Goal: Information Seeking & Learning: Get advice/opinions

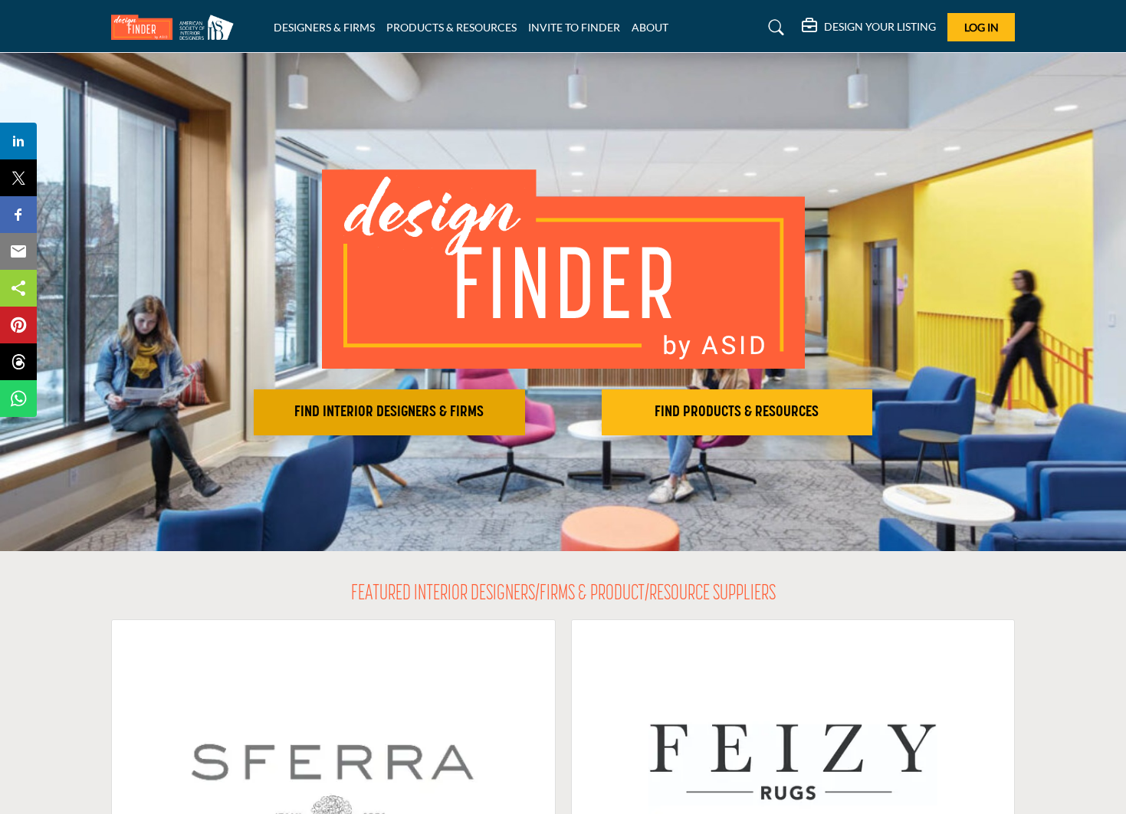
click at [447, 413] on h2 "FIND INTERIOR DESIGNERS & FIRMS" at bounding box center [389, 412] width 262 height 18
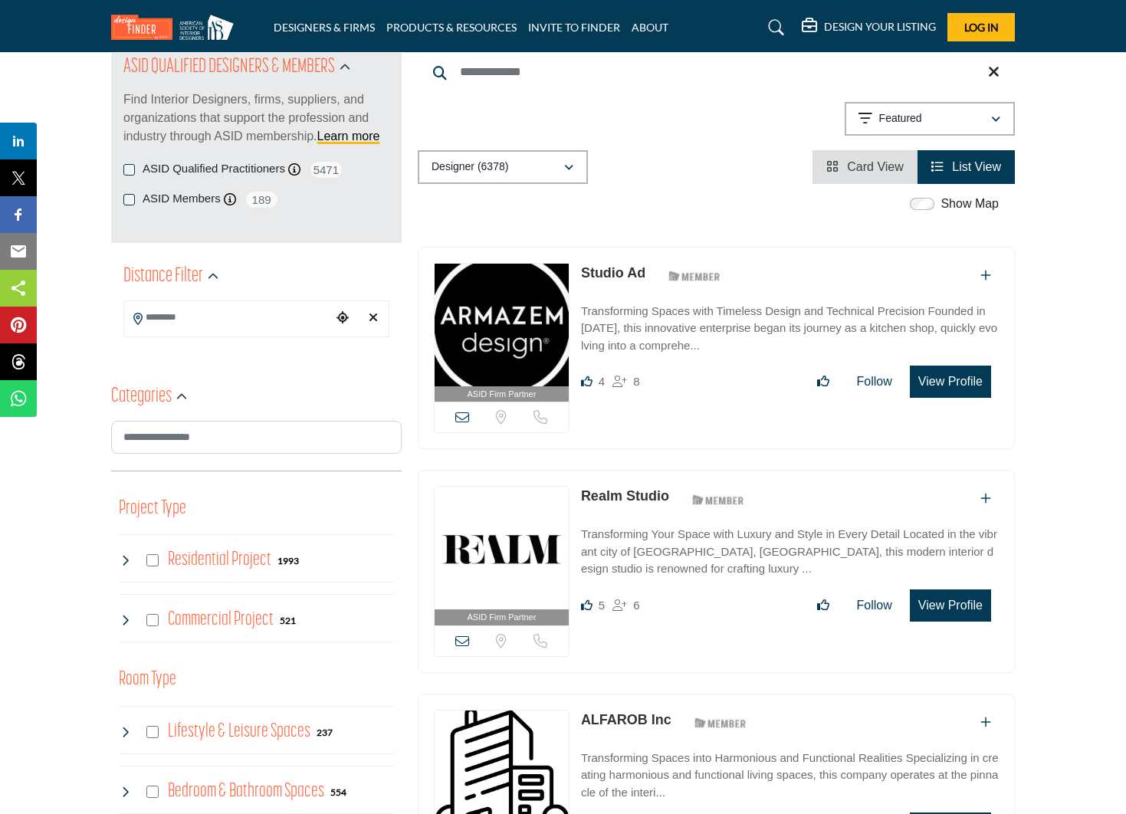
scroll to position [184, 0]
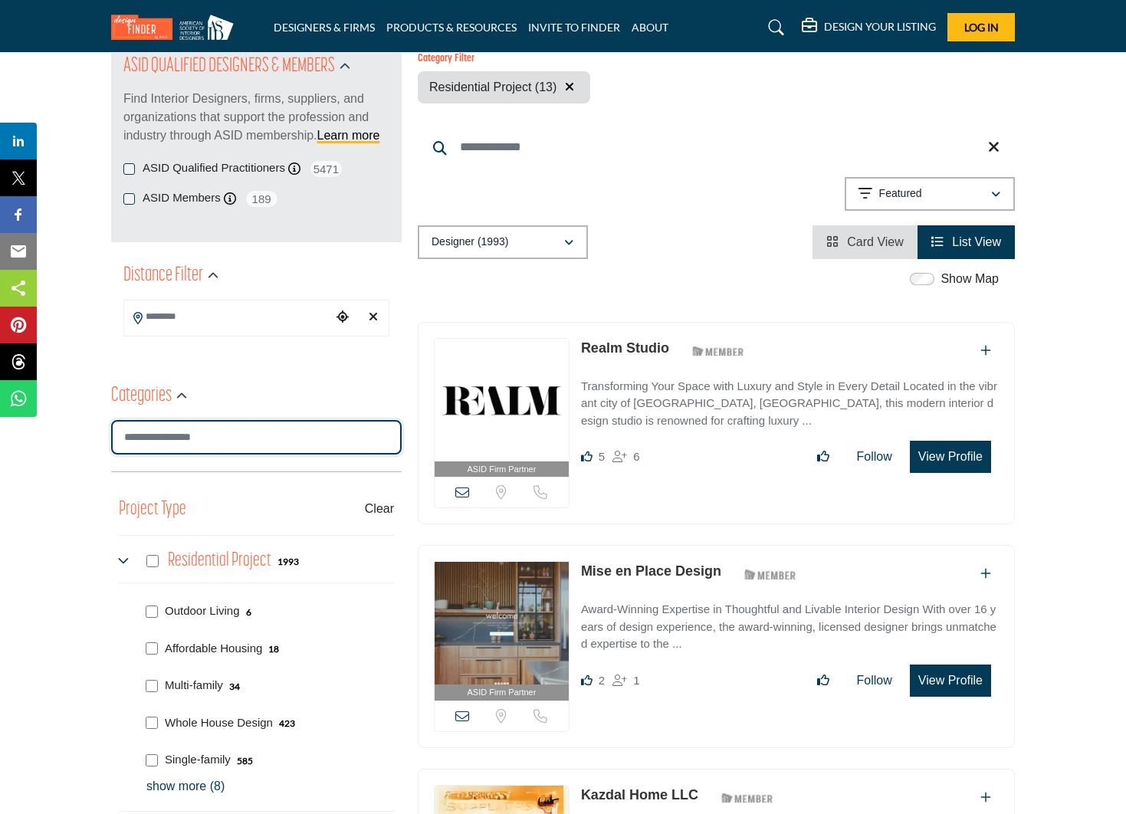
click at [176, 439] on input "Search Category" at bounding box center [256, 437] width 291 height 35
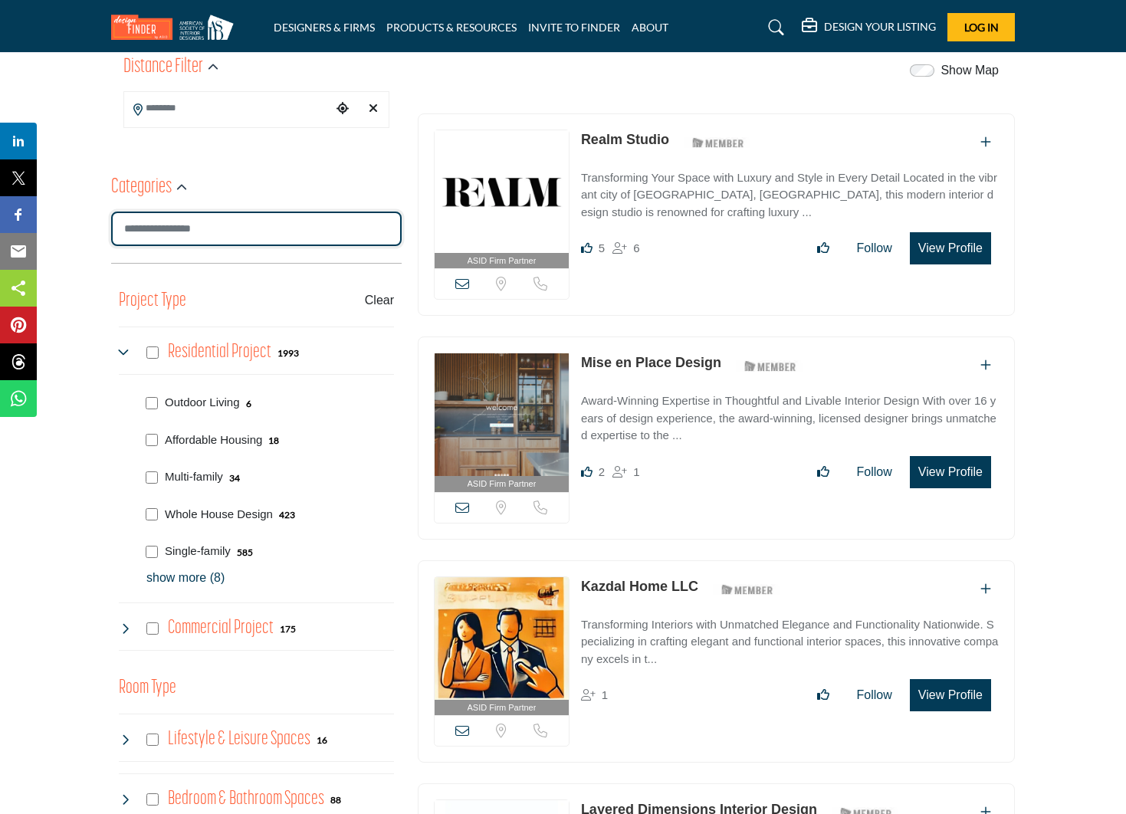
scroll to position [393, 0]
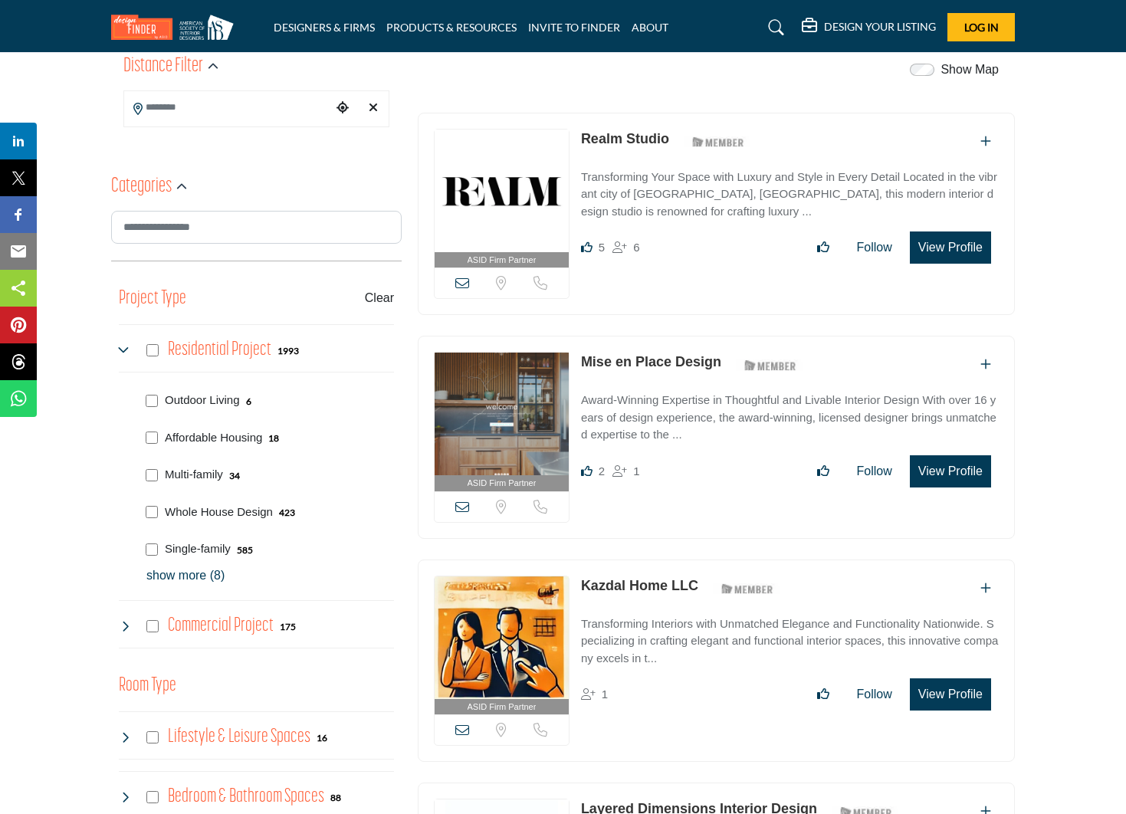
click at [159, 576] on p "show more (8)" at bounding box center [270, 576] width 248 height 18
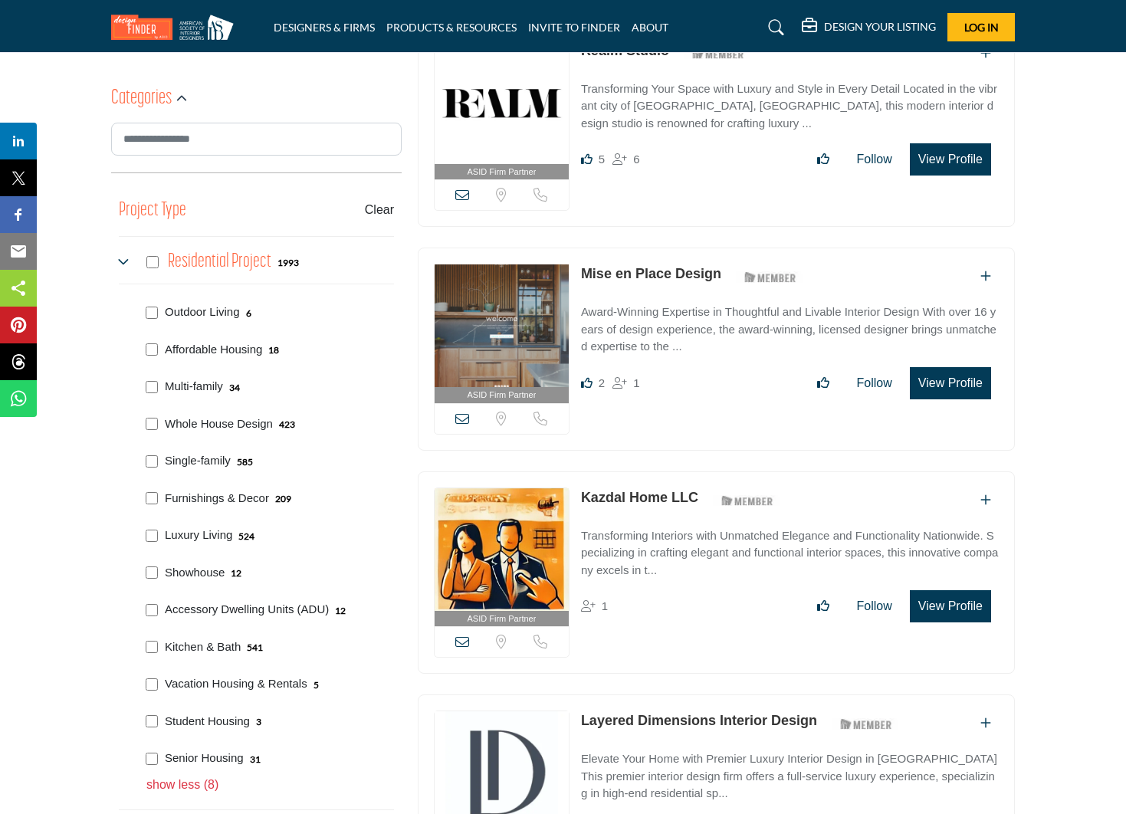
scroll to position [483, 0]
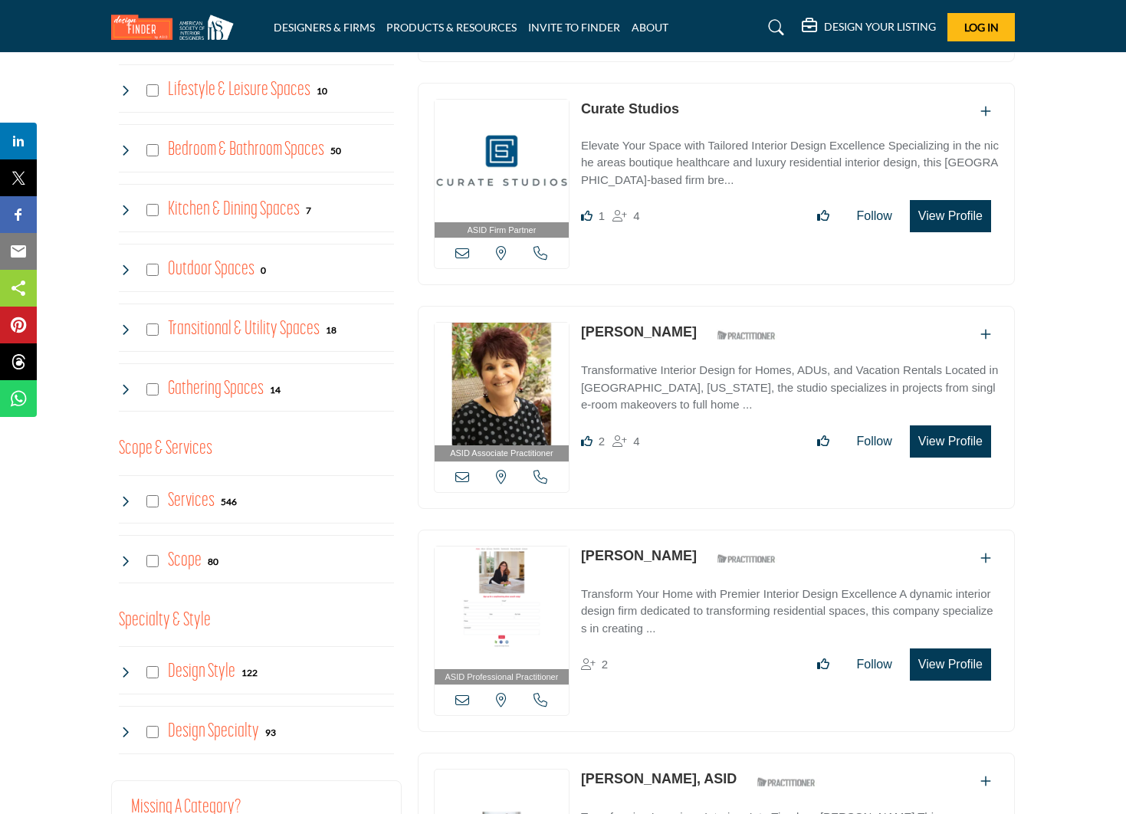
scroll to position [1340, 0]
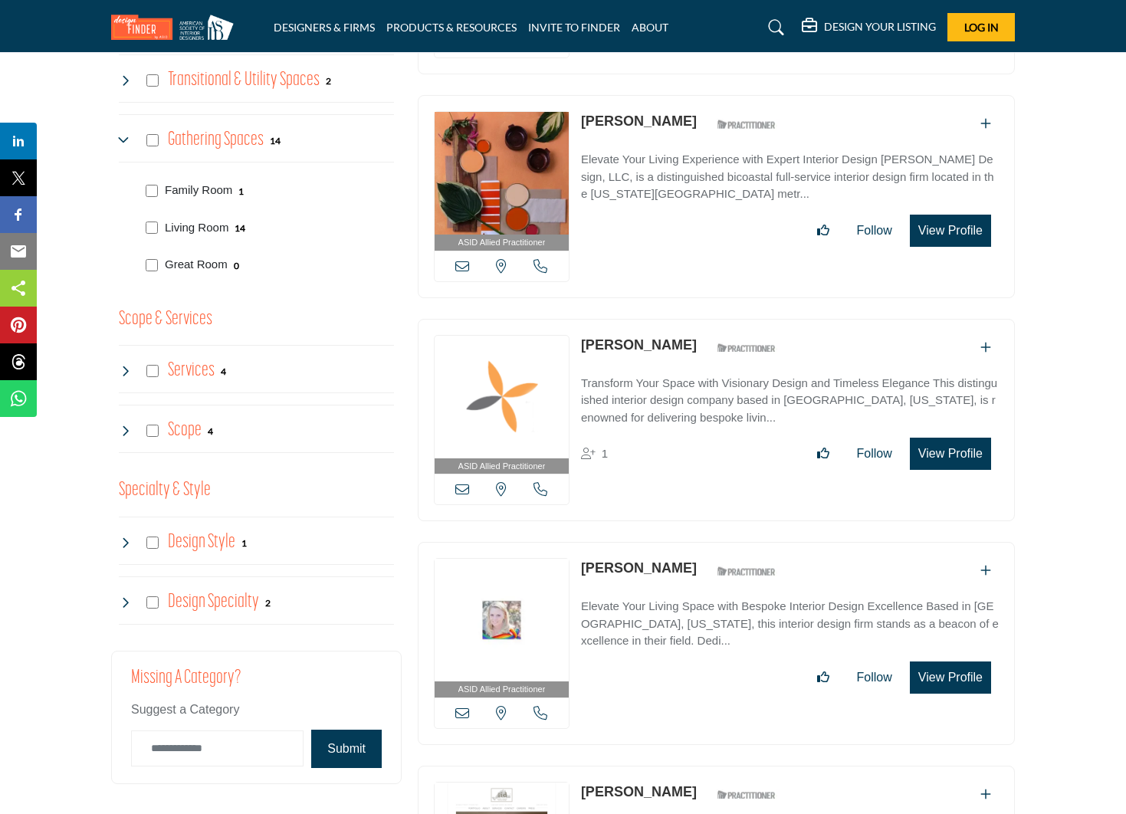
scroll to position [1593, 0]
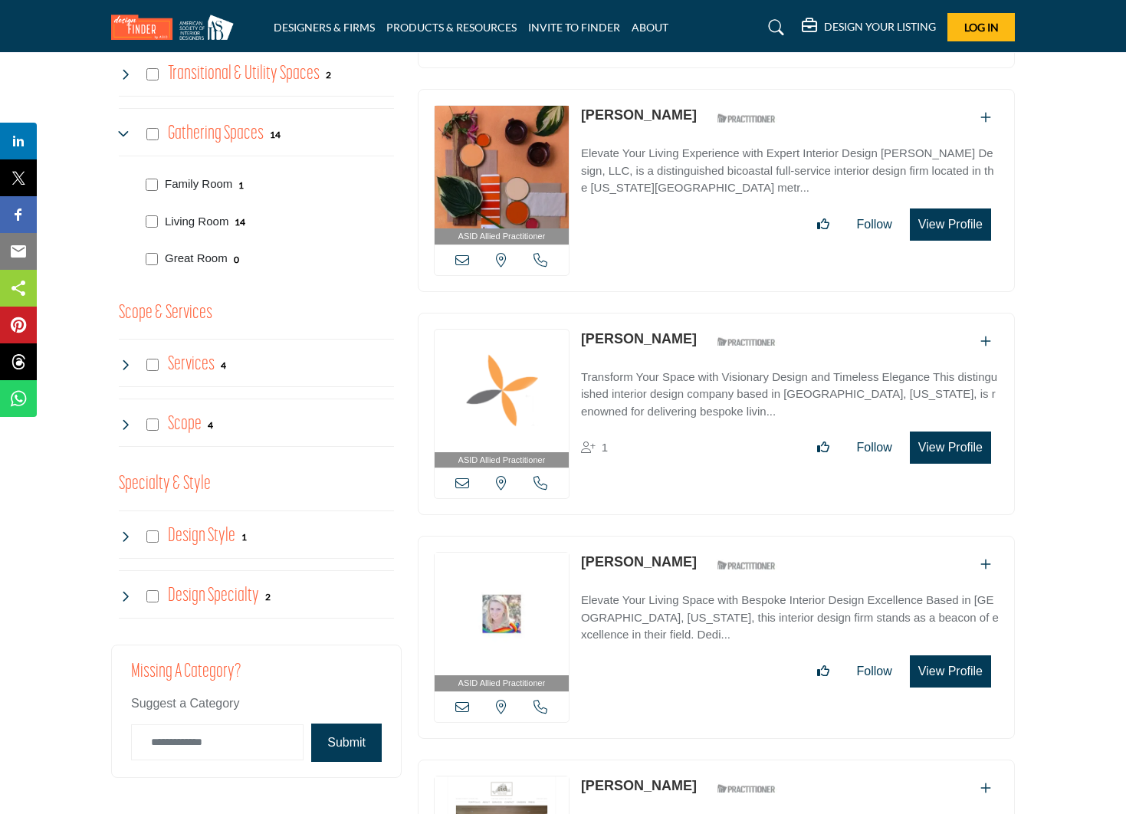
click at [187, 356] on h4 "Services" at bounding box center [191, 364] width 47 height 27
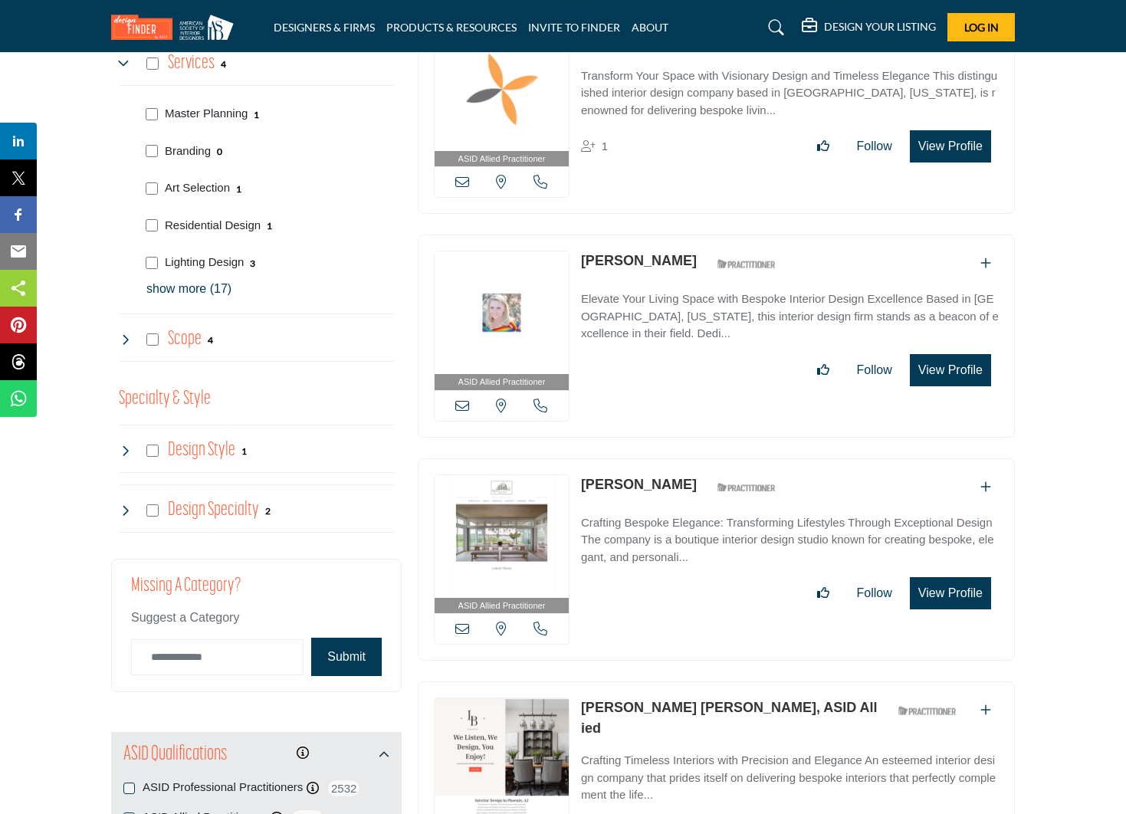
scroll to position [1896, 0]
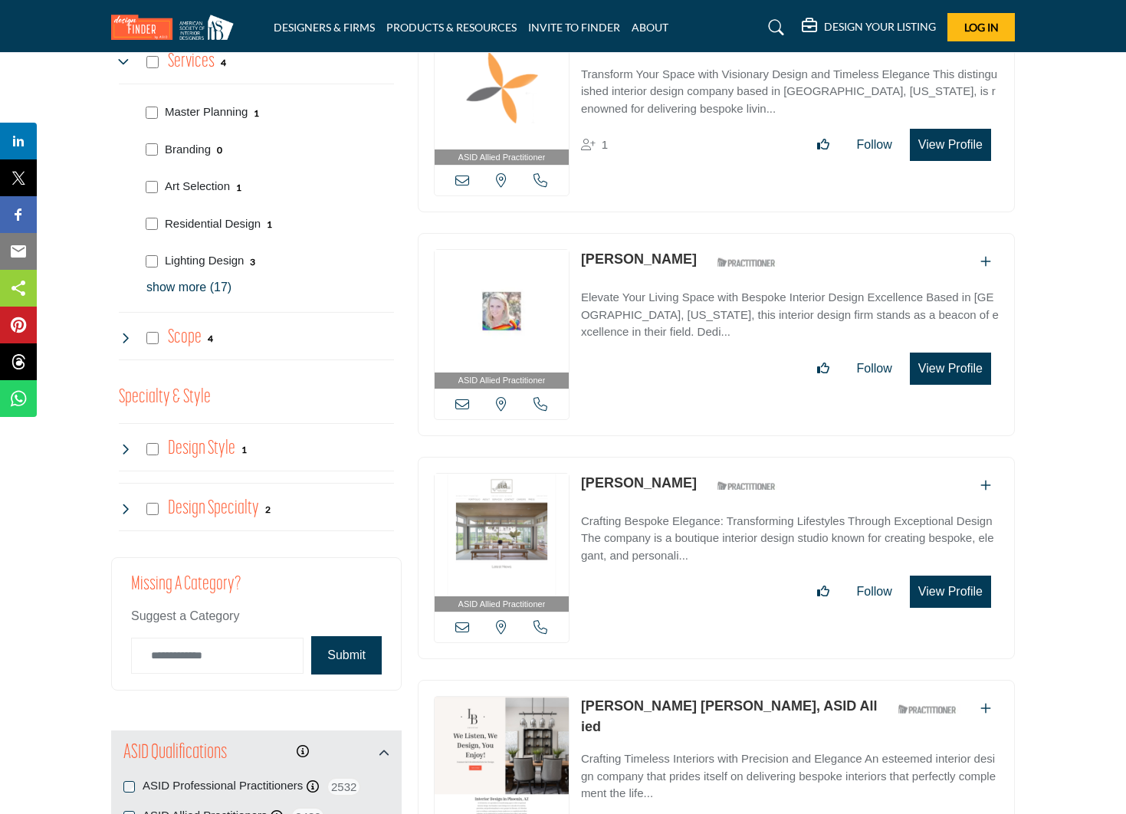
click at [204, 436] on h4 "Design Style" at bounding box center [201, 449] width 67 height 27
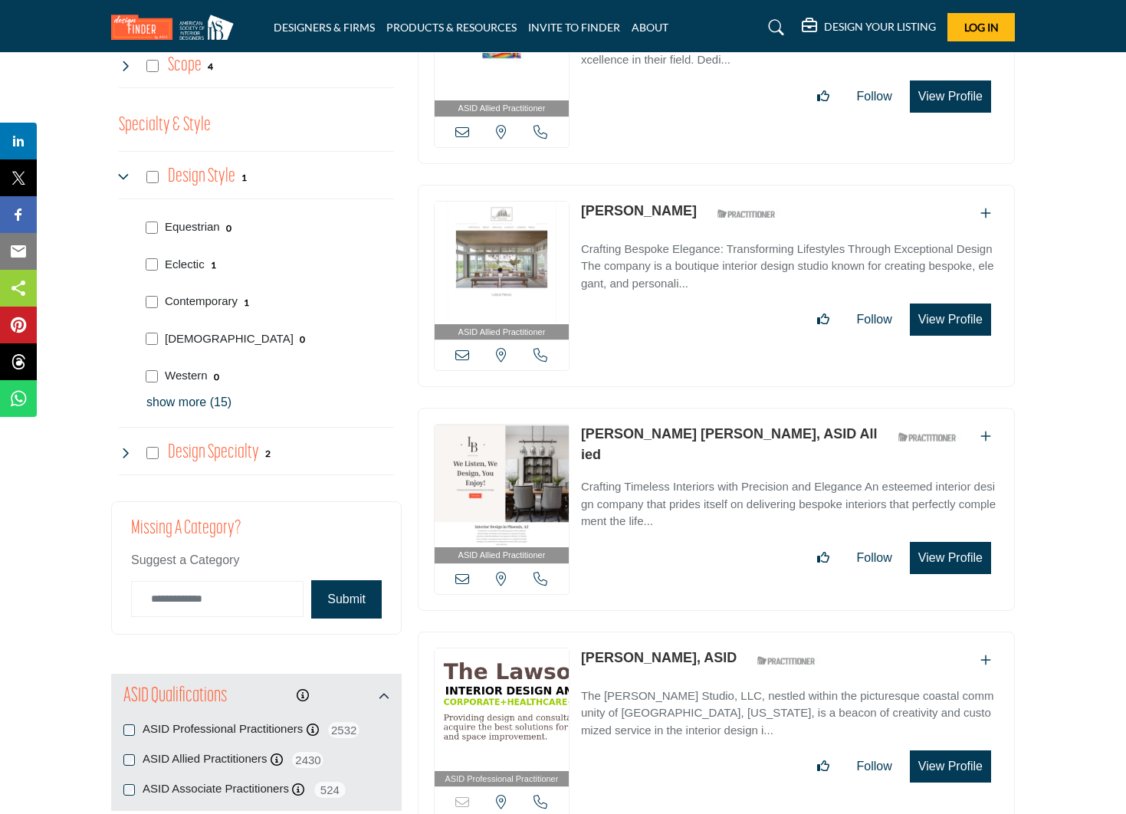
scroll to position [2169, 0]
click at [190, 393] on p "show more (15)" at bounding box center [270, 402] width 248 height 18
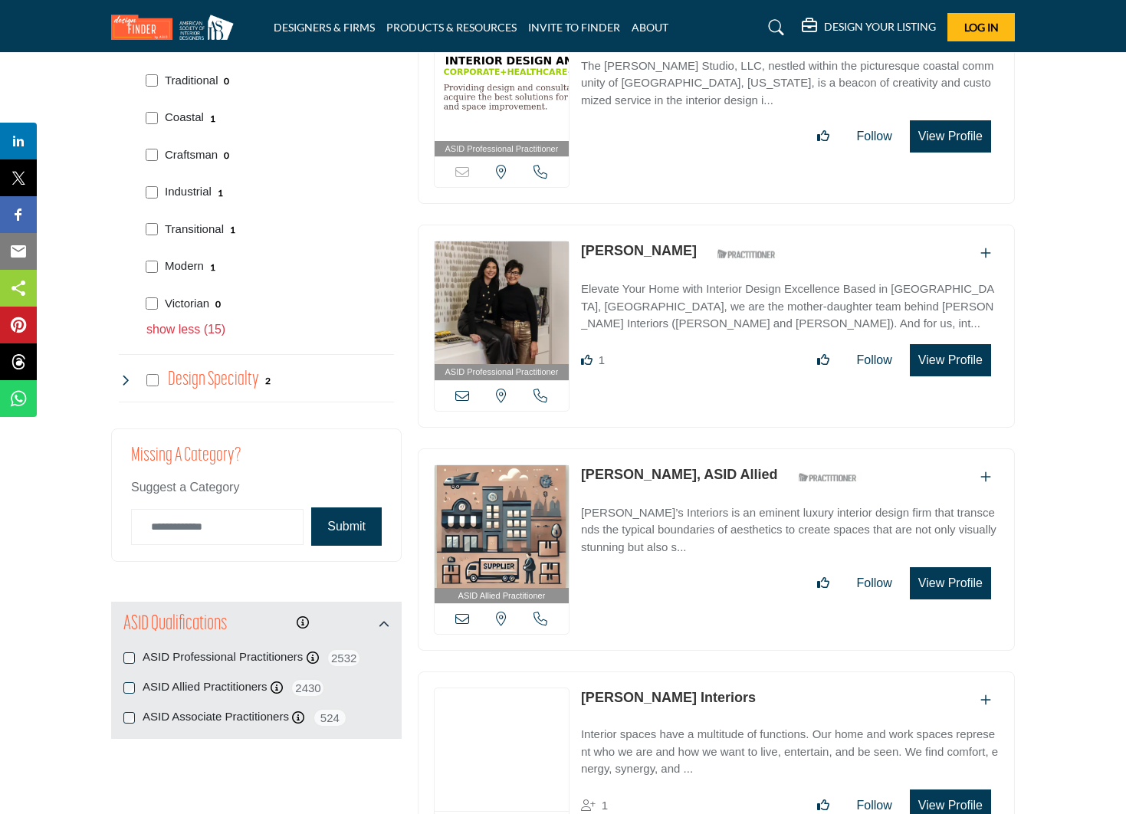
scroll to position [2801, 0]
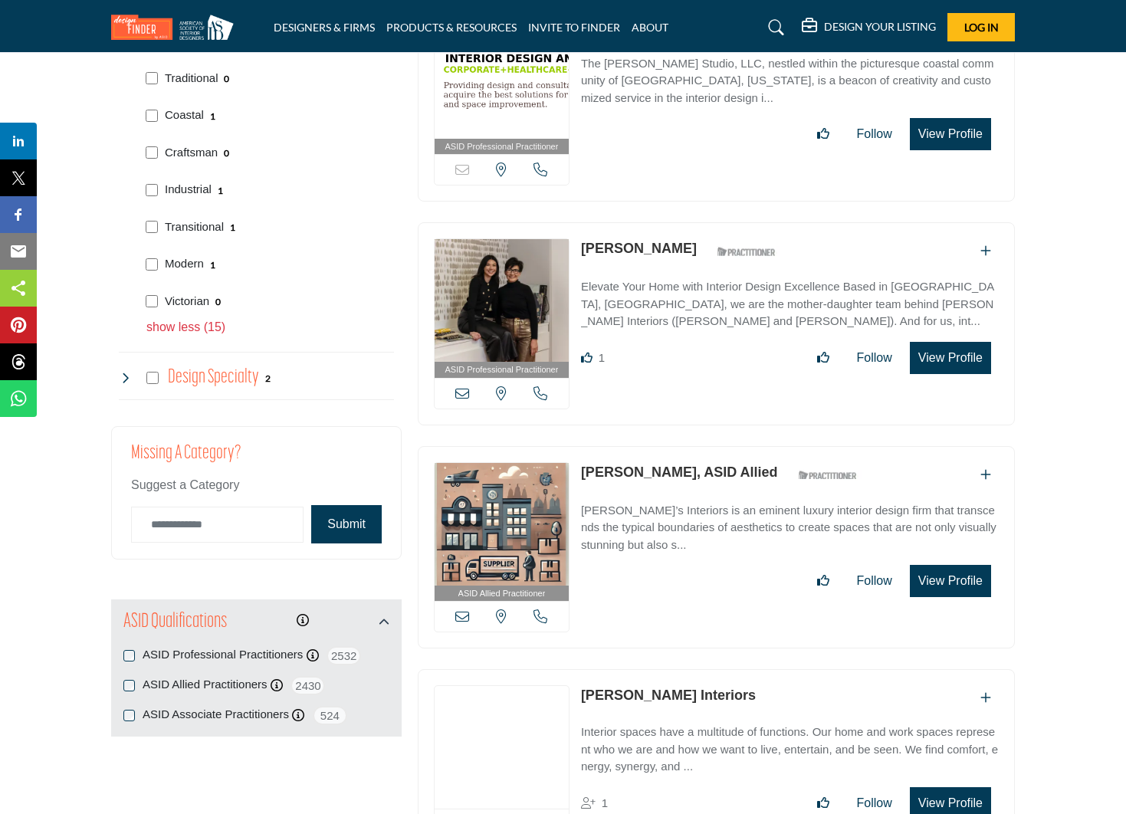
click at [204, 364] on h4 "Design Specialty" at bounding box center [213, 377] width 91 height 27
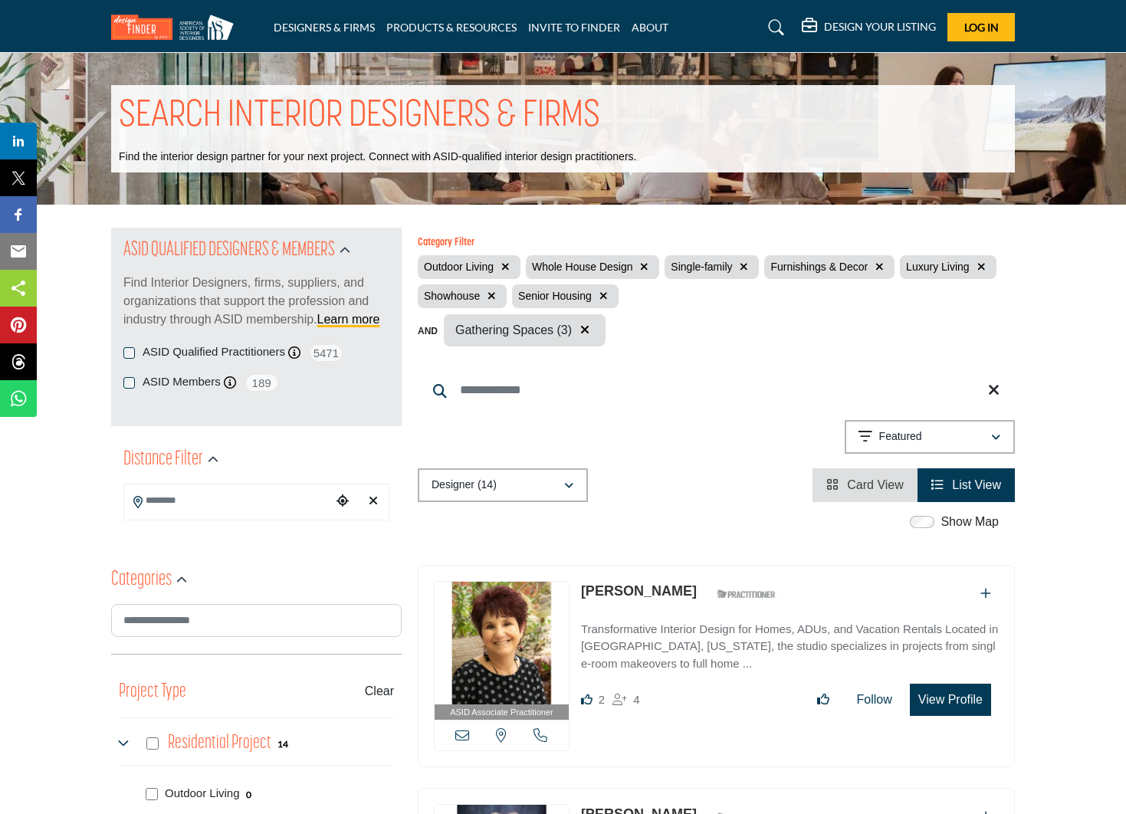
scroll to position [0, 0]
click at [889, 439] on p "Featured" at bounding box center [901, 436] width 43 height 15
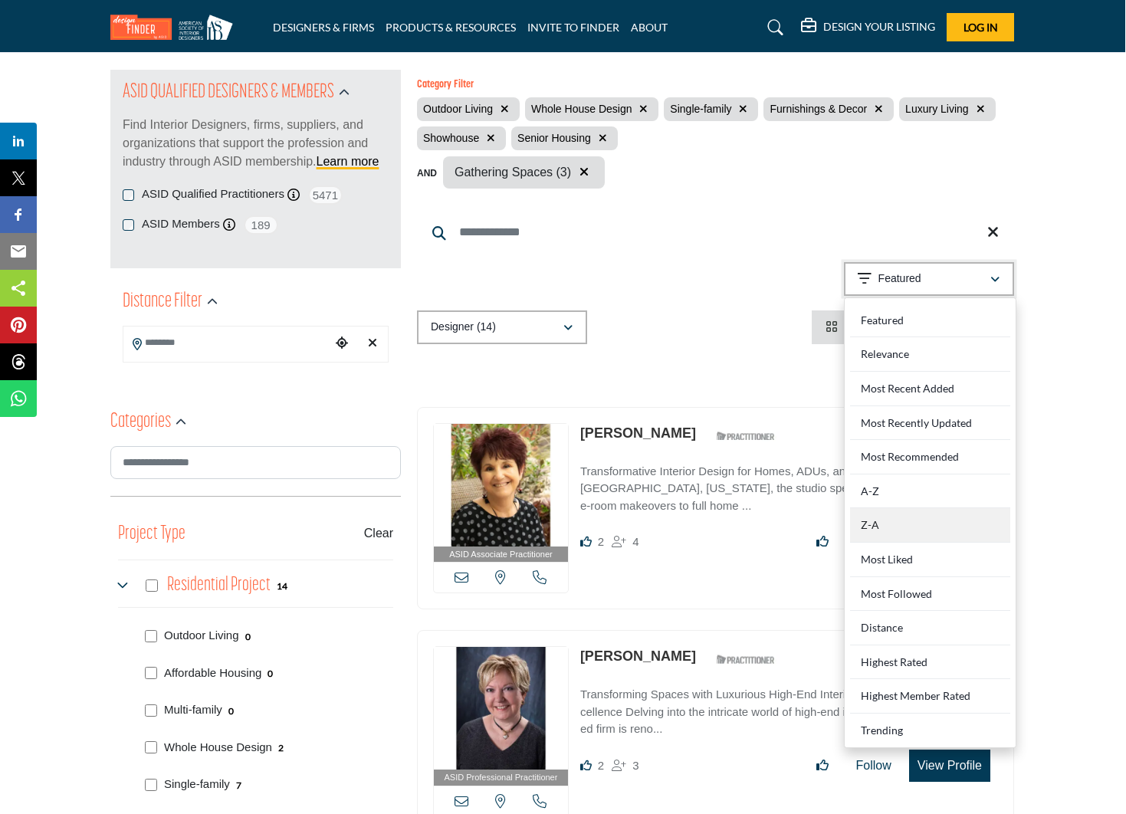
scroll to position [159, 1]
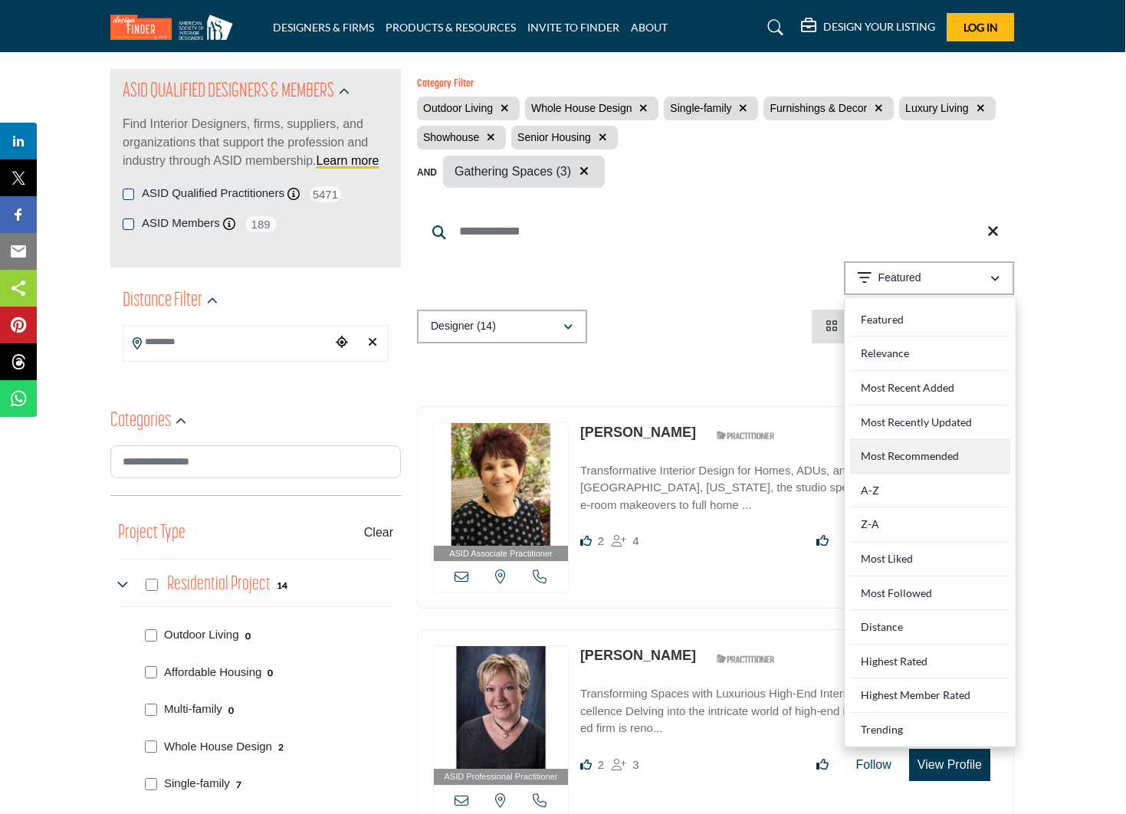
click at [903, 459] on Recommended "Most Recommended" at bounding box center [930, 456] width 160 height 35
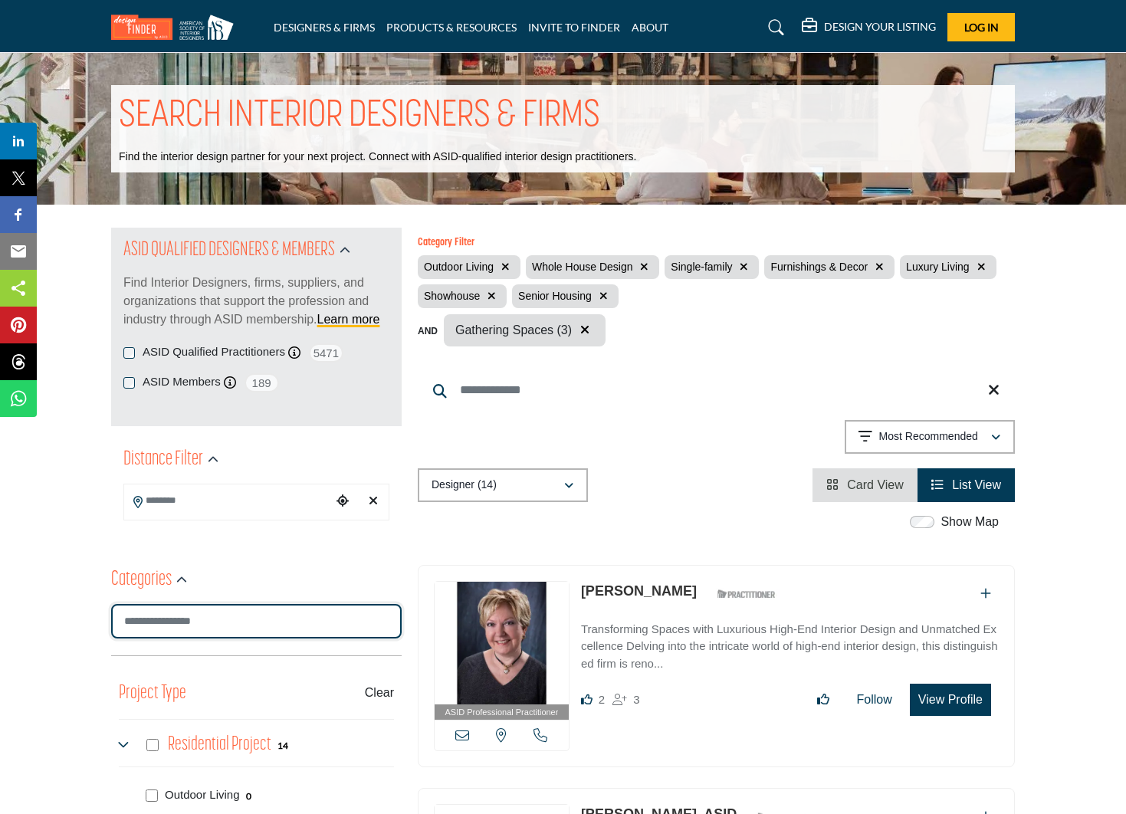
click at [265, 616] on input "Search Category" at bounding box center [256, 621] width 291 height 35
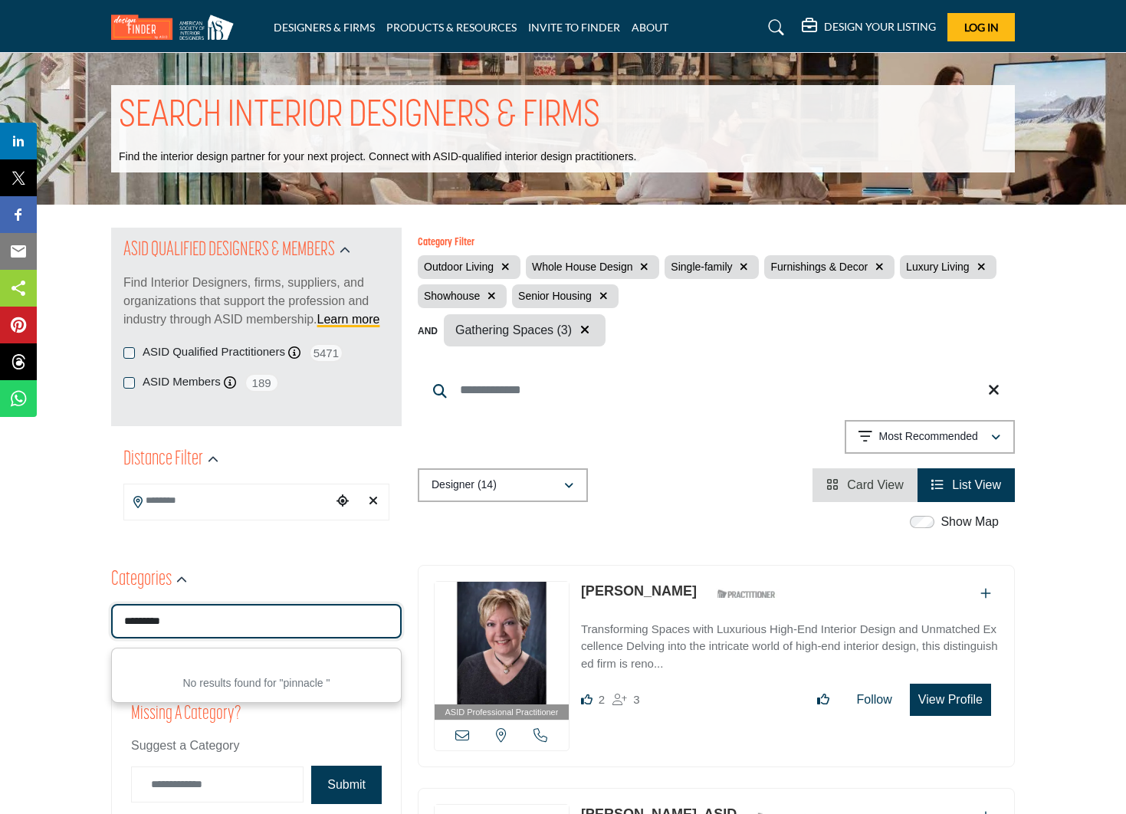
type input "********"
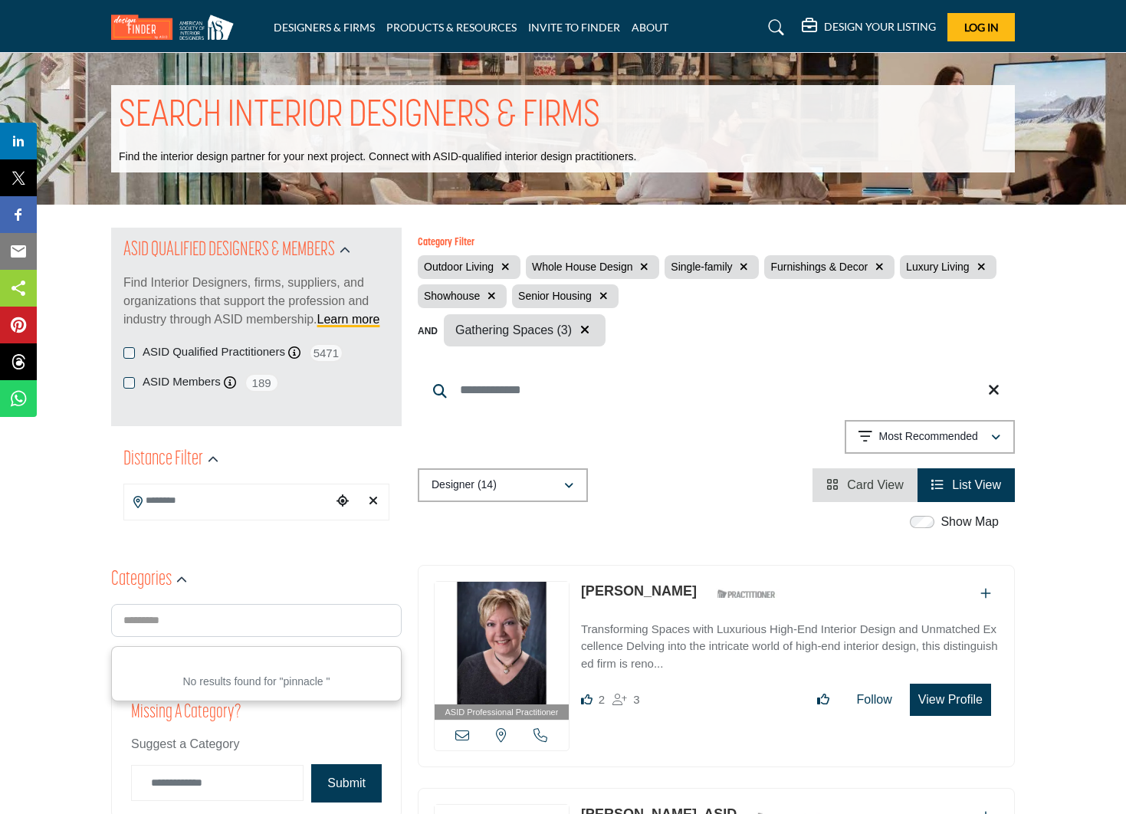
click at [499, 400] on input "Search Keyword" at bounding box center [716, 390] width 597 height 37
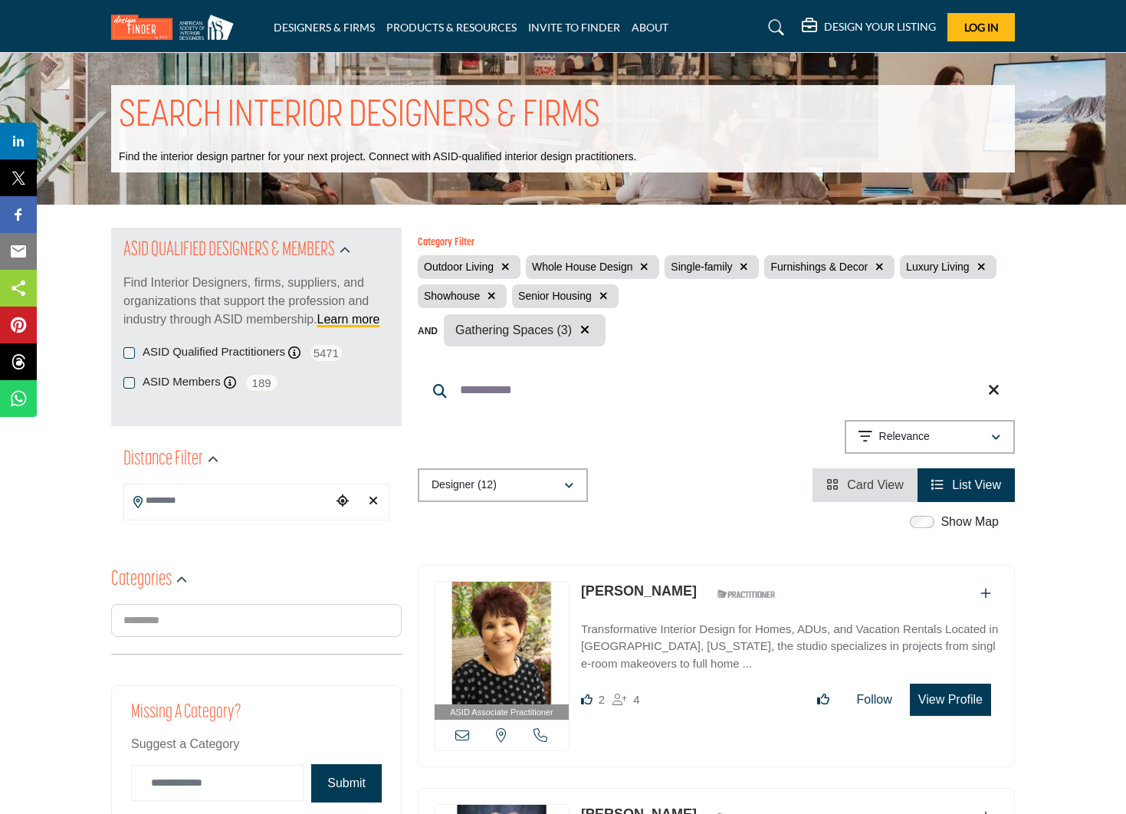
type input "**********"
click at [614, 427] on div "Showing 12 results out of 12 For "san antonio"" at bounding box center [716, 439] width 597 height 39
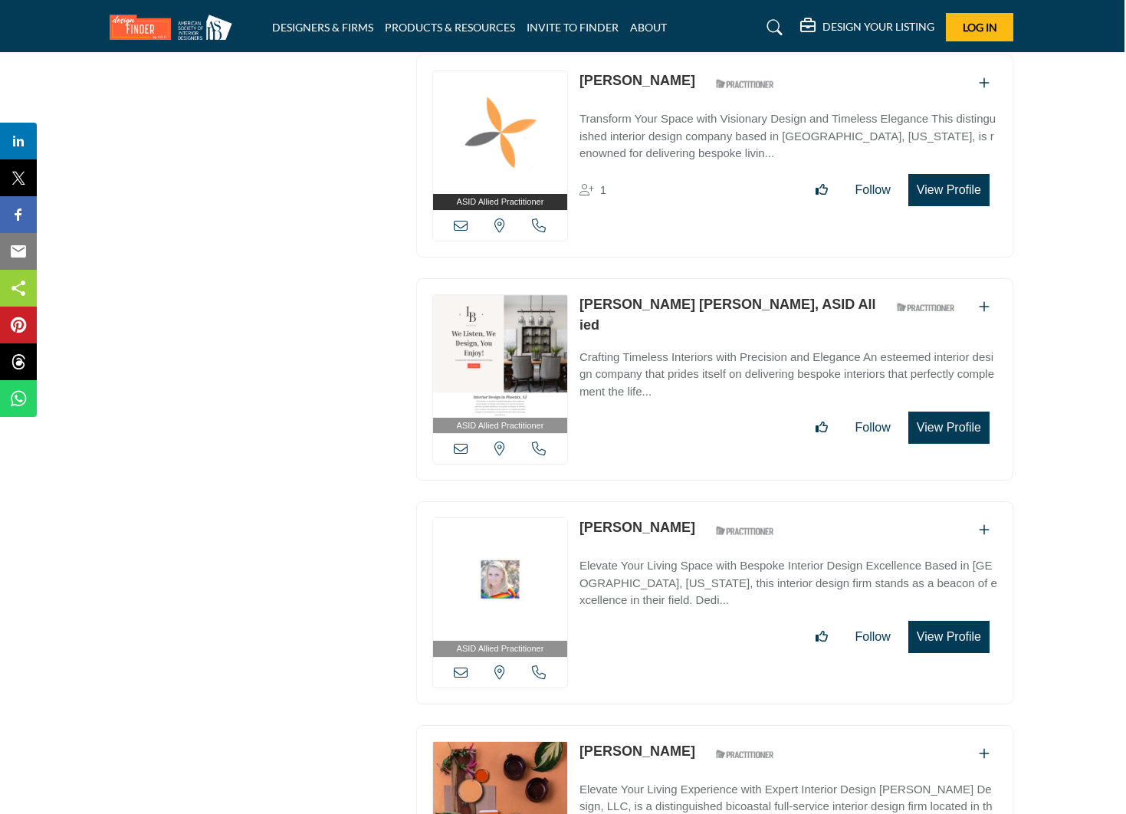
scroll to position [1590, 2]
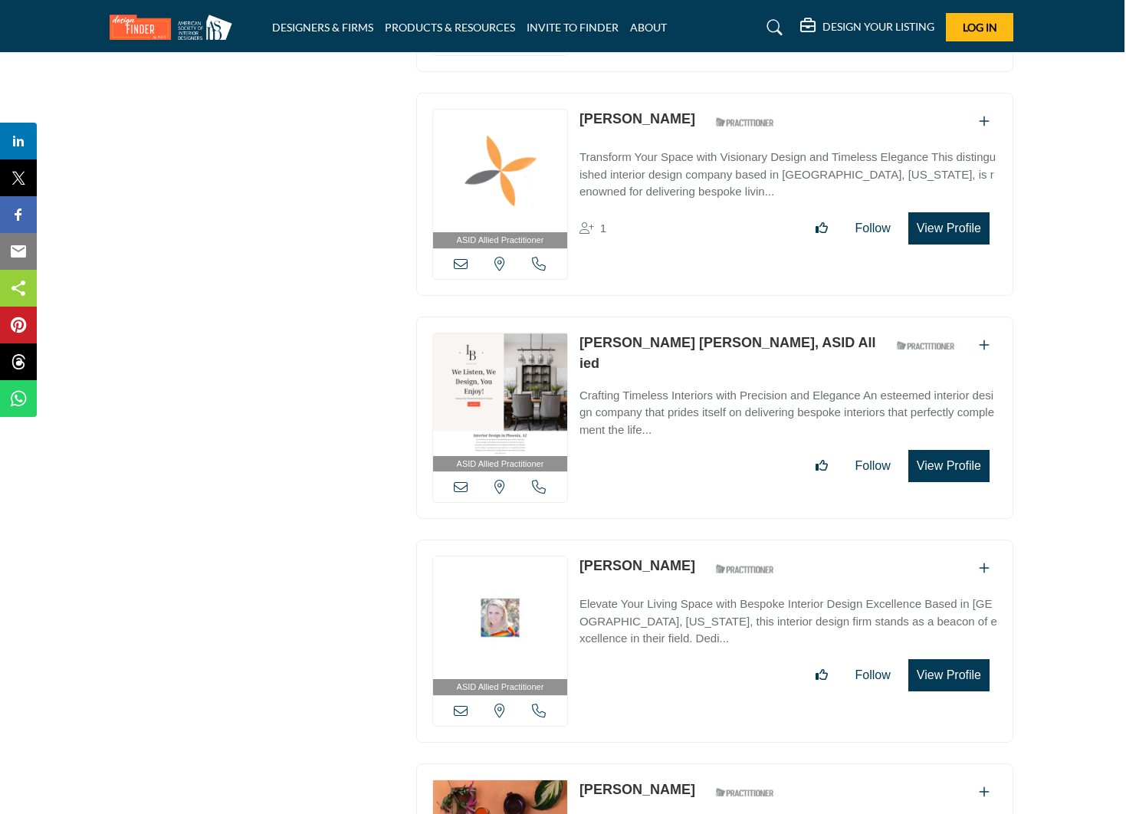
click at [143, 24] on img at bounding box center [175, 27] width 130 height 25
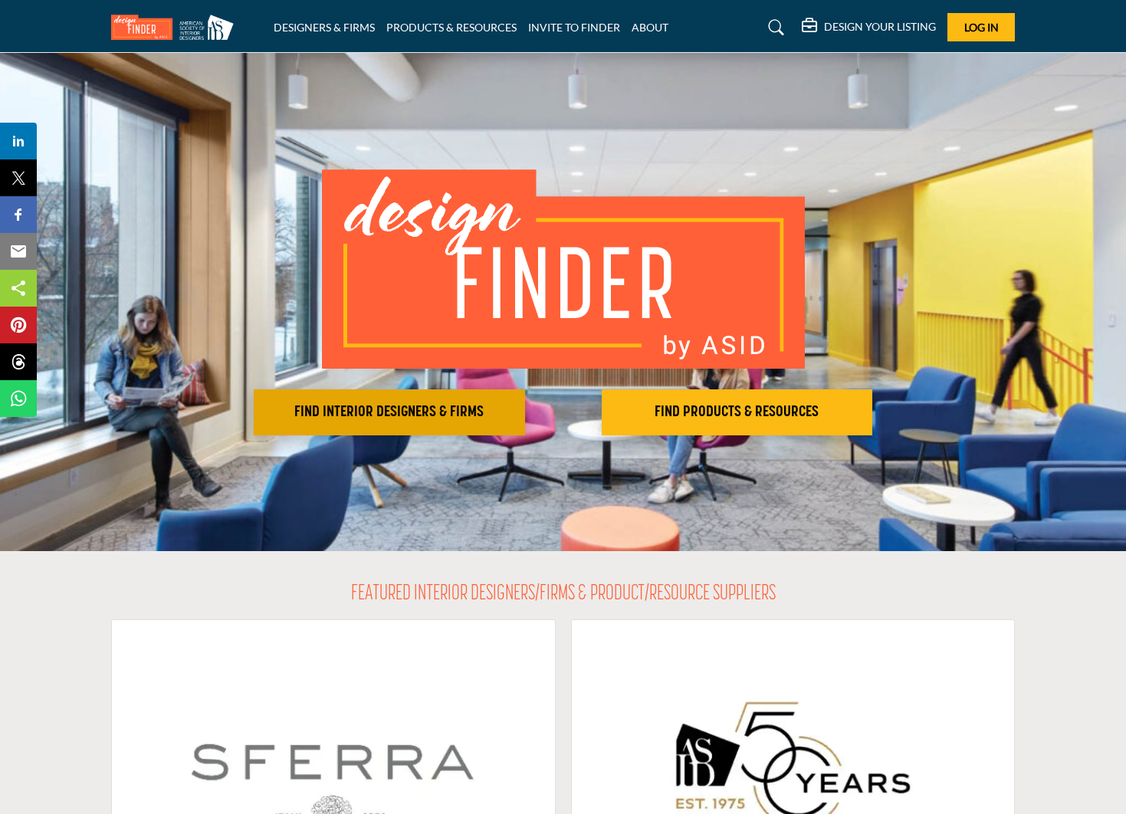
click at [391, 419] on h2 "FIND INTERIOR DESIGNERS & FIRMS" at bounding box center [389, 412] width 262 height 18
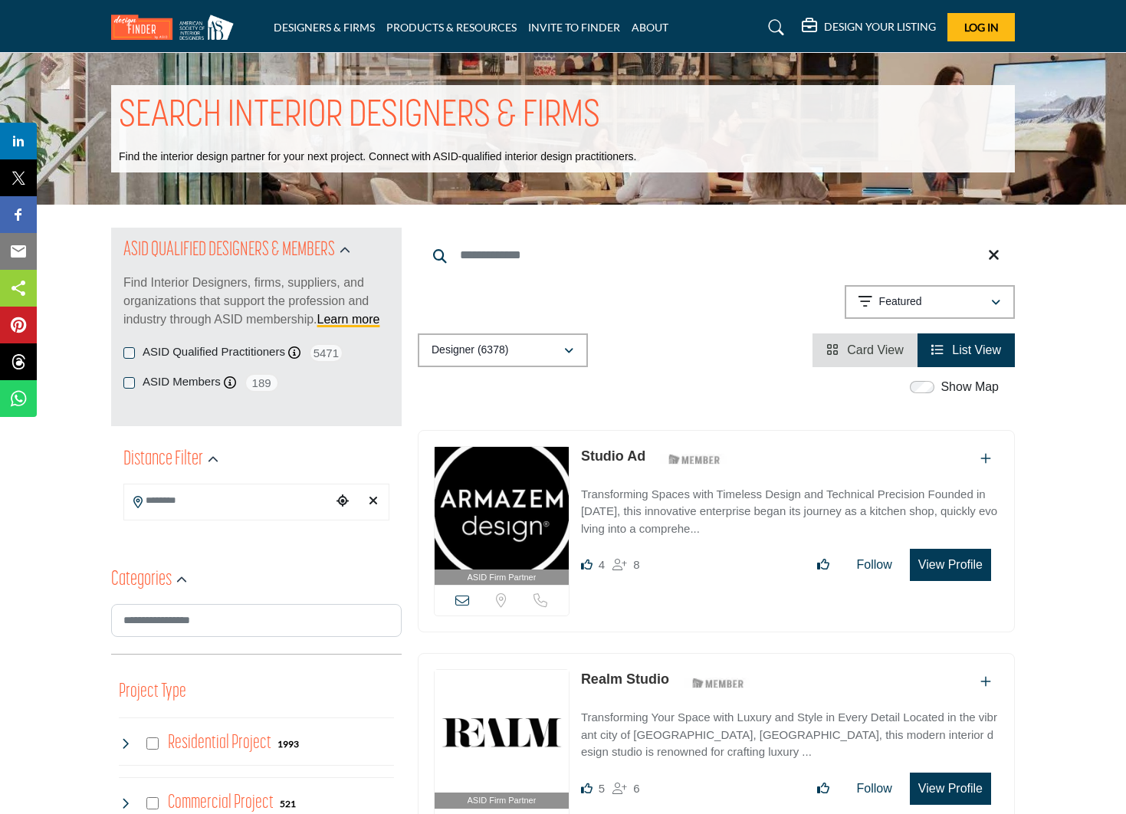
click at [165, 501] on input "Search Location" at bounding box center [227, 501] width 207 height 30
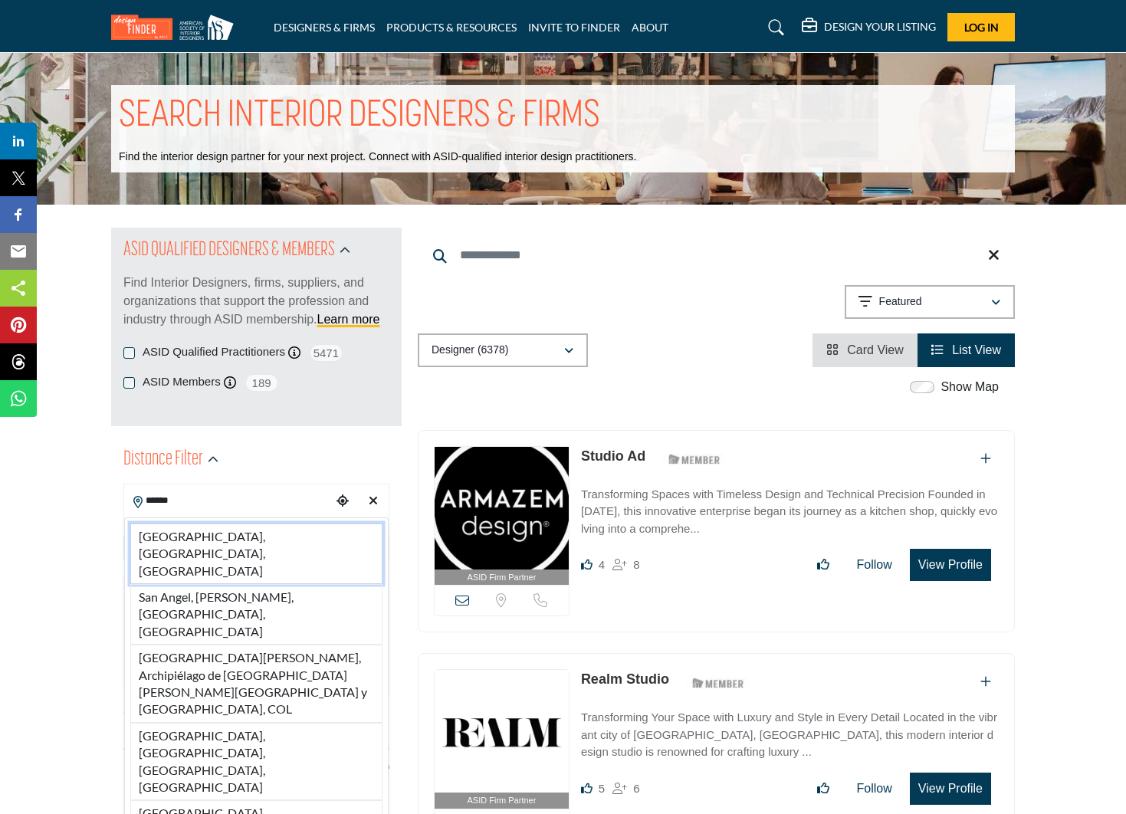
click at [141, 538] on li "San Antonio, TX, USA" at bounding box center [256, 554] width 252 height 61
type input "**********"
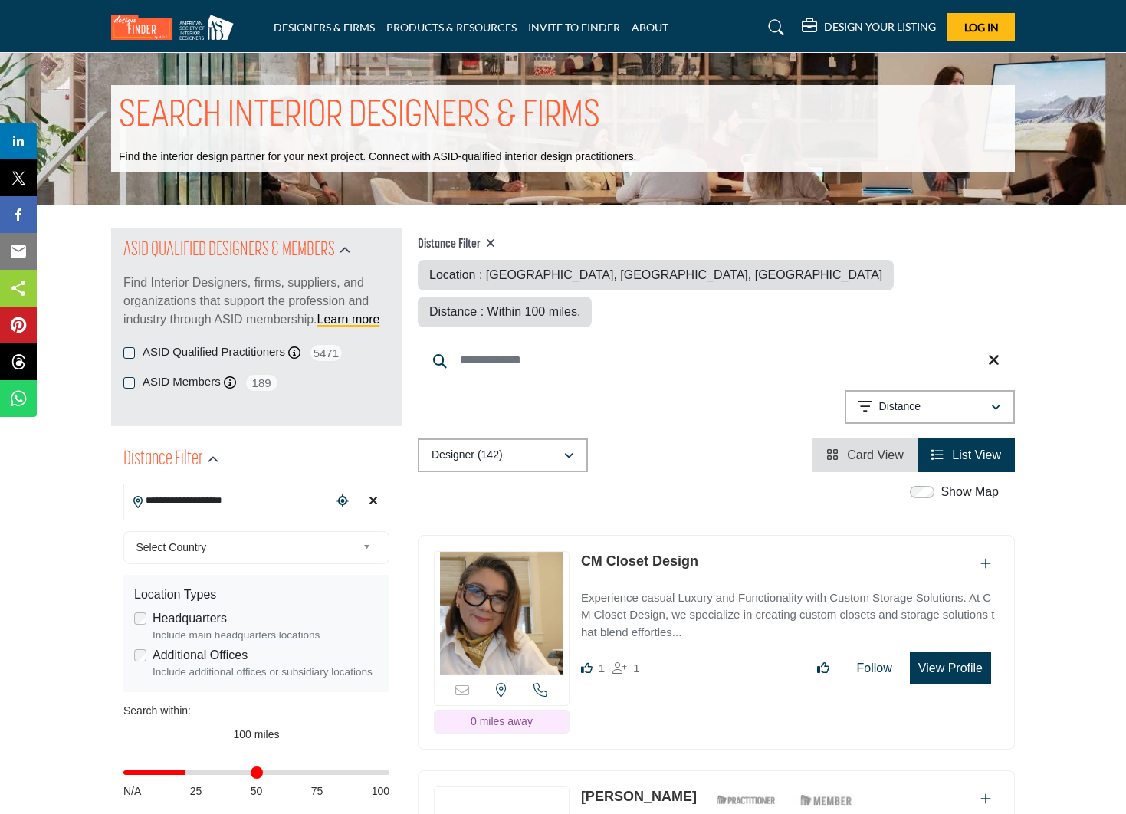
drag, startPoint x: 381, startPoint y: 777, endPoint x: 188, endPoint y: 783, distance: 193.3
type input "**"
click at [188, 783] on div "Distance in miles N/A 25 50 75 100" at bounding box center [256, 781] width 266 height 60
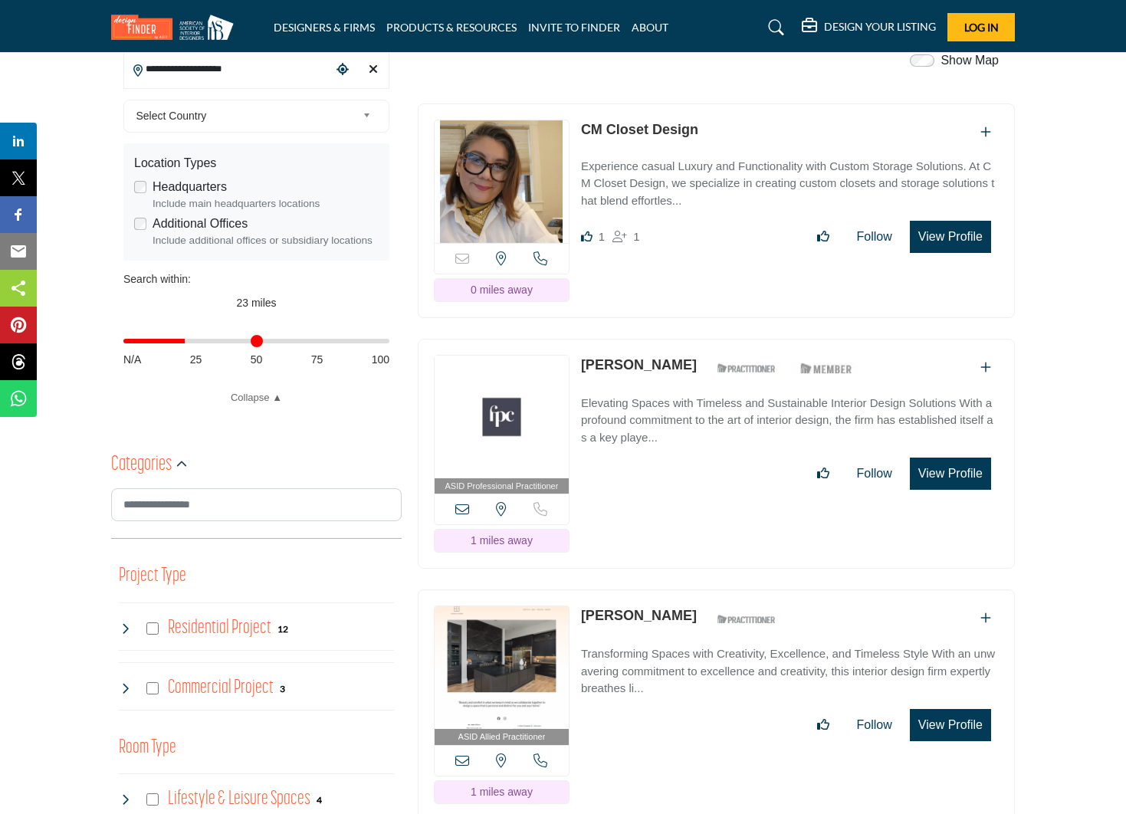
scroll to position [432, 0]
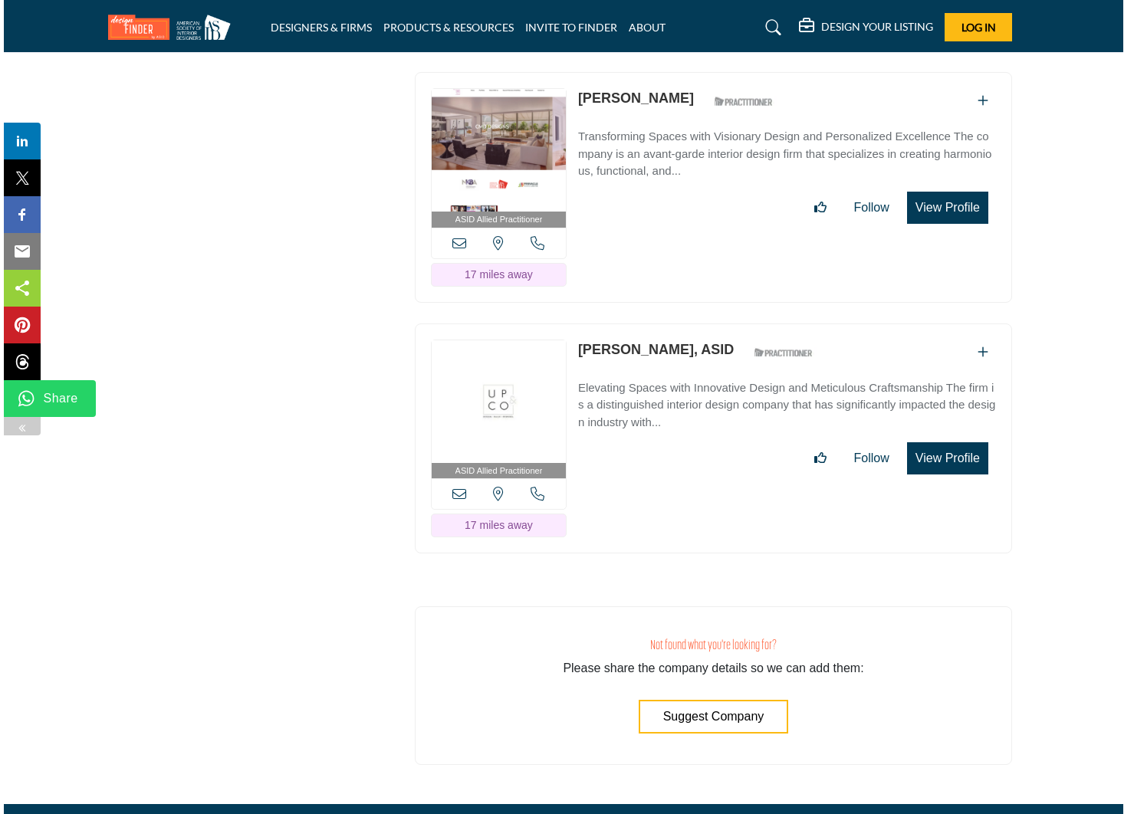
scroll to position [3021, 7]
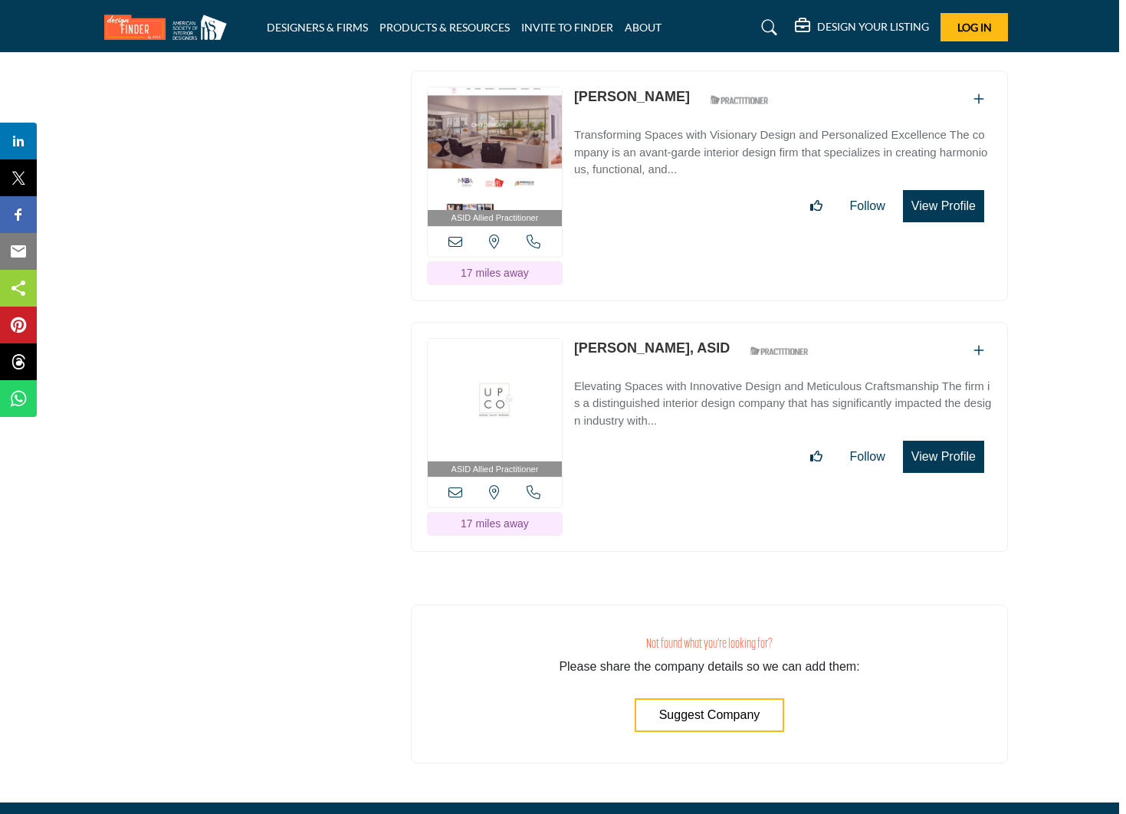
click at [937, 441] on button "View Profile" at bounding box center [943, 457] width 81 height 32
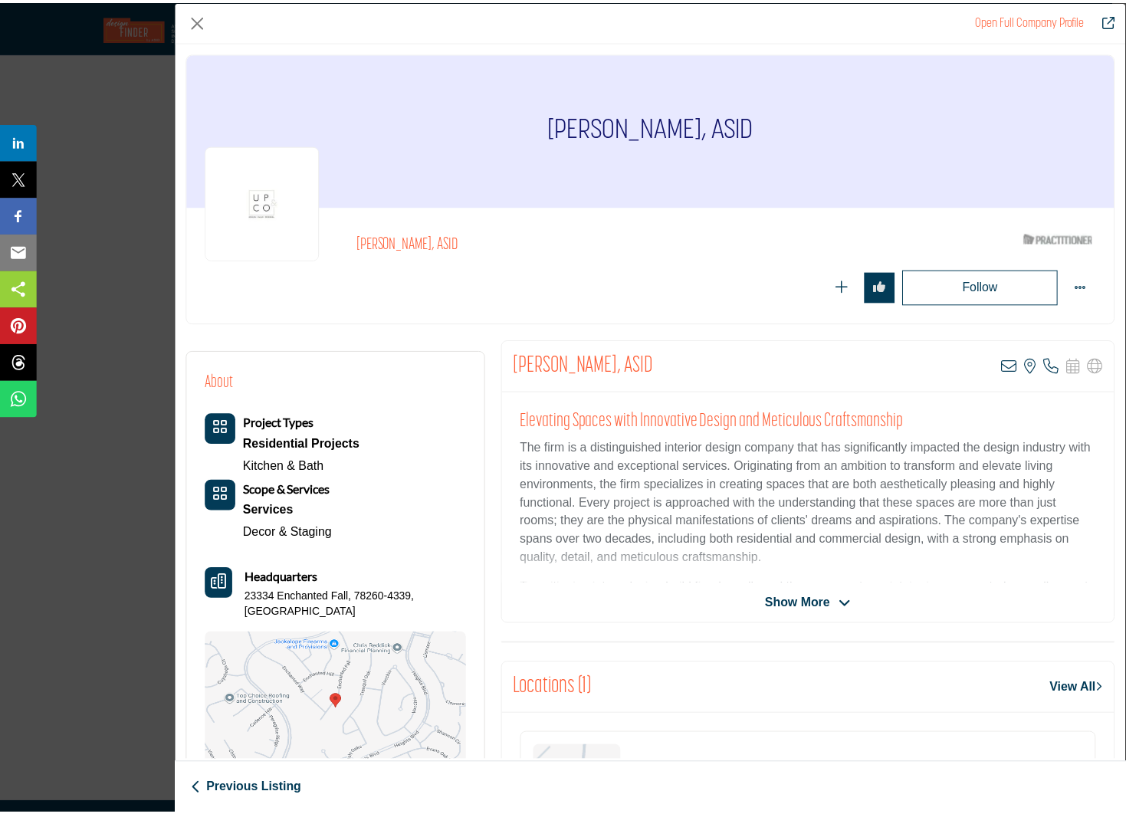
scroll to position [0, 0]
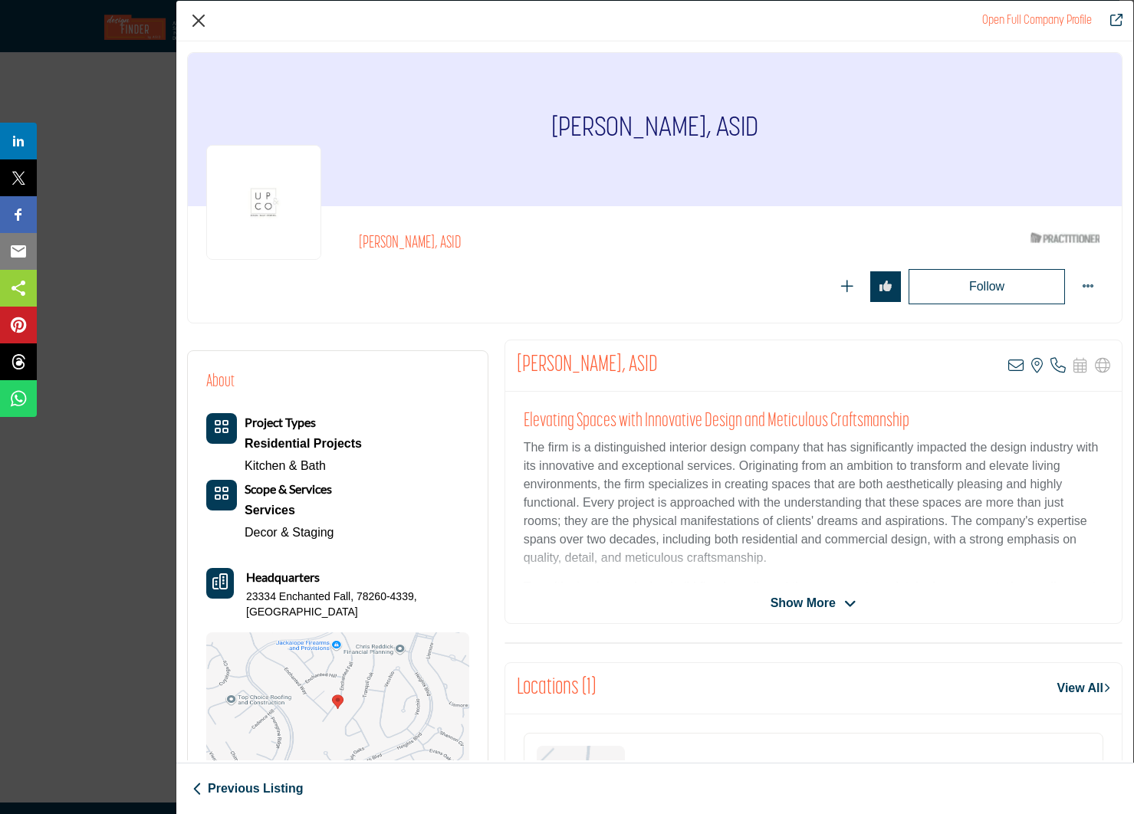
click at [202, 22] on button "Close" at bounding box center [198, 20] width 23 height 23
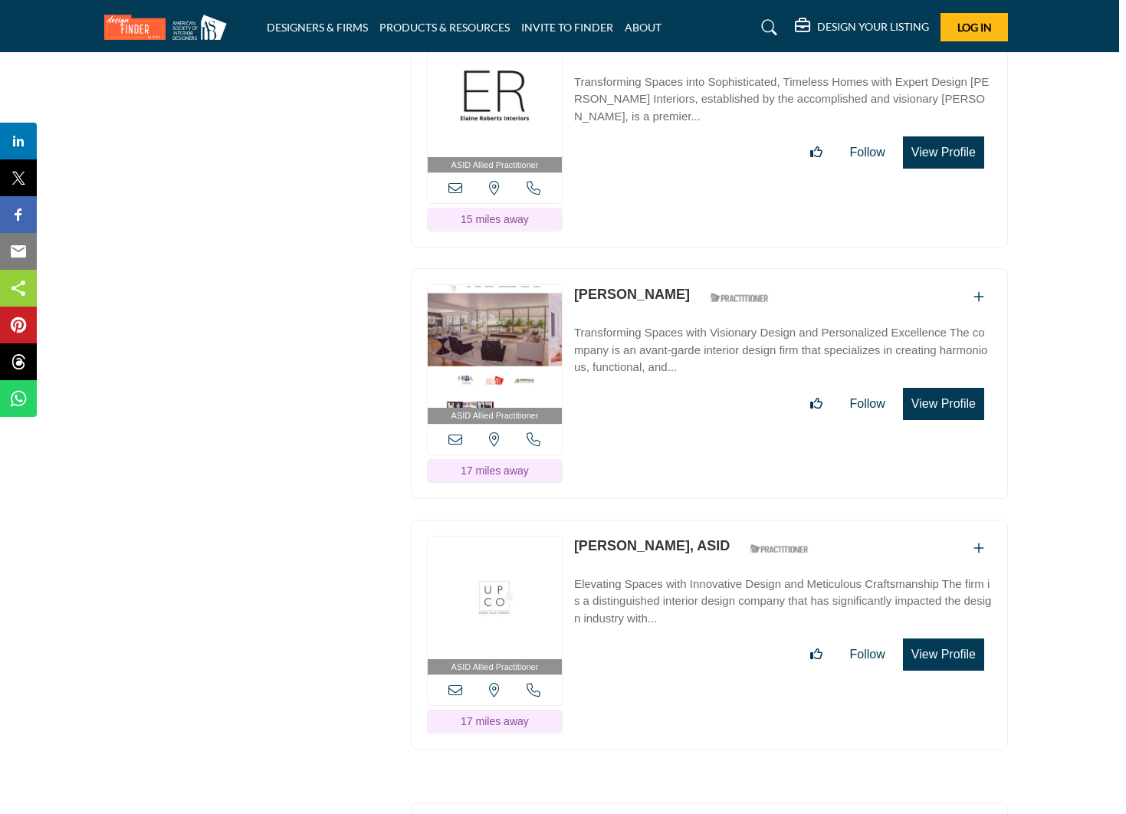
scroll to position [2823, 7]
click at [951, 389] on button "View Profile" at bounding box center [943, 405] width 81 height 32
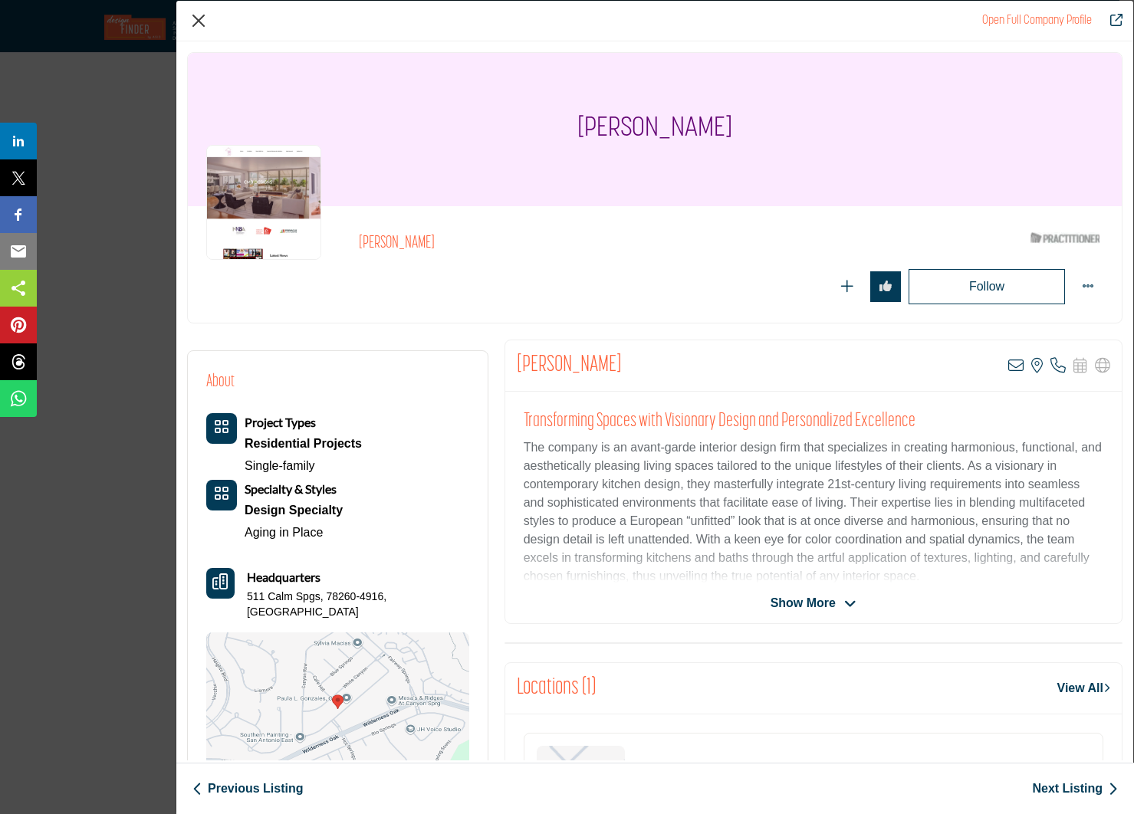
click at [190, 17] on button "Close" at bounding box center [198, 20] width 23 height 23
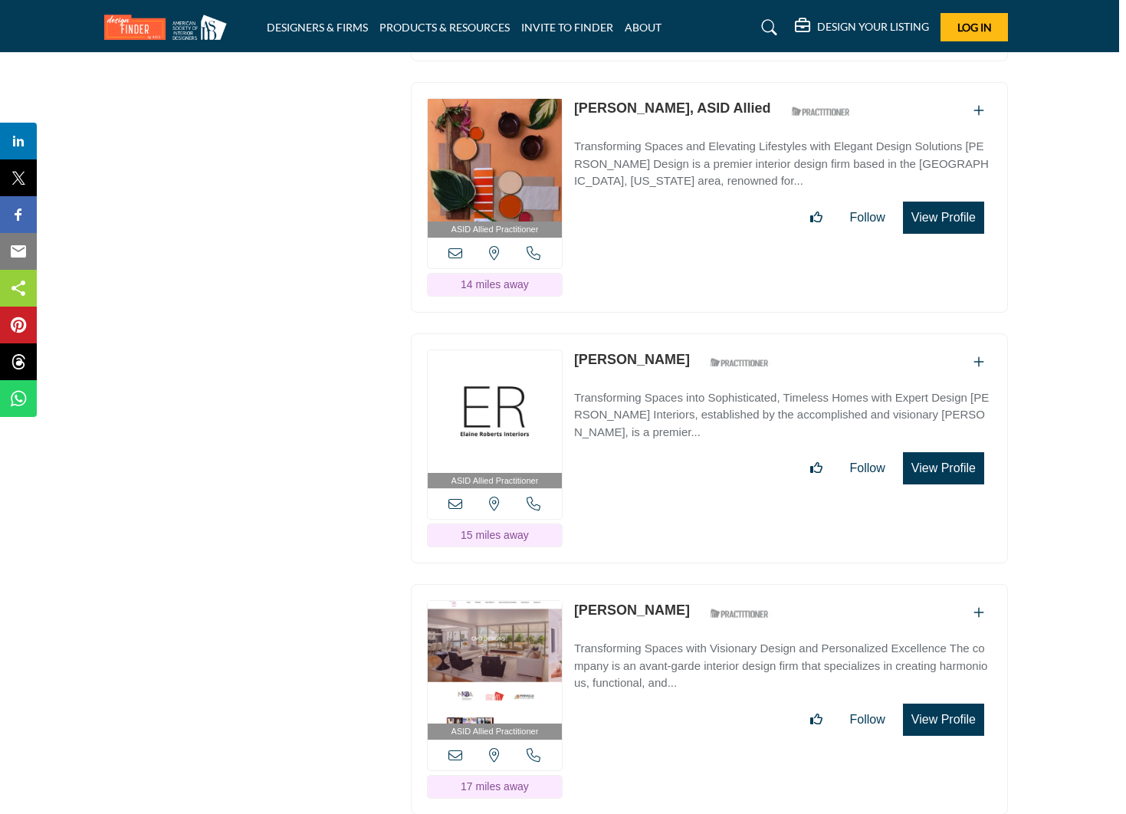
scroll to position [2504, 7]
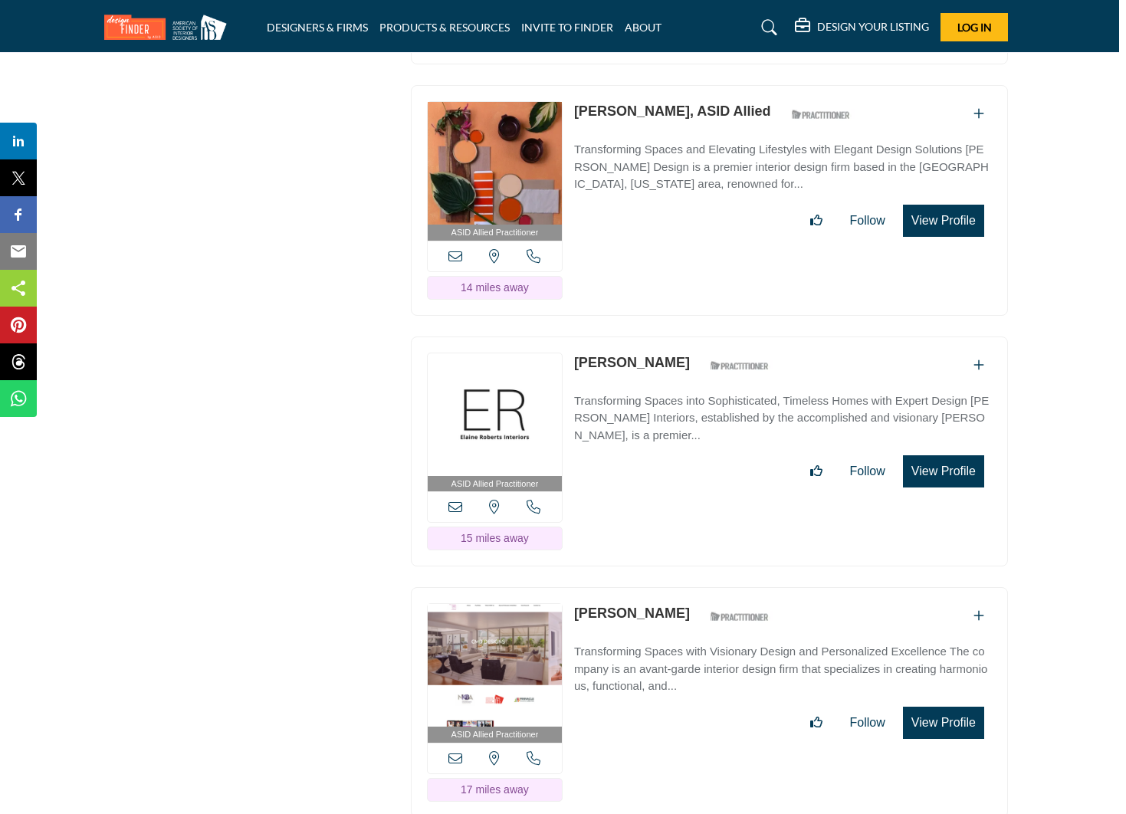
click at [945, 455] on button "View Profile" at bounding box center [943, 471] width 81 height 32
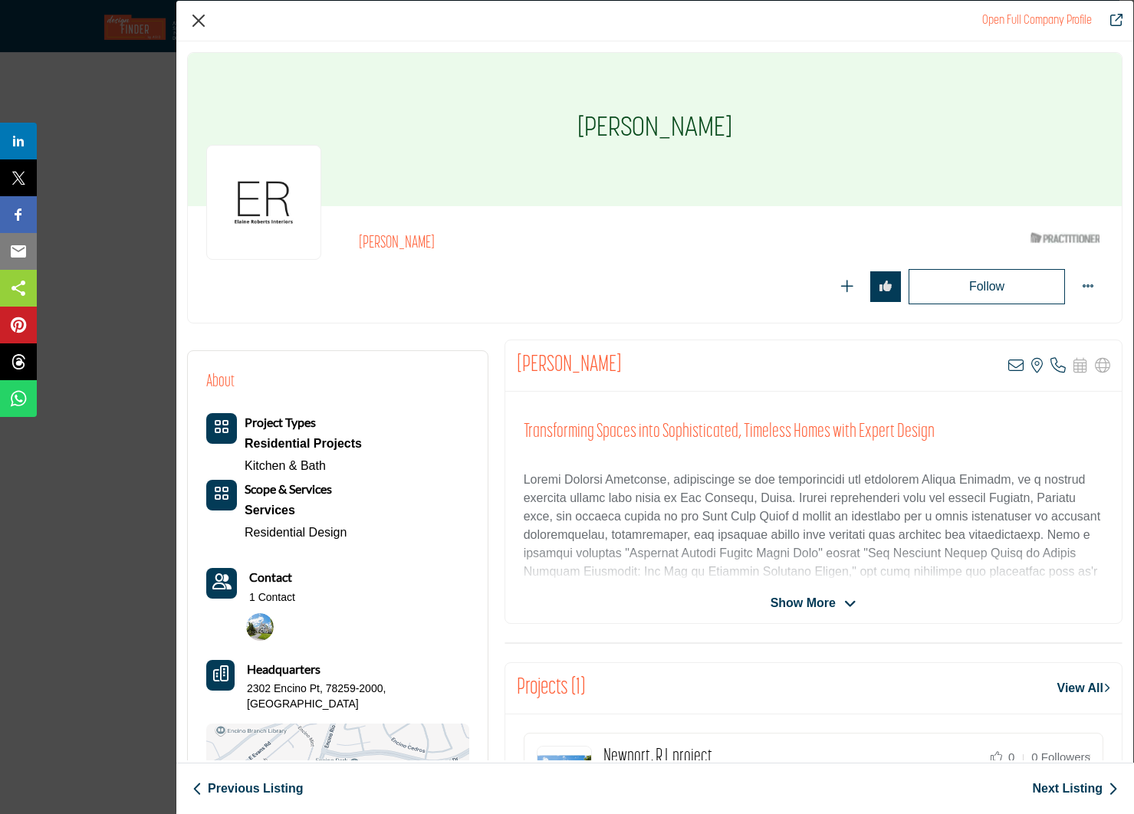
click at [197, 18] on button "Close" at bounding box center [198, 20] width 23 height 23
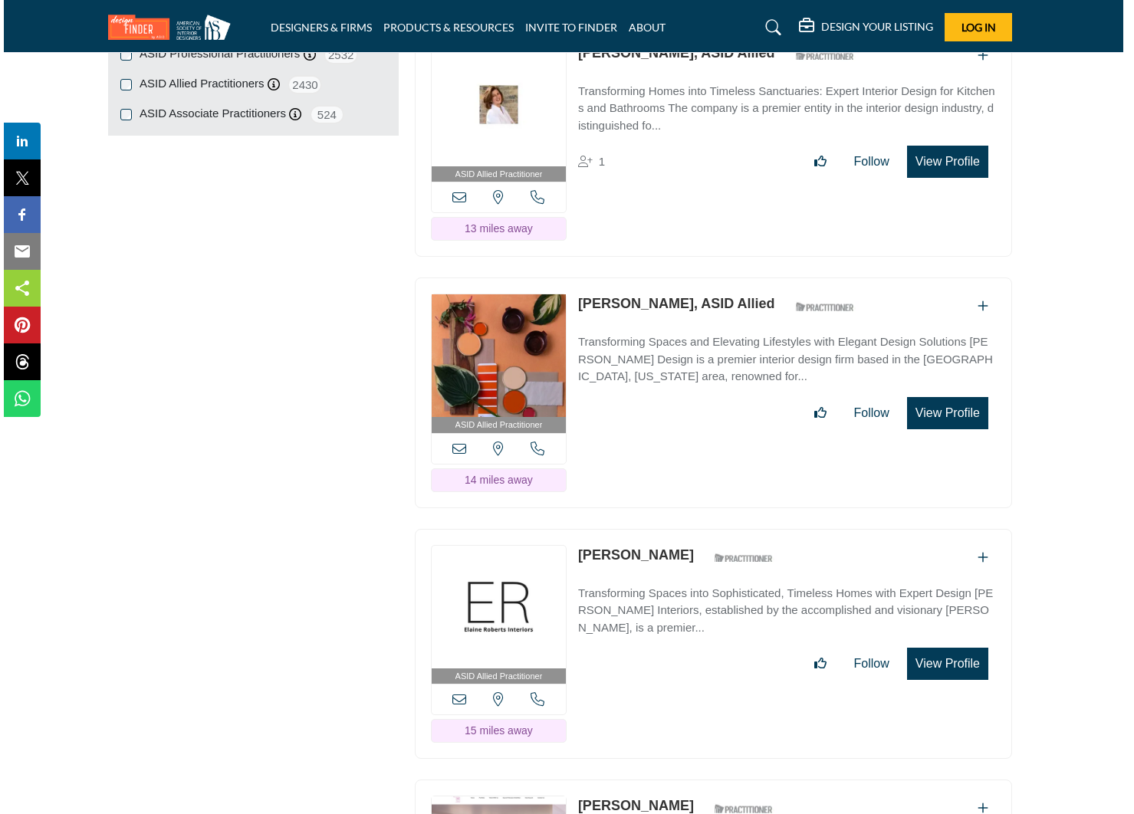
scroll to position [2311, 7]
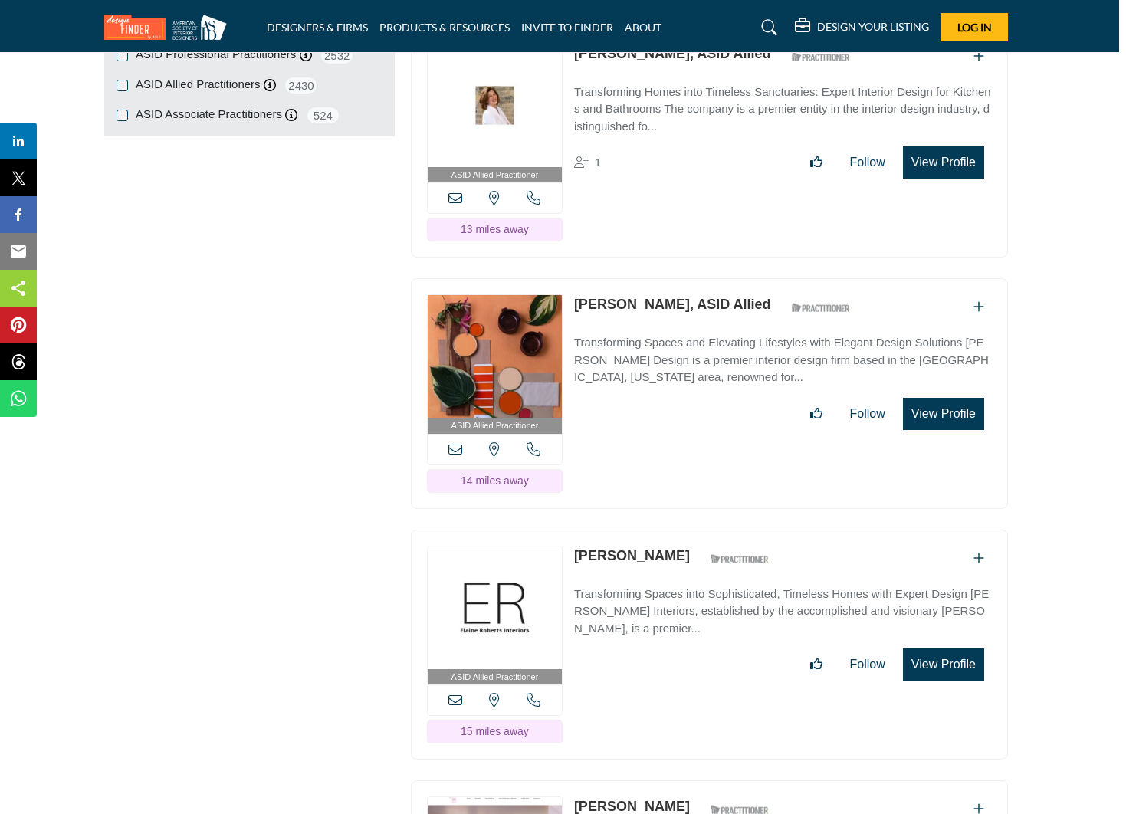
click at [942, 398] on button "View Profile" at bounding box center [943, 414] width 81 height 32
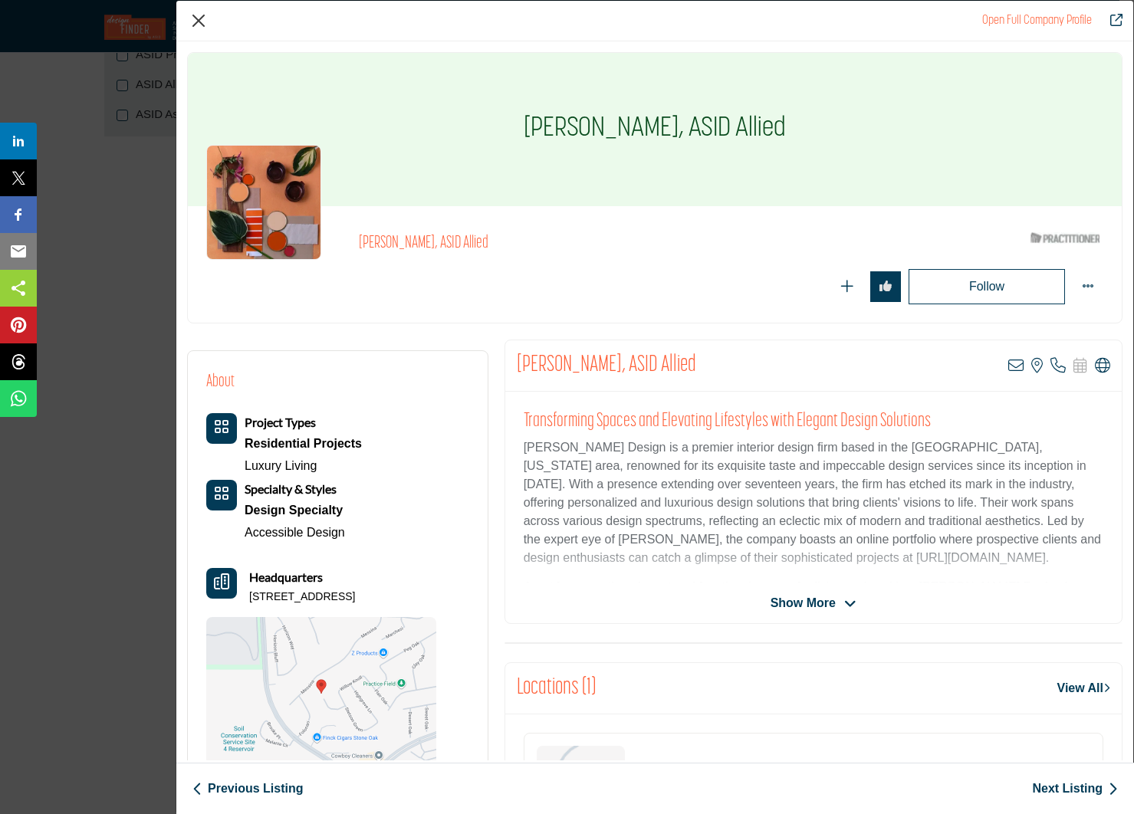
click at [200, 21] on button "Close" at bounding box center [198, 20] width 23 height 23
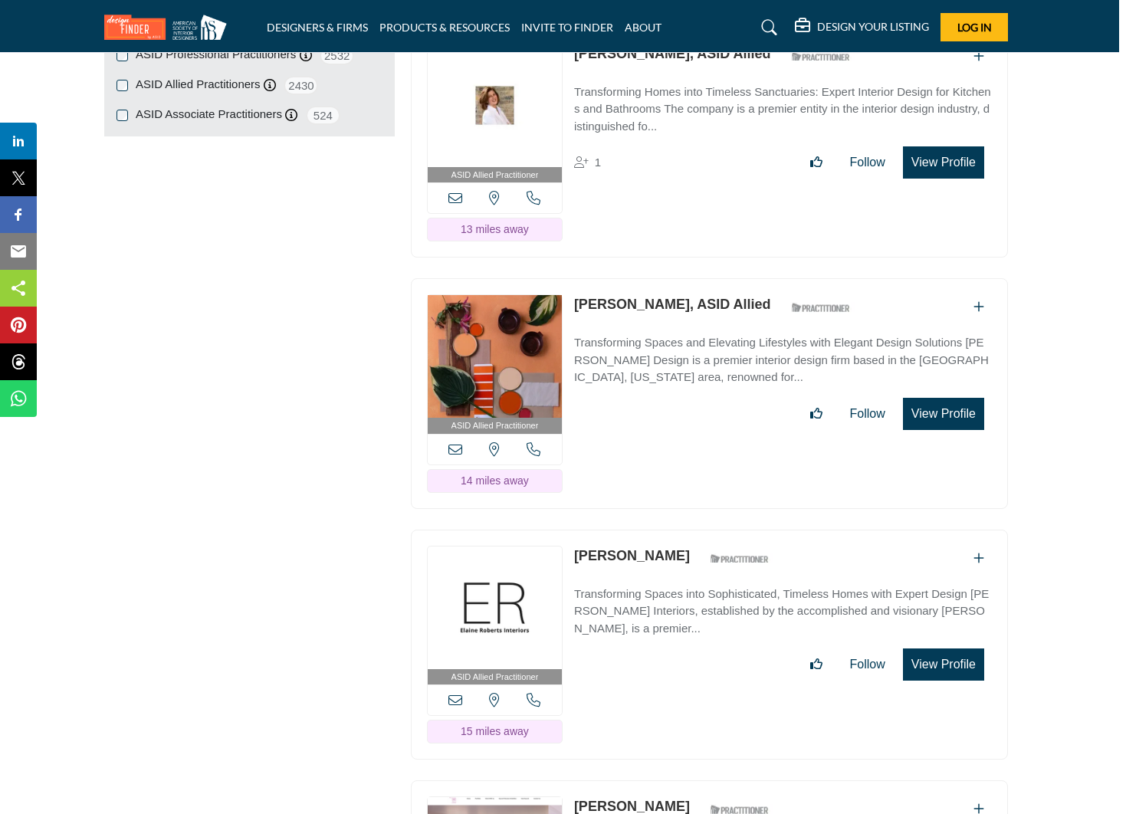
click at [952, 649] on button "View Profile" at bounding box center [943, 665] width 81 height 32
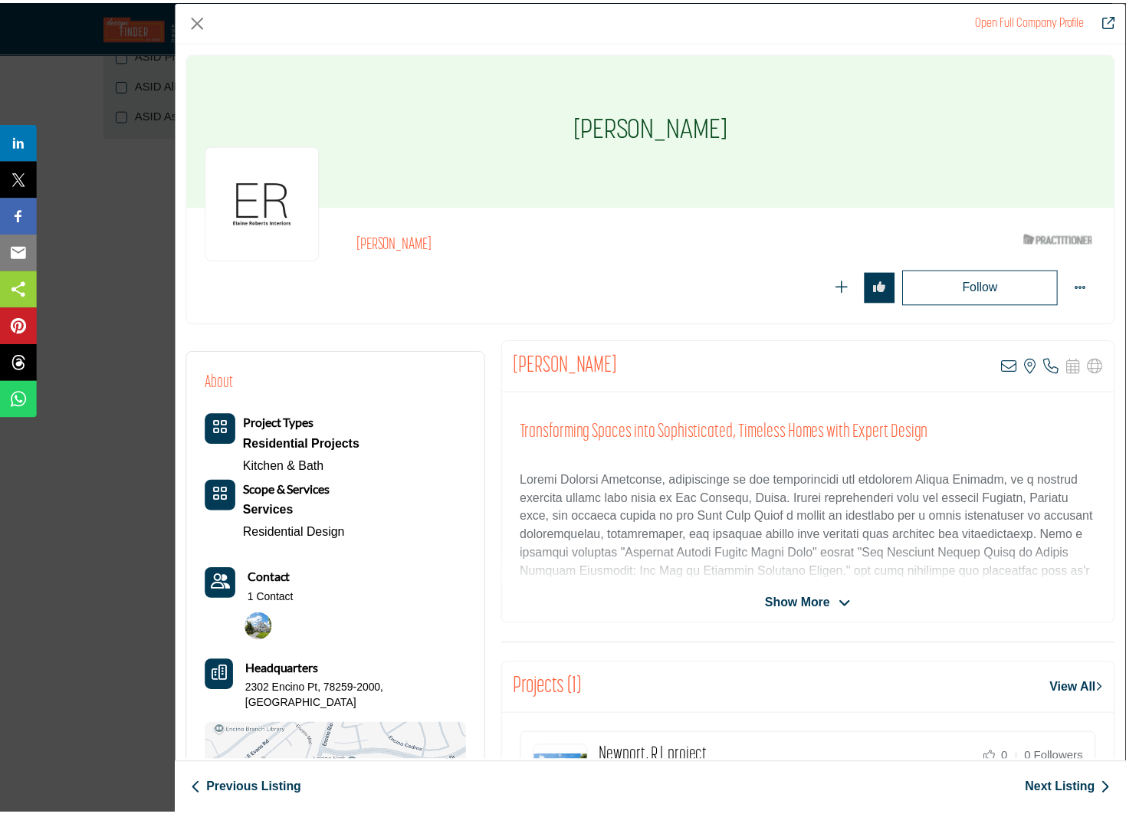
scroll to position [0, 0]
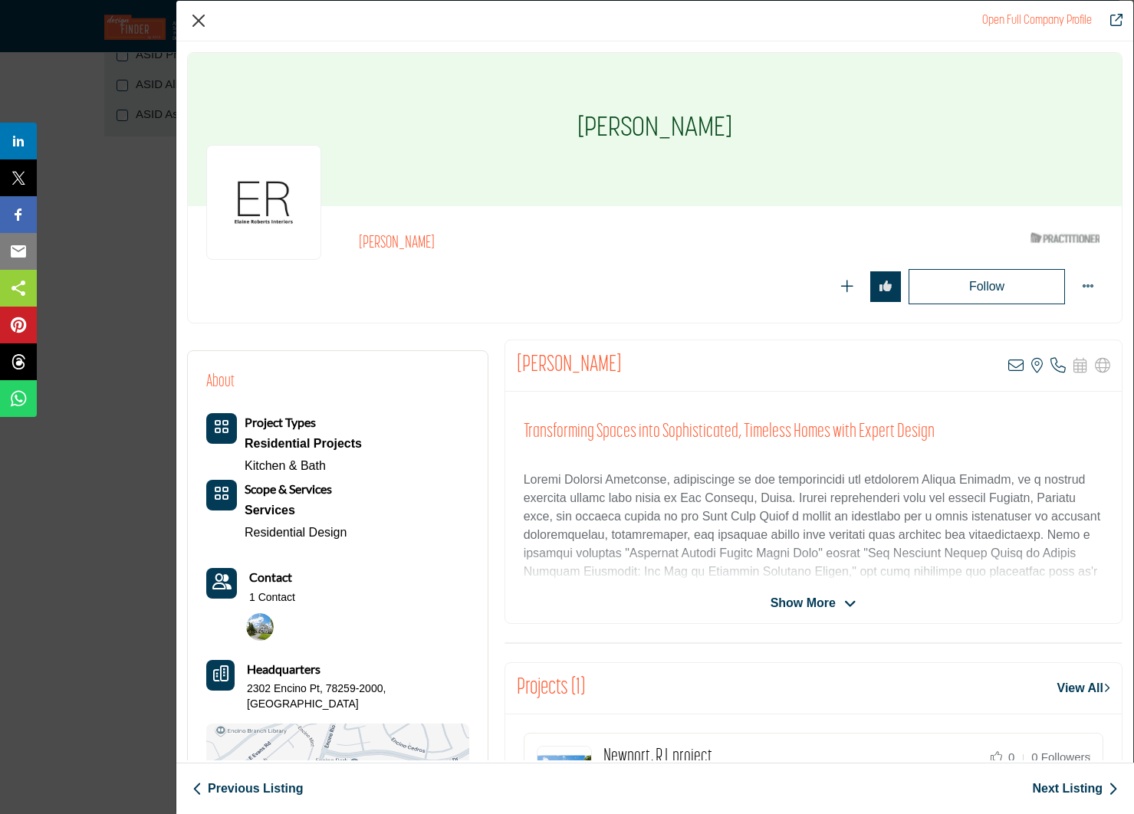
click at [204, 17] on button "Close" at bounding box center [198, 20] width 23 height 23
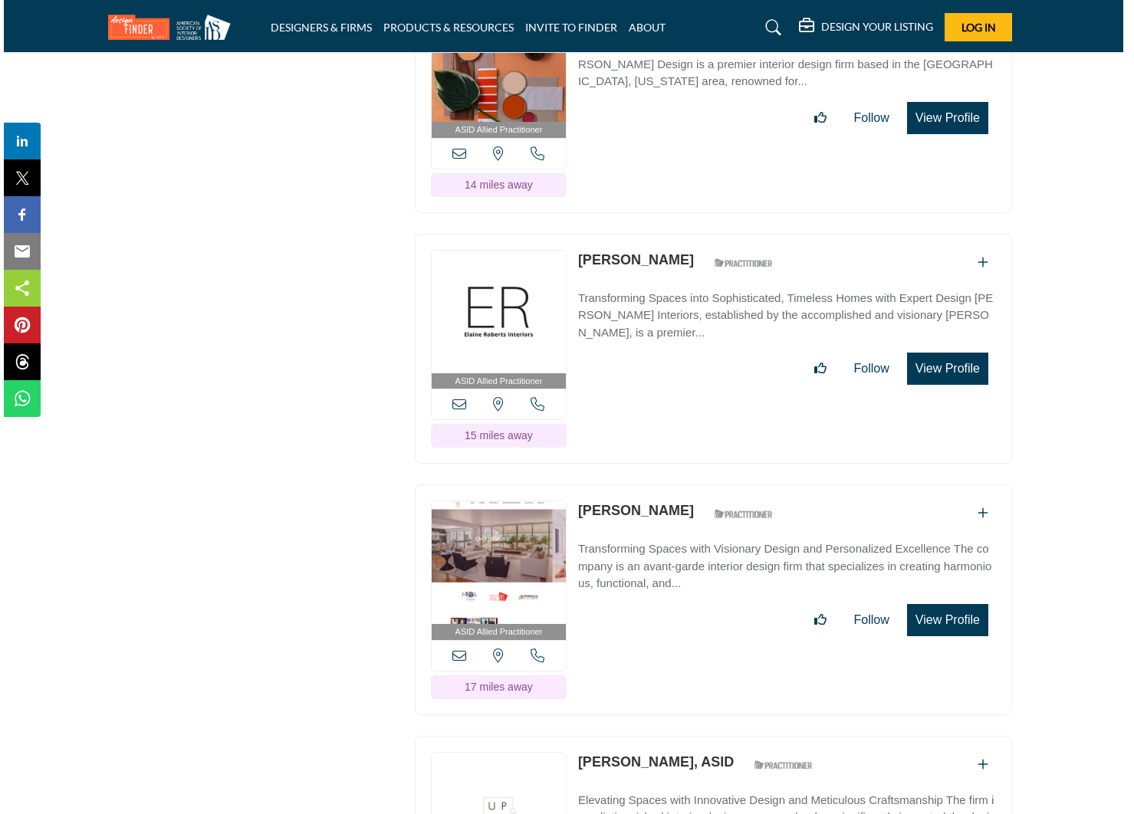
scroll to position [2609, 7]
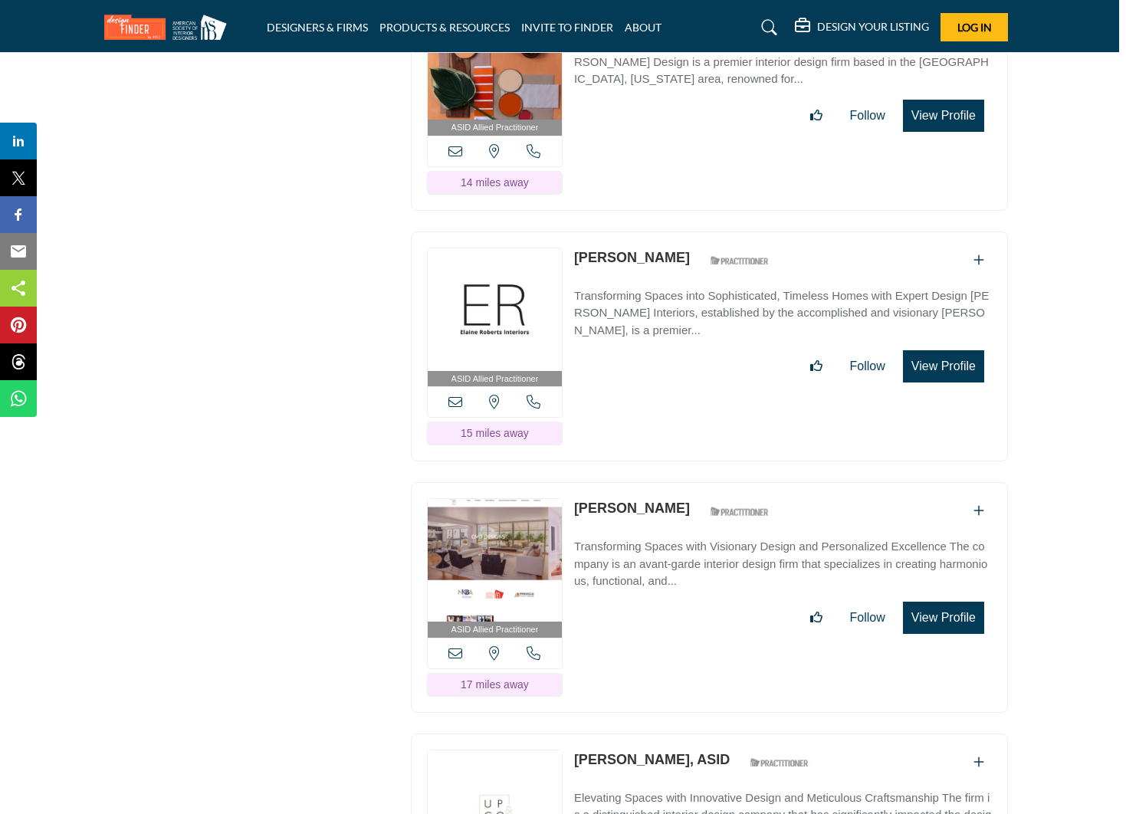
click at [953, 602] on button "View Profile" at bounding box center [943, 618] width 81 height 32
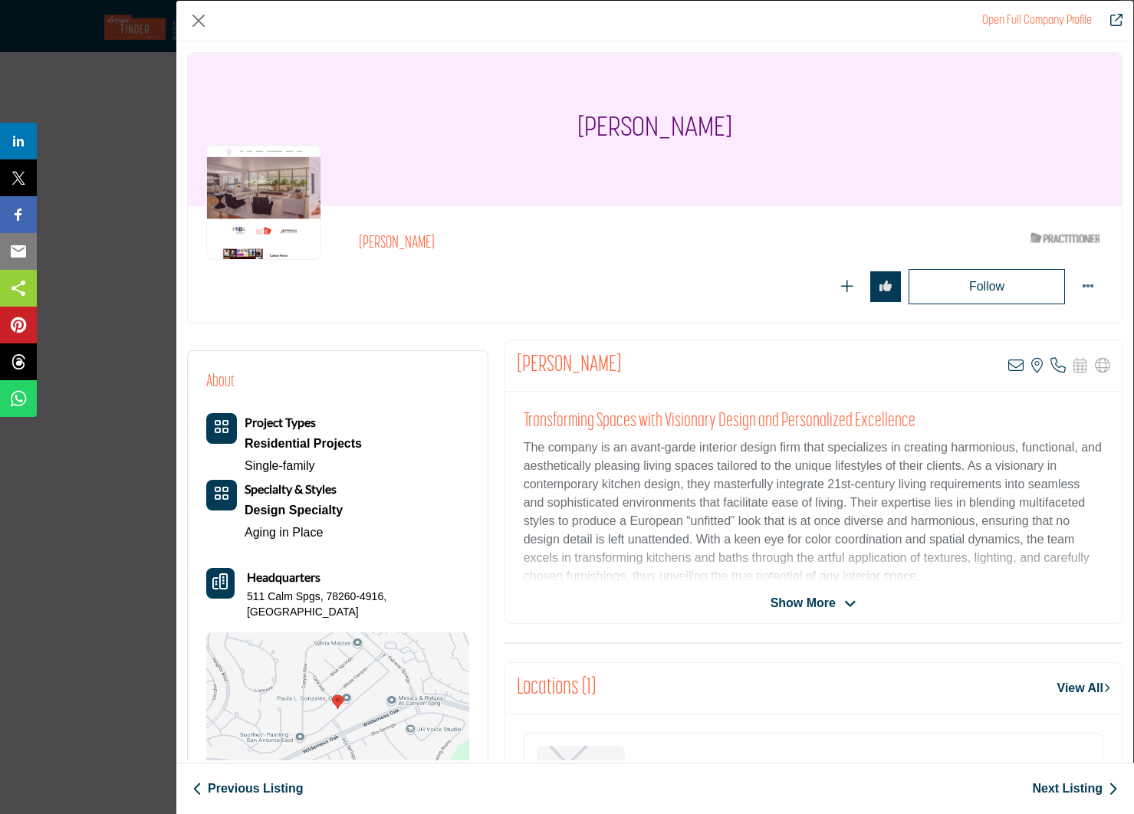
click at [817, 603] on span "Show More" at bounding box center [803, 603] width 65 height 18
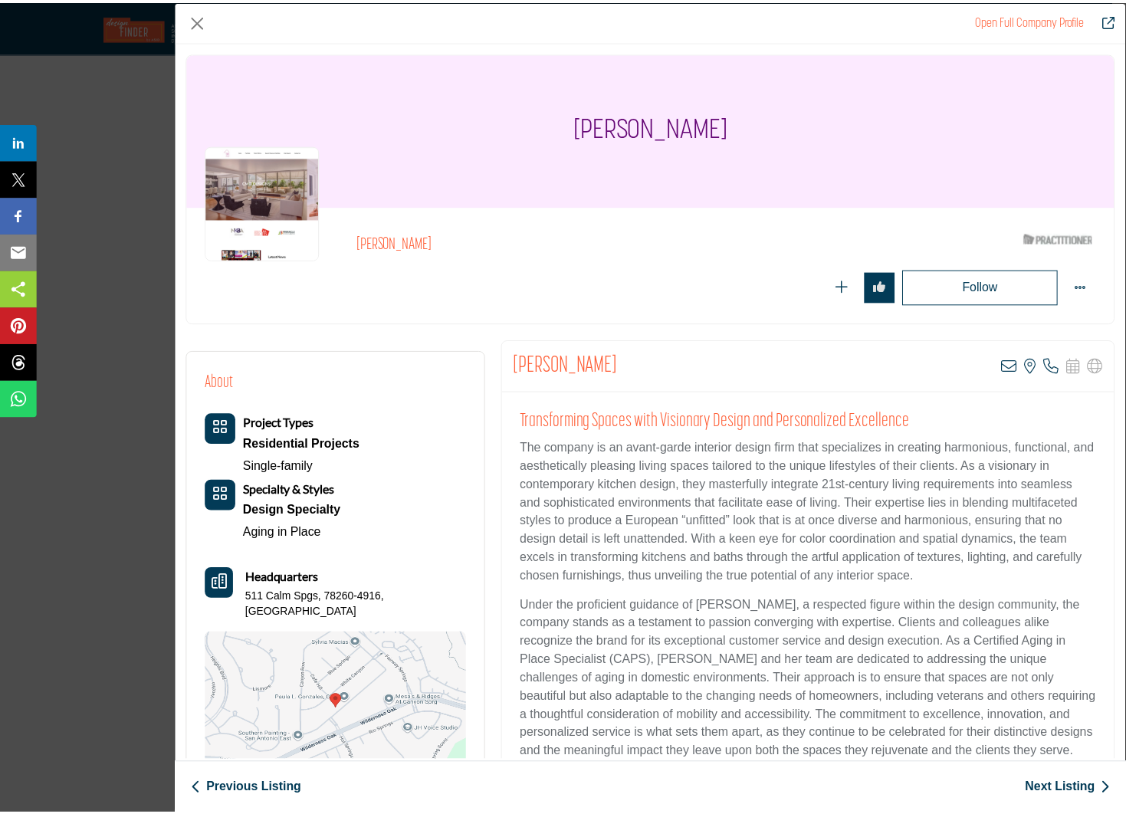
scroll to position [0, 0]
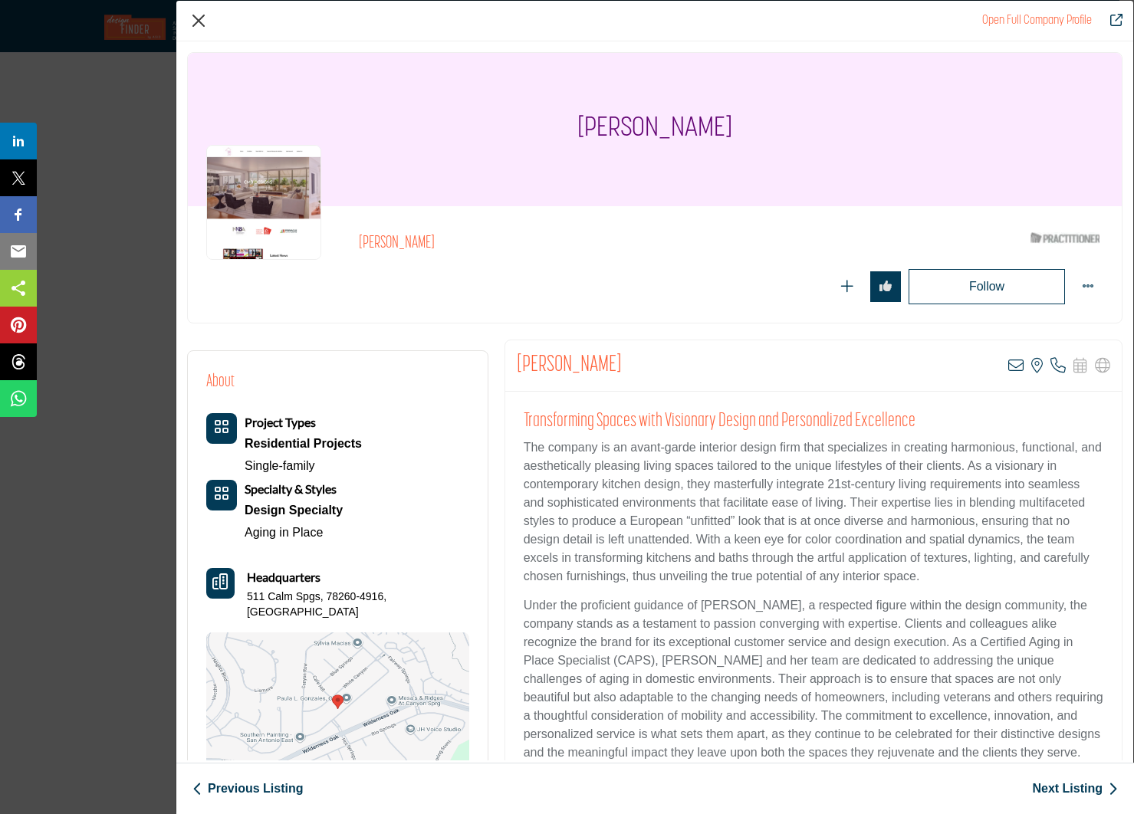
click at [193, 18] on button "Close" at bounding box center [198, 20] width 23 height 23
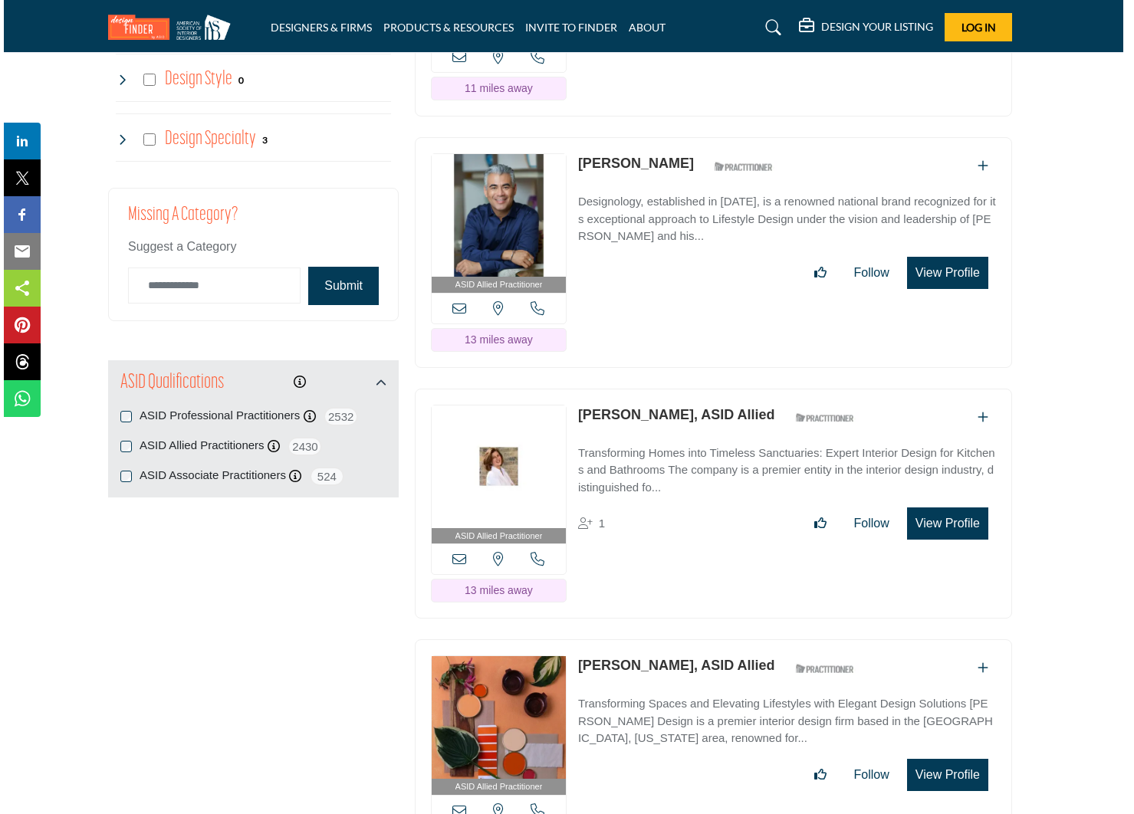
scroll to position [1948, 7]
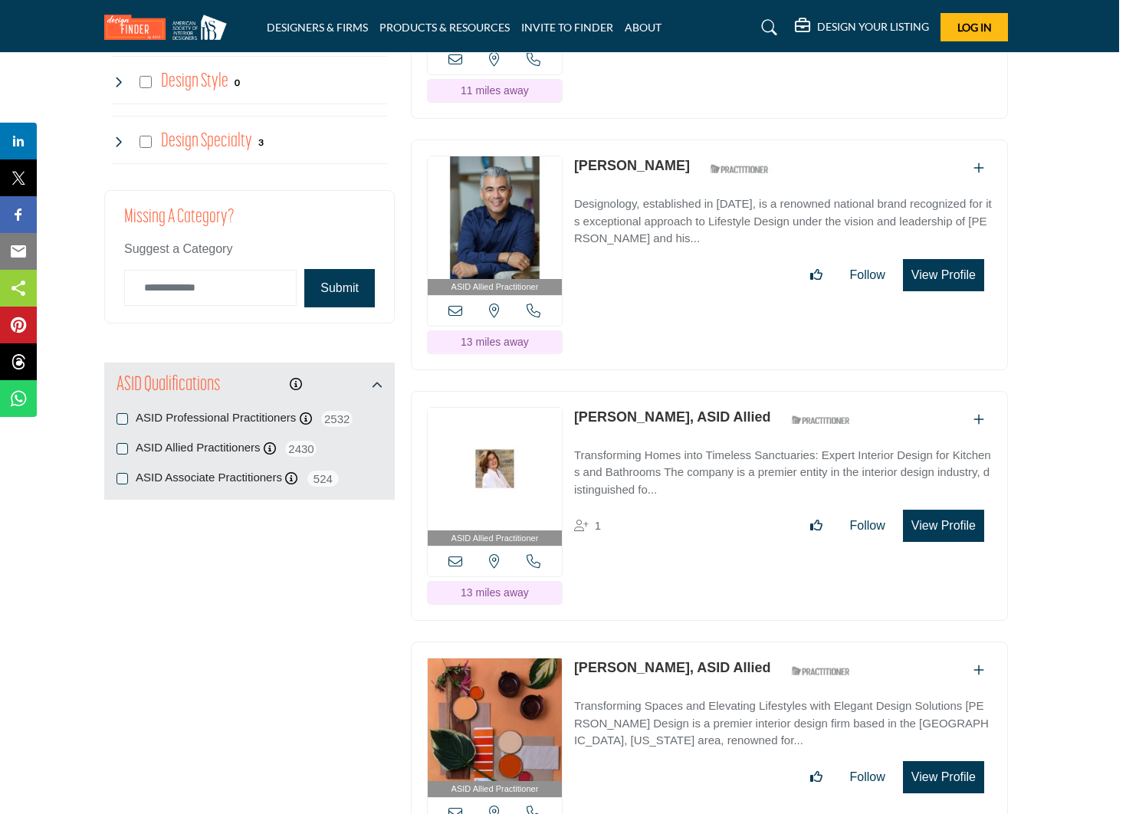
click at [946, 510] on button "View Profile" at bounding box center [943, 526] width 81 height 32
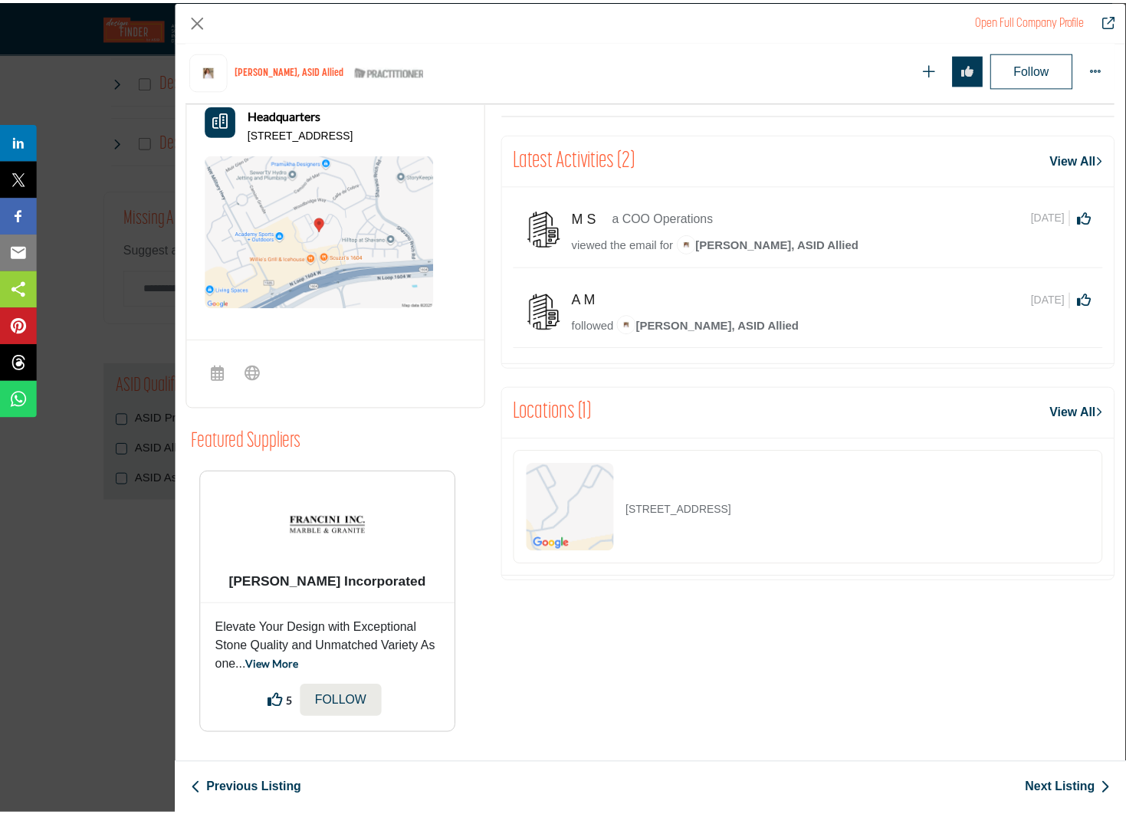
scroll to position [596, 0]
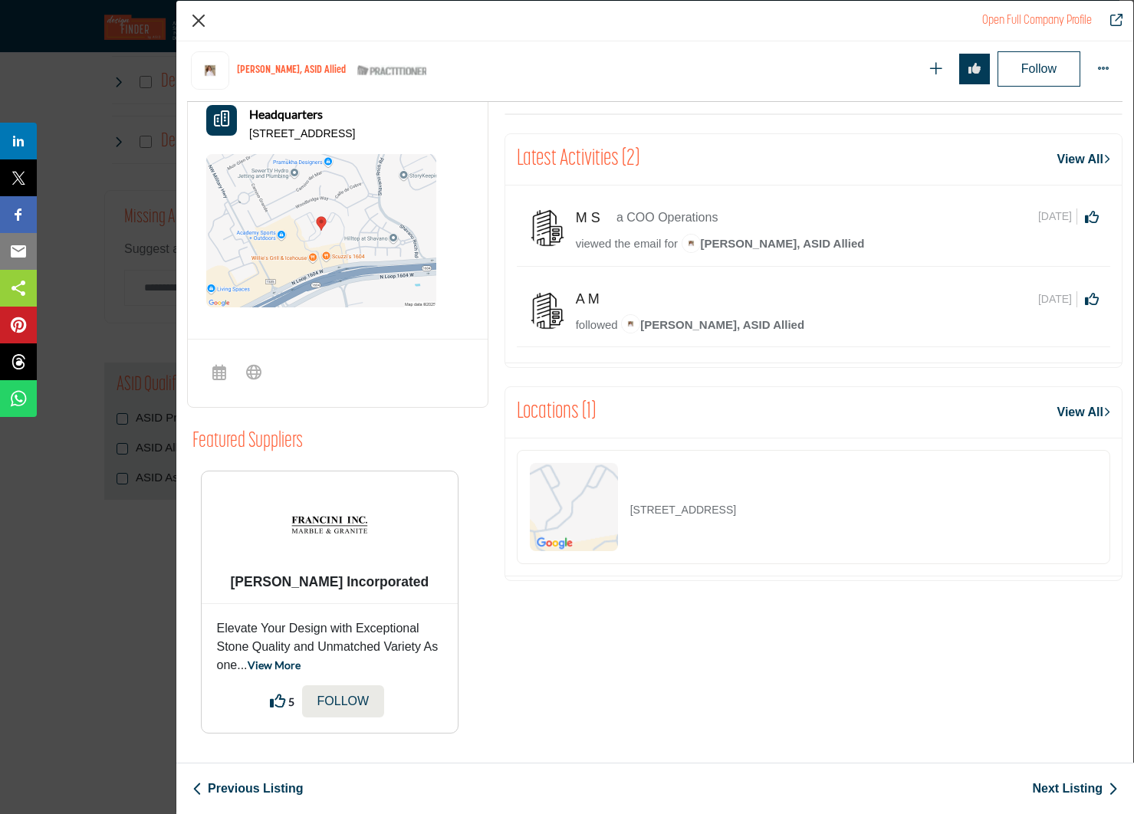
click at [199, 23] on button "Close" at bounding box center [198, 20] width 23 height 23
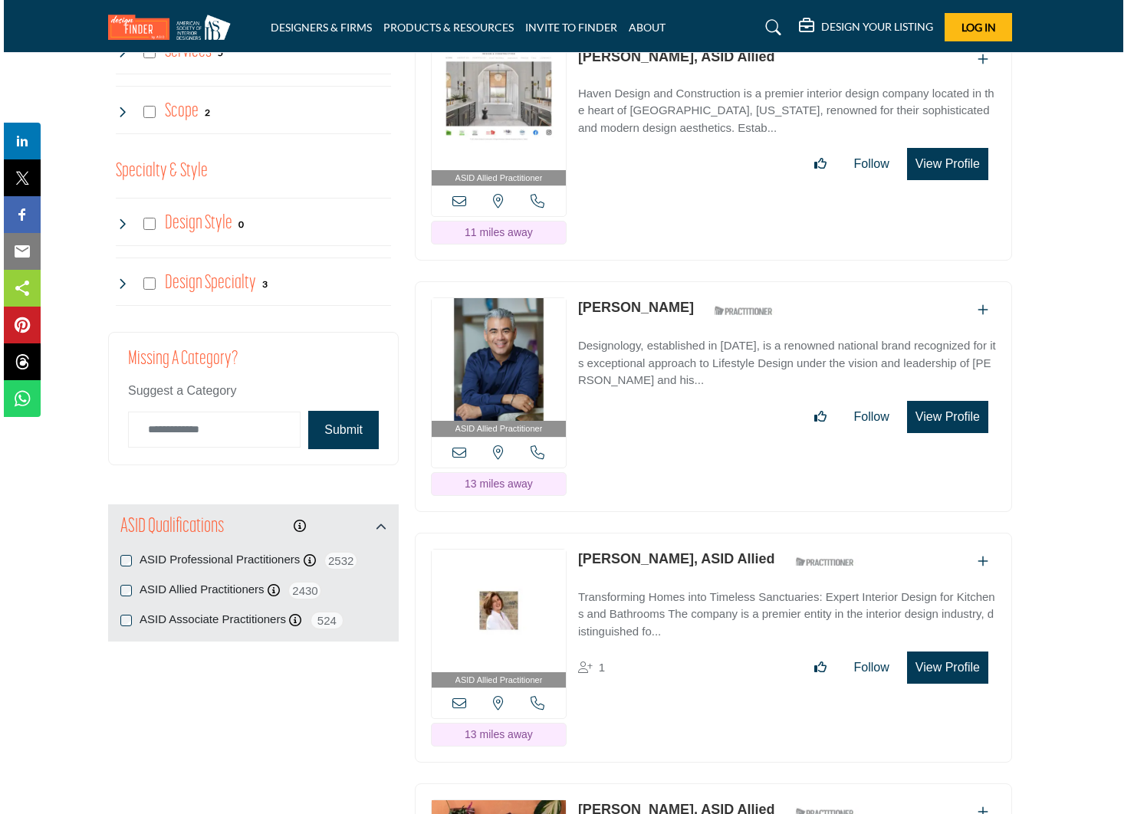
scroll to position [1797, 7]
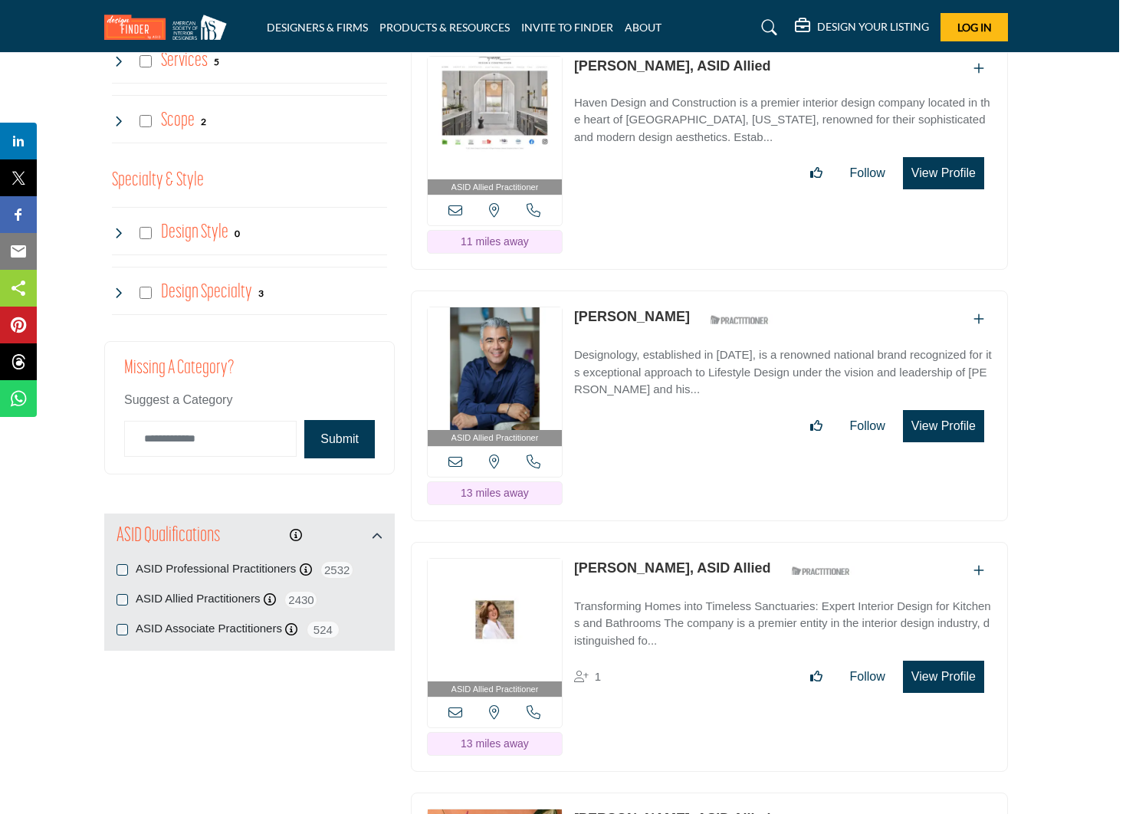
click at [943, 410] on button "View Profile" at bounding box center [943, 426] width 81 height 32
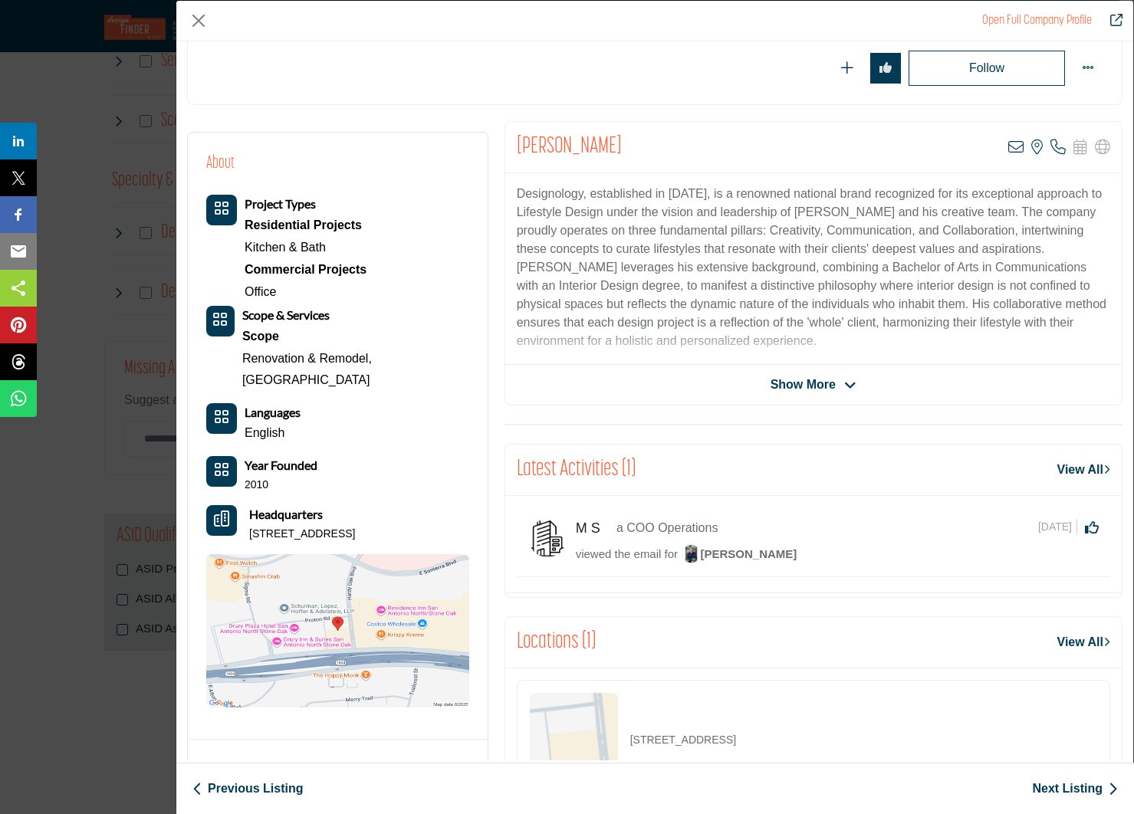
scroll to position [219, 0]
click at [782, 383] on span "Show More" at bounding box center [803, 384] width 65 height 18
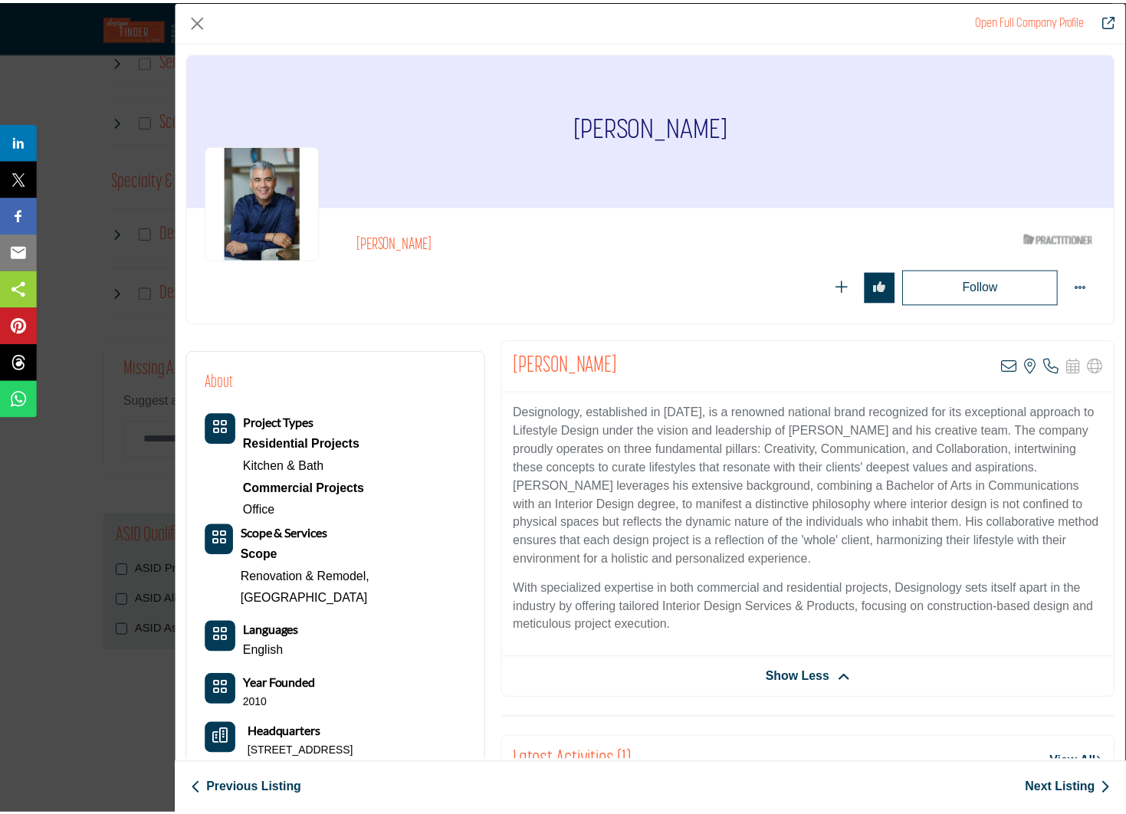
scroll to position [0, 0]
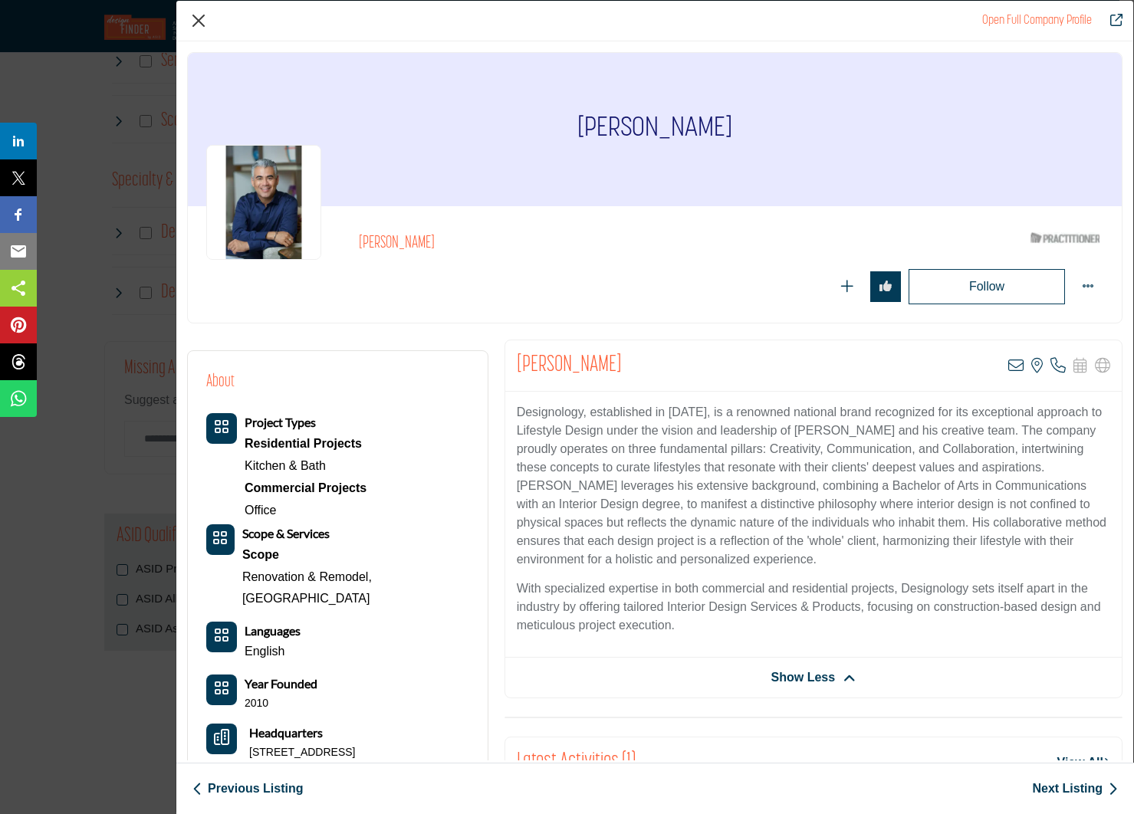
click at [193, 16] on button "Close" at bounding box center [198, 20] width 23 height 23
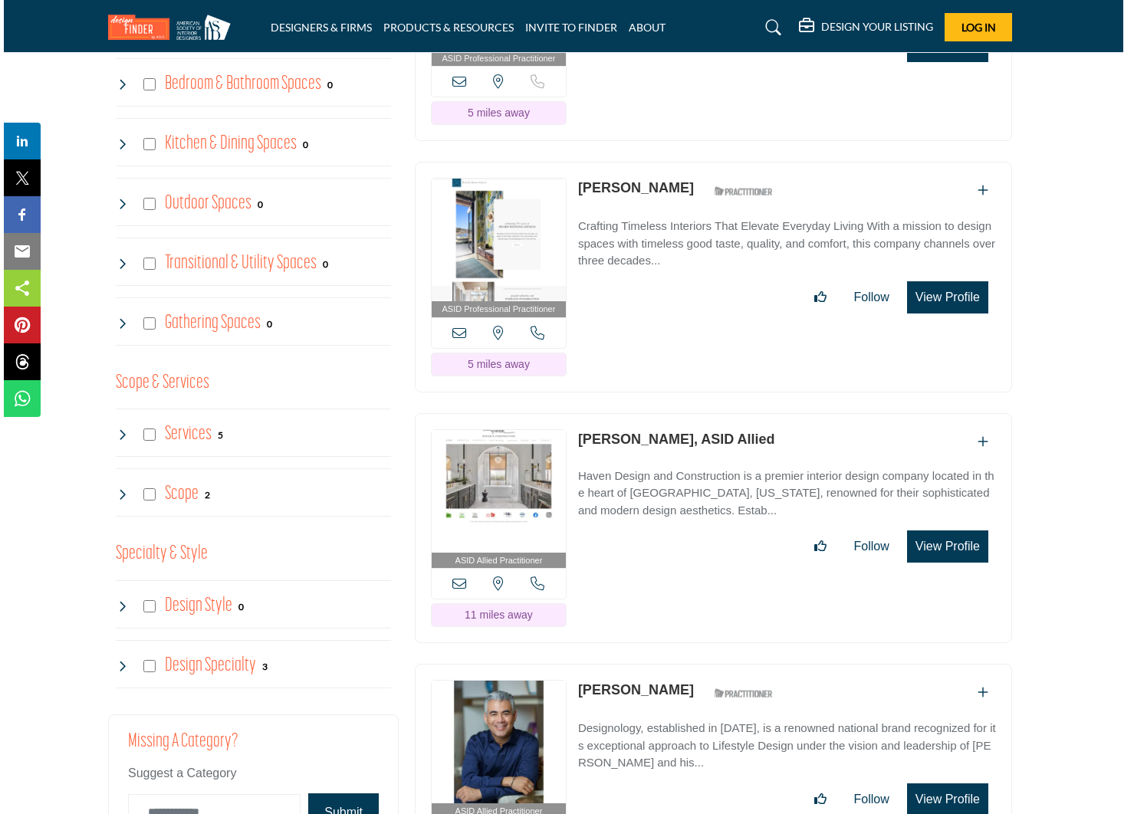
scroll to position [1421, 7]
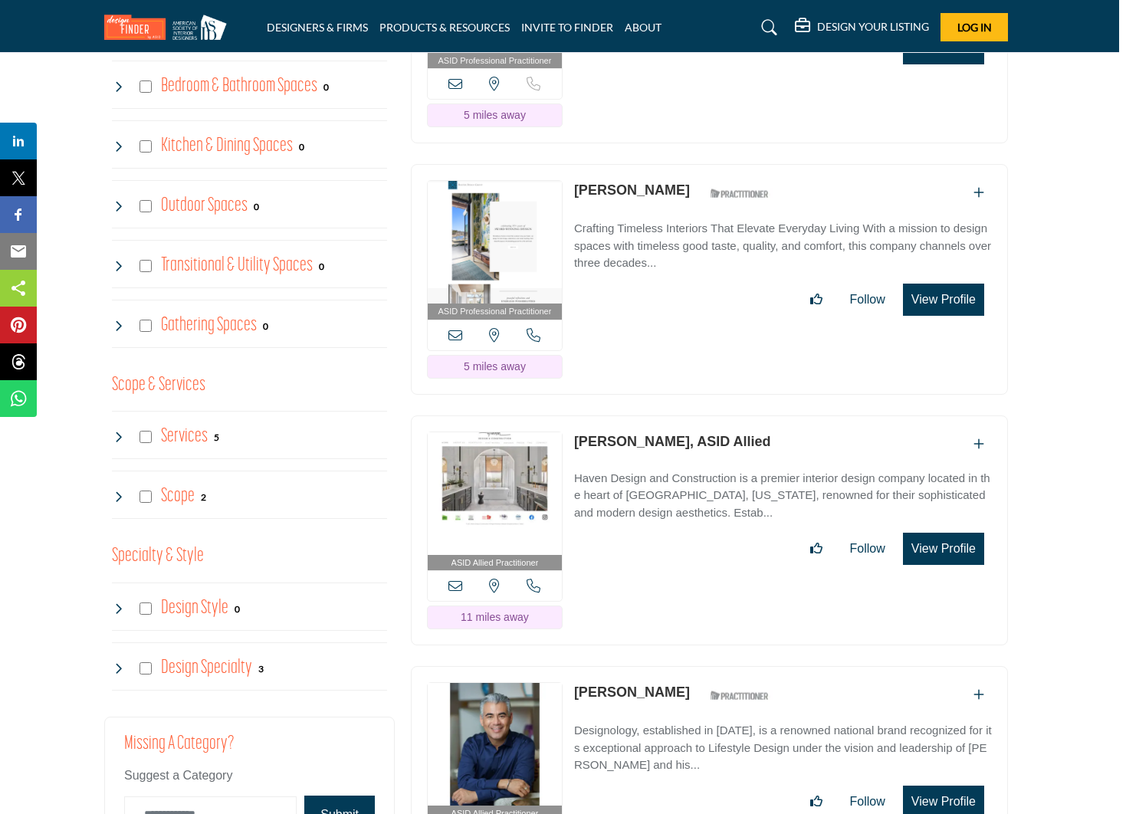
click at [943, 533] on button "View Profile" at bounding box center [943, 549] width 81 height 32
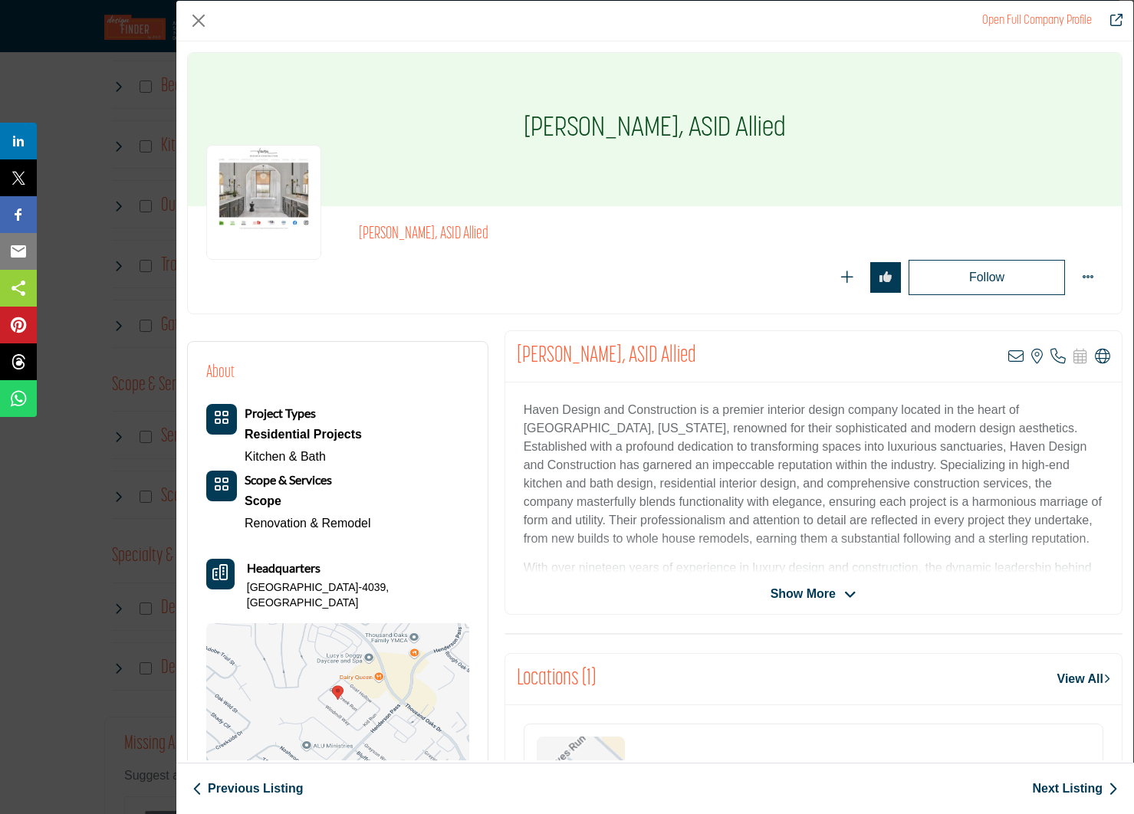
click at [793, 593] on span "Show More" at bounding box center [803, 594] width 65 height 18
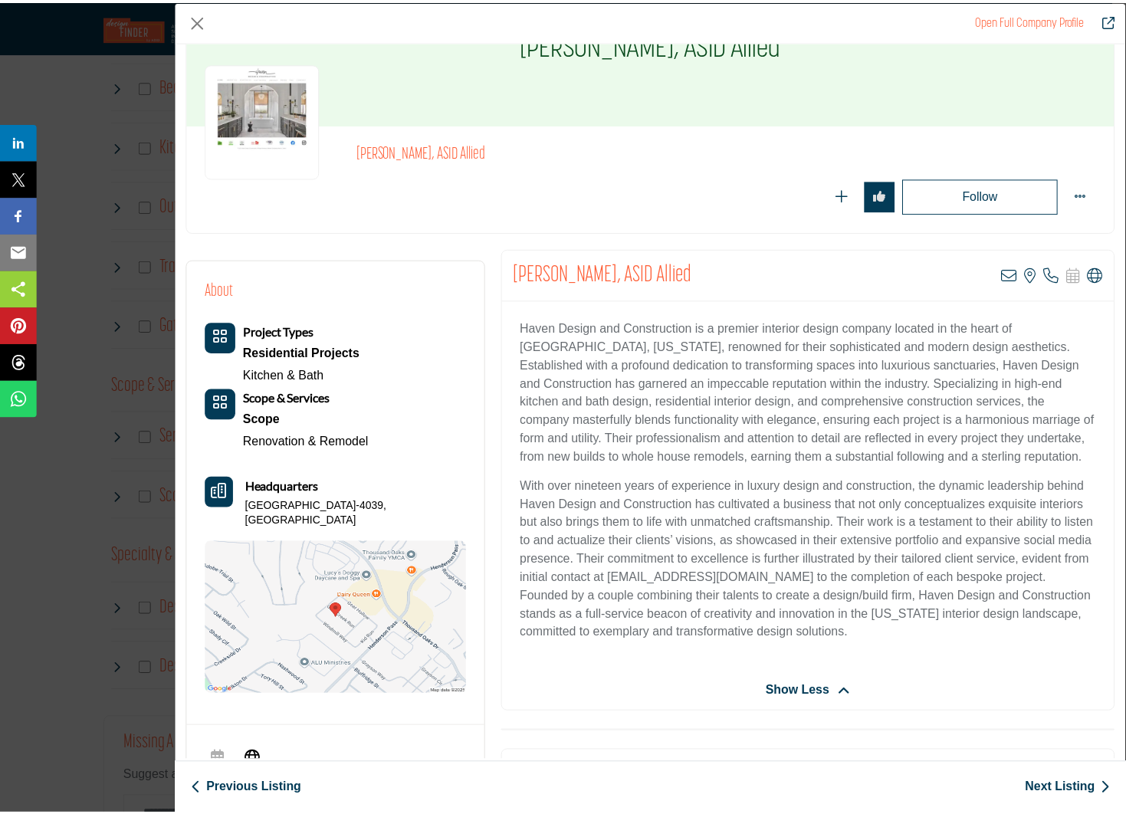
scroll to position [80, 0]
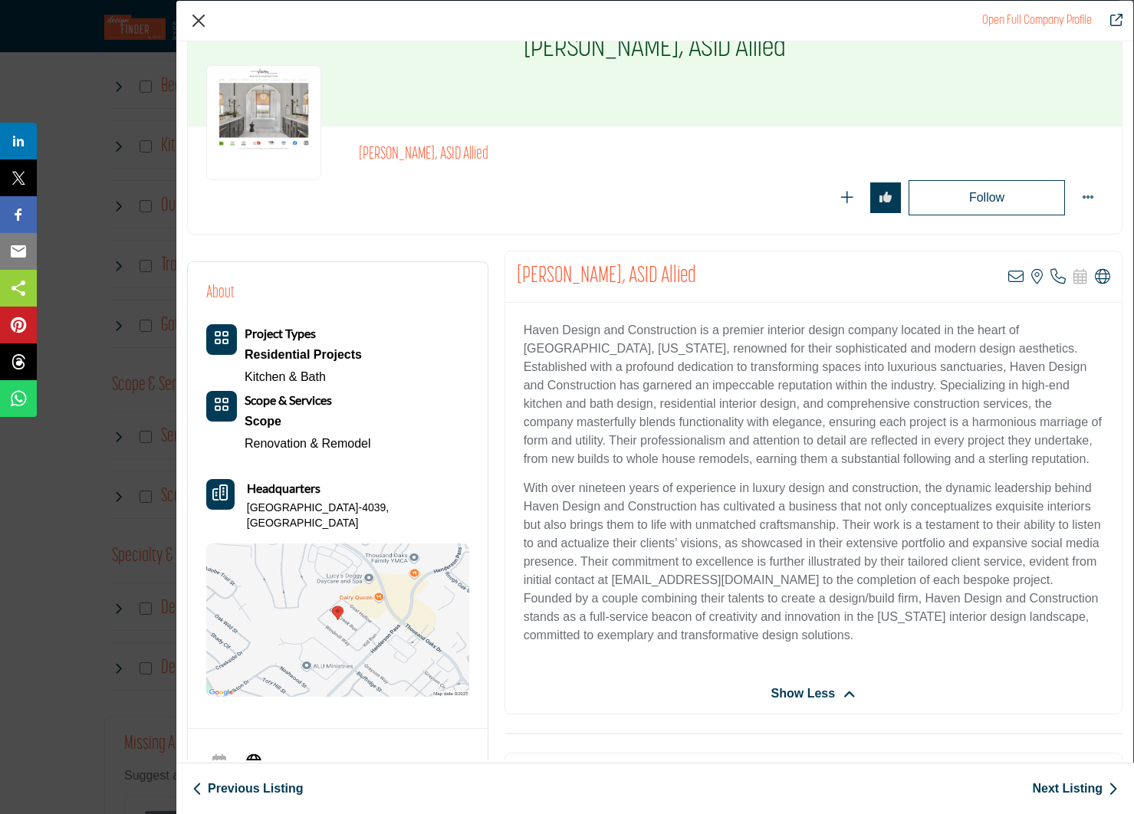
click at [202, 18] on button "Close" at bounding box center [198, 20] width 23 height 23
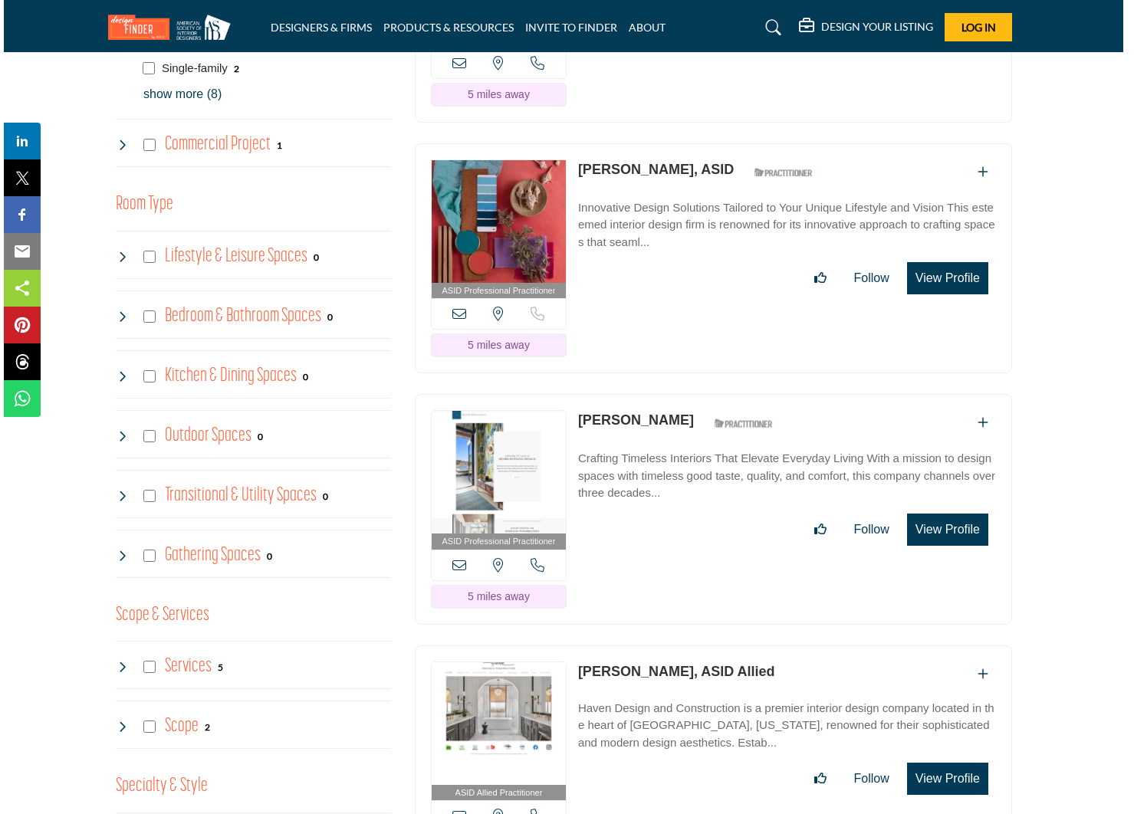
scroll to position [1188, 7]
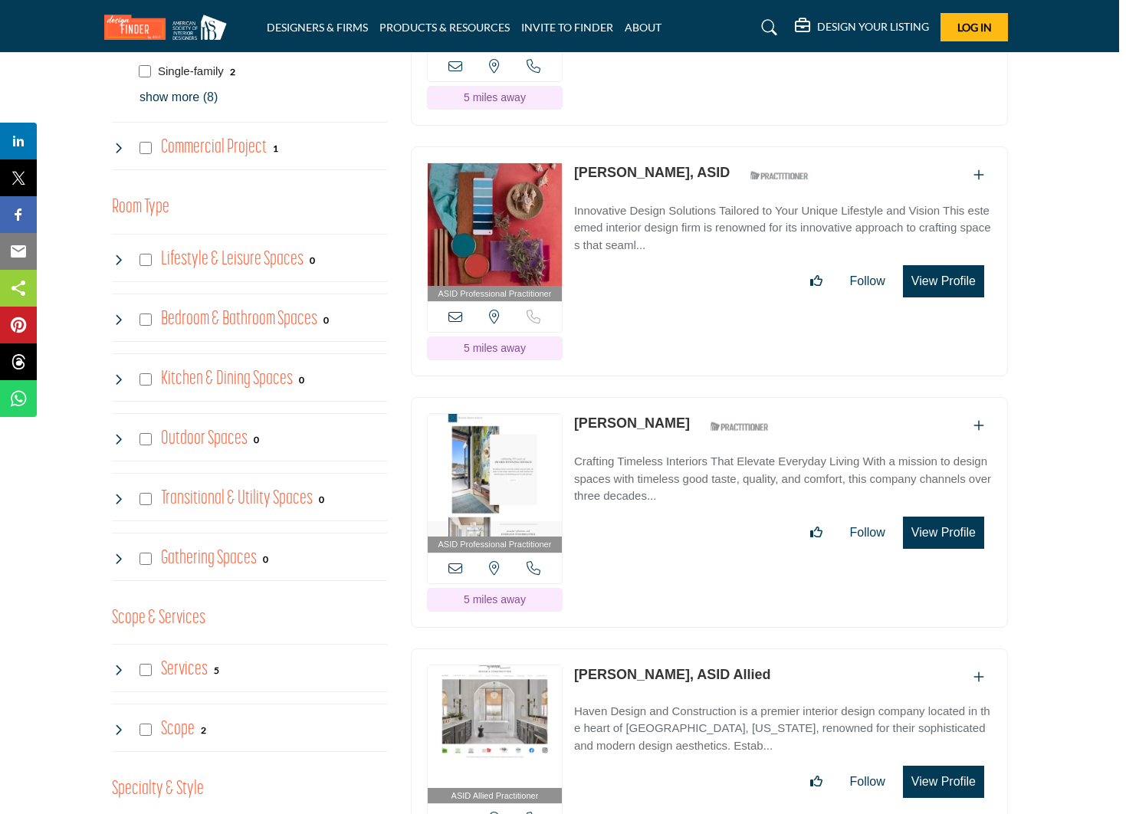
click at [926, 517] on button "View Profile" at bounding box center [943, 533] width 81 height 32
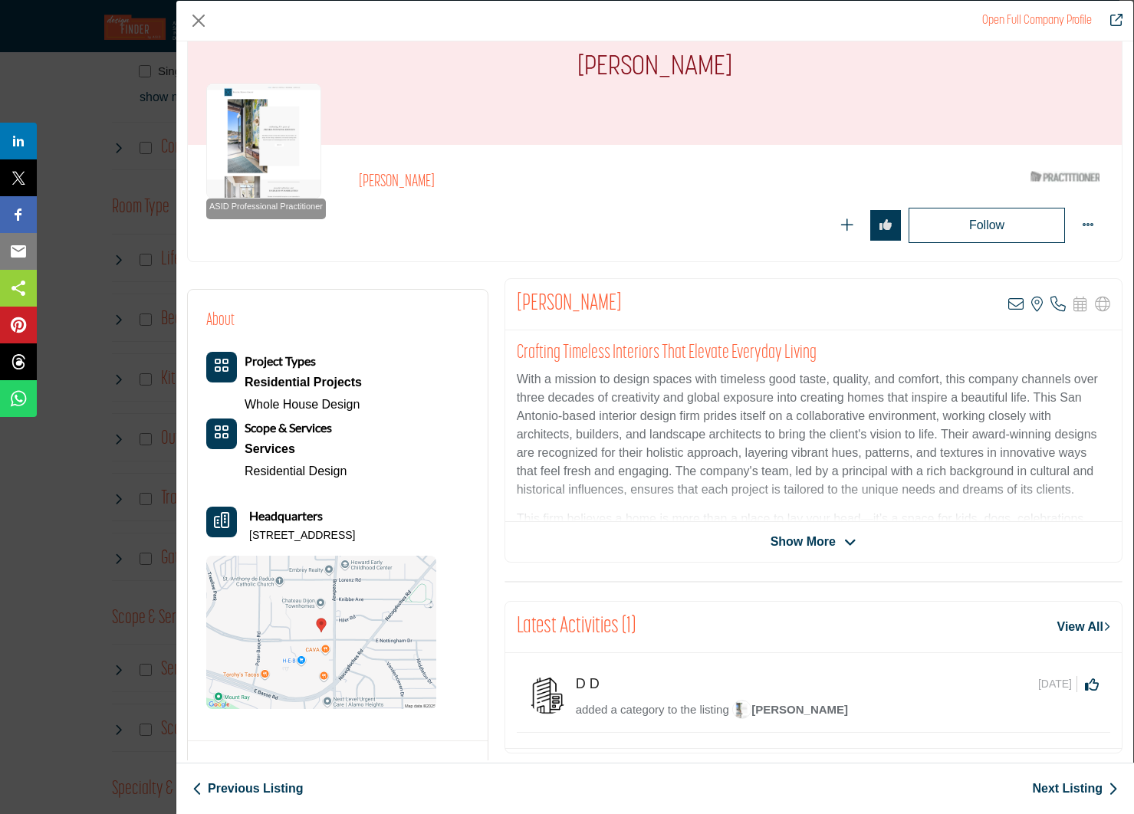
scroll to position [62, 0]
click at [802, 539] on span "Show More" at bounding box center [803, 541] width 65 height 18
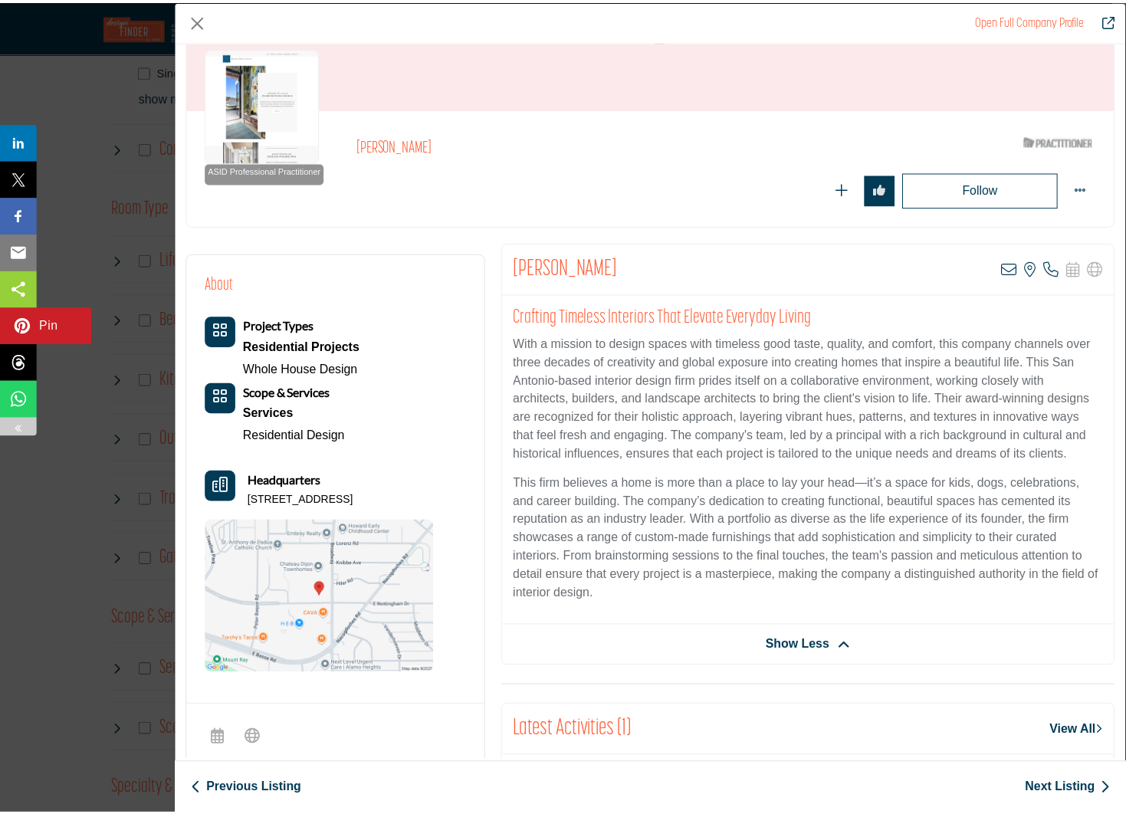
scroll to position [97, 0]
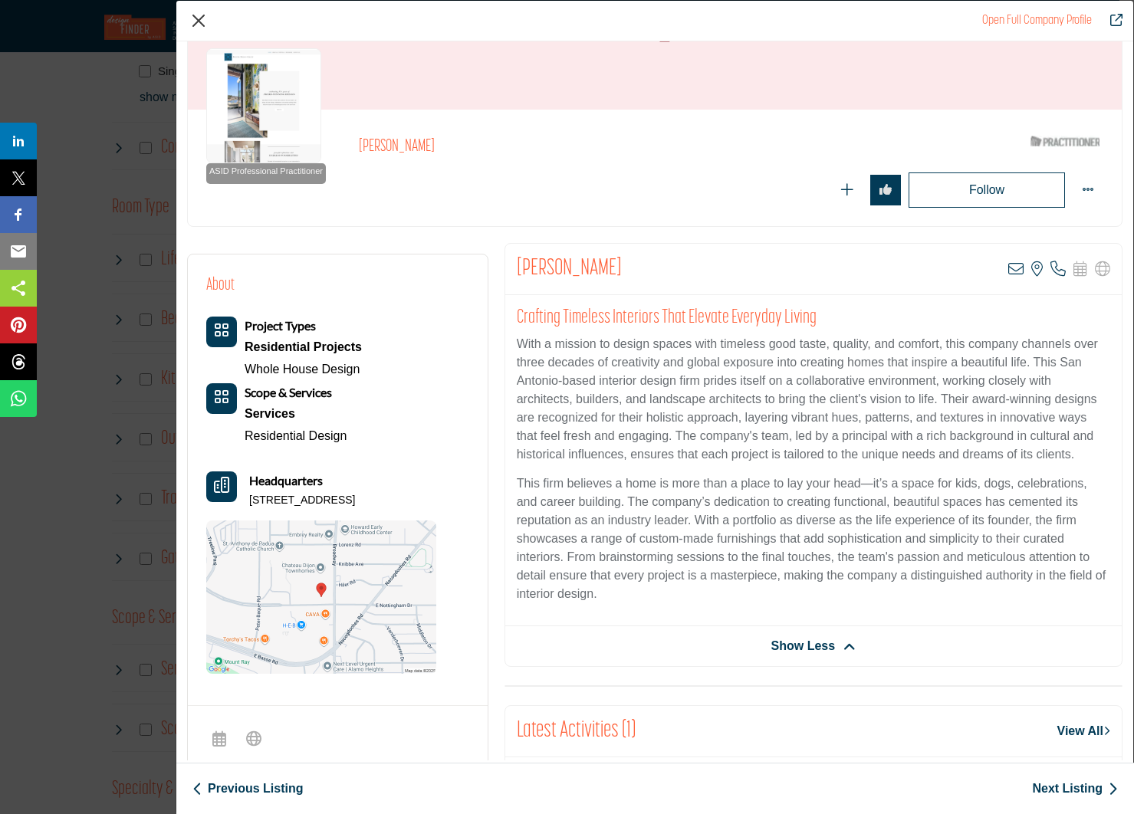
click at [199, 21] on button "Close" at bounding box center [198, 20] width 23 height 23
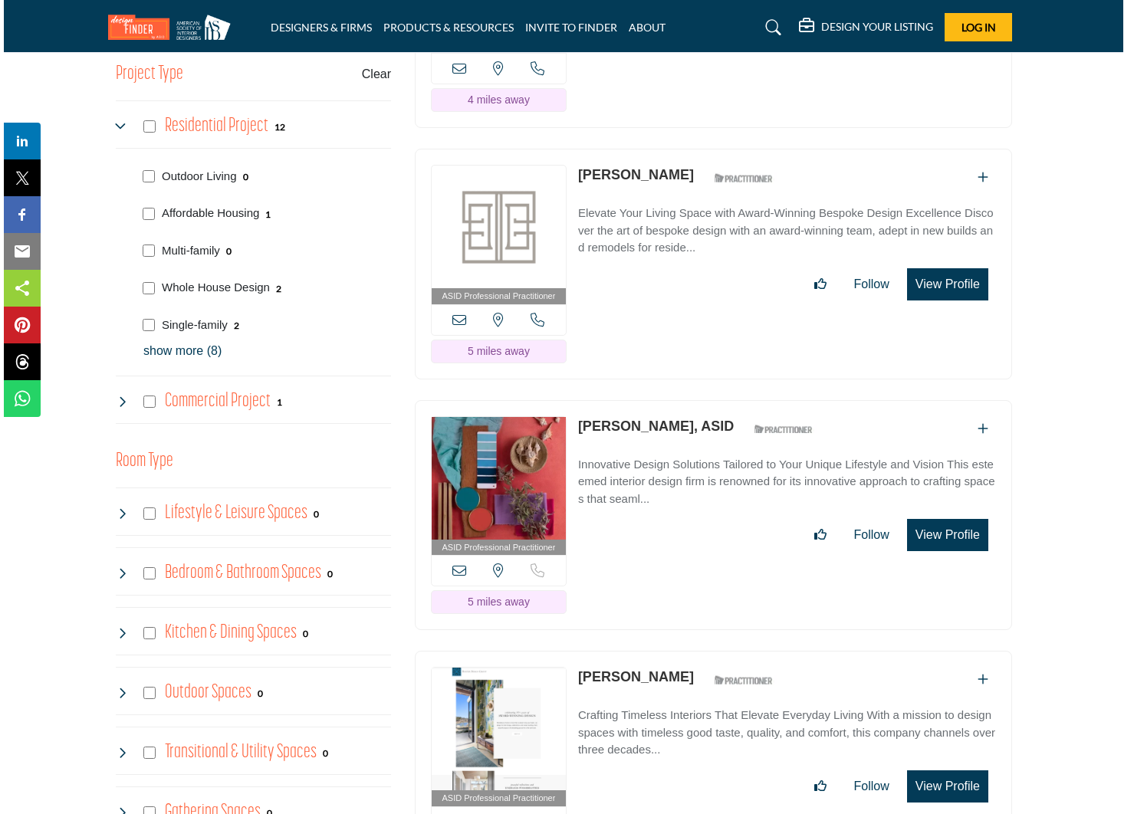
scroll to position [933, 7]
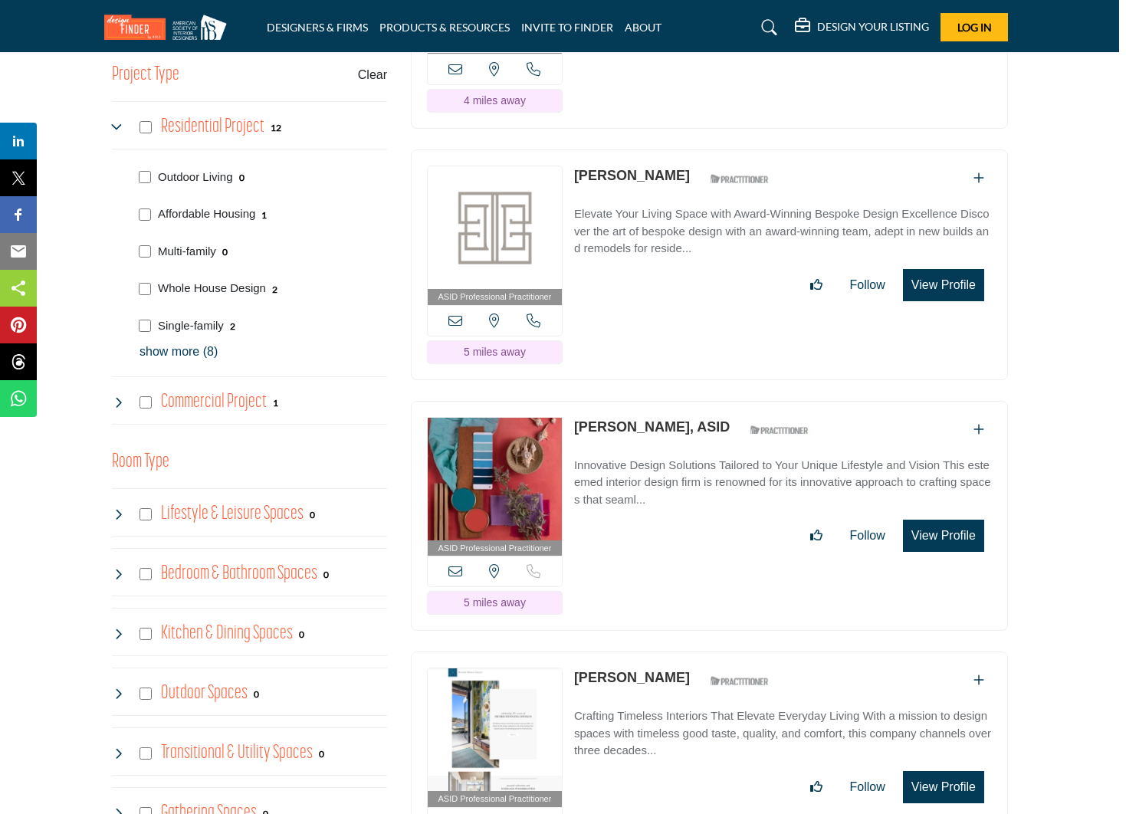
click at [949, 520] on button "View Profile" at bounding box center [943, 536] width 81 height 32
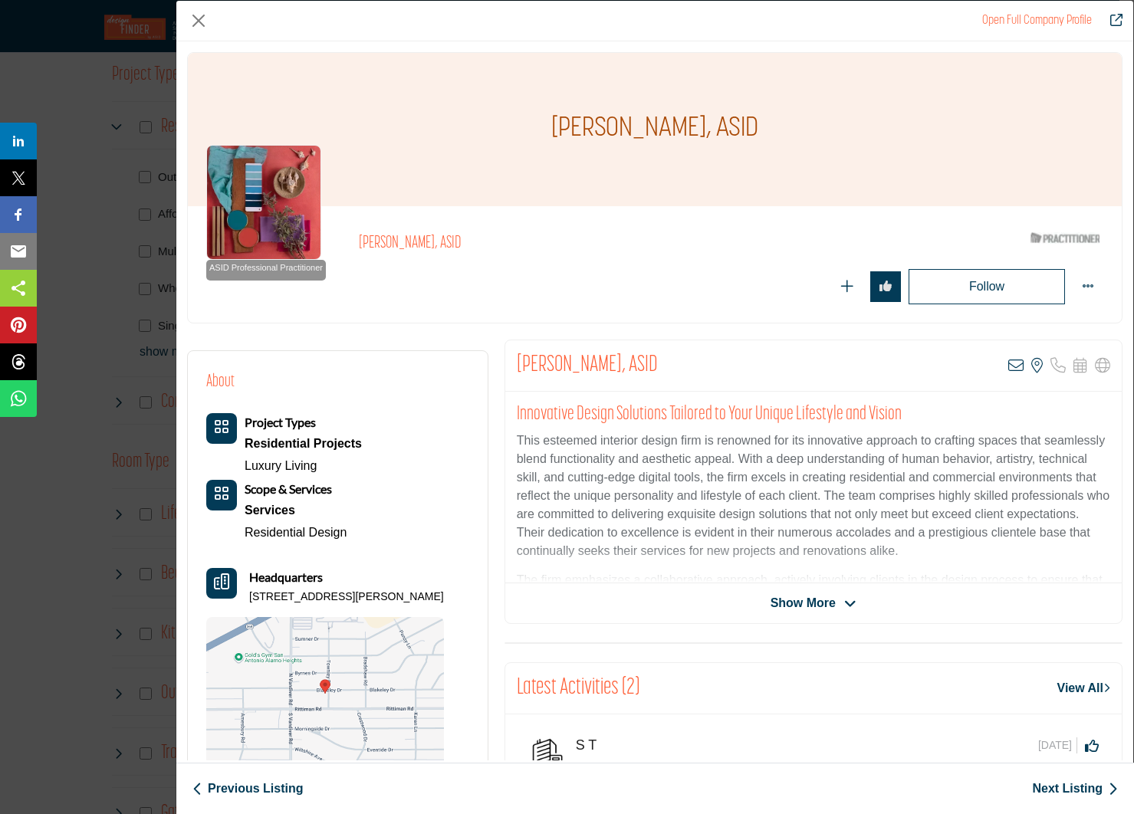
click at [809, 601] on span "Show More" at bounding box center [803, 603] width 65 height 18
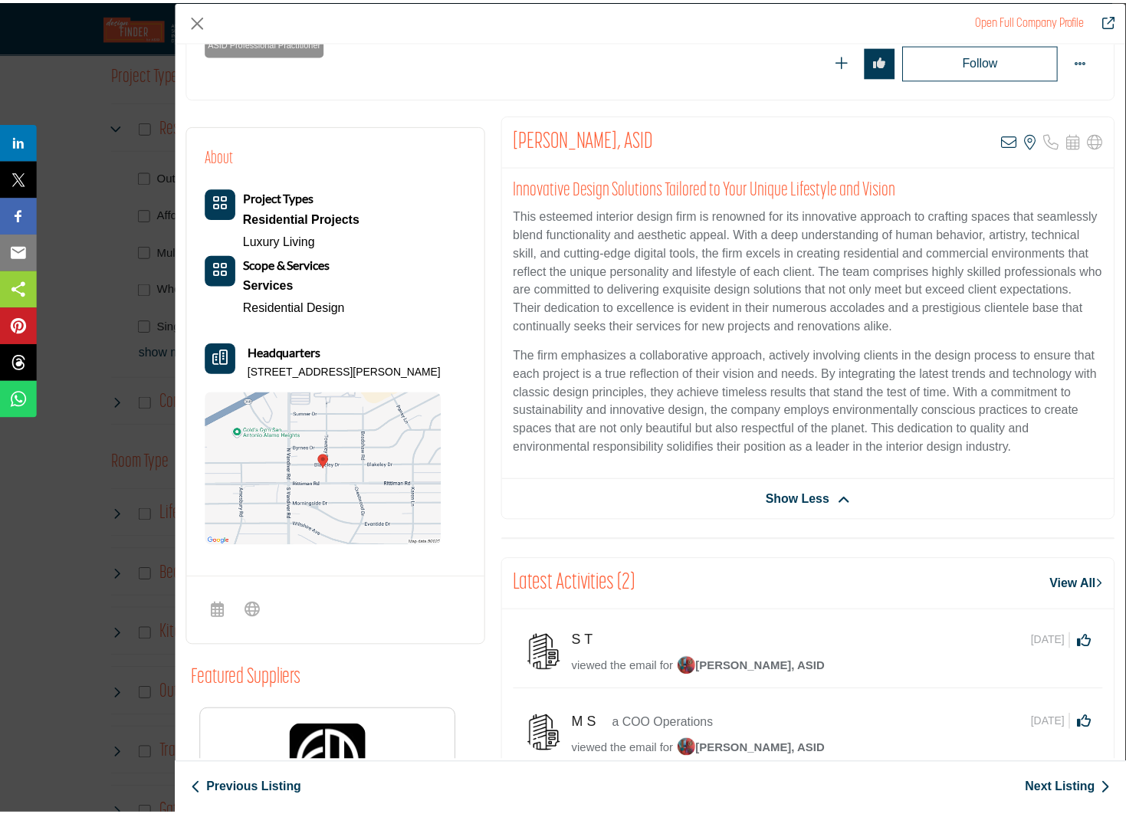
scroll to position [219, 0]
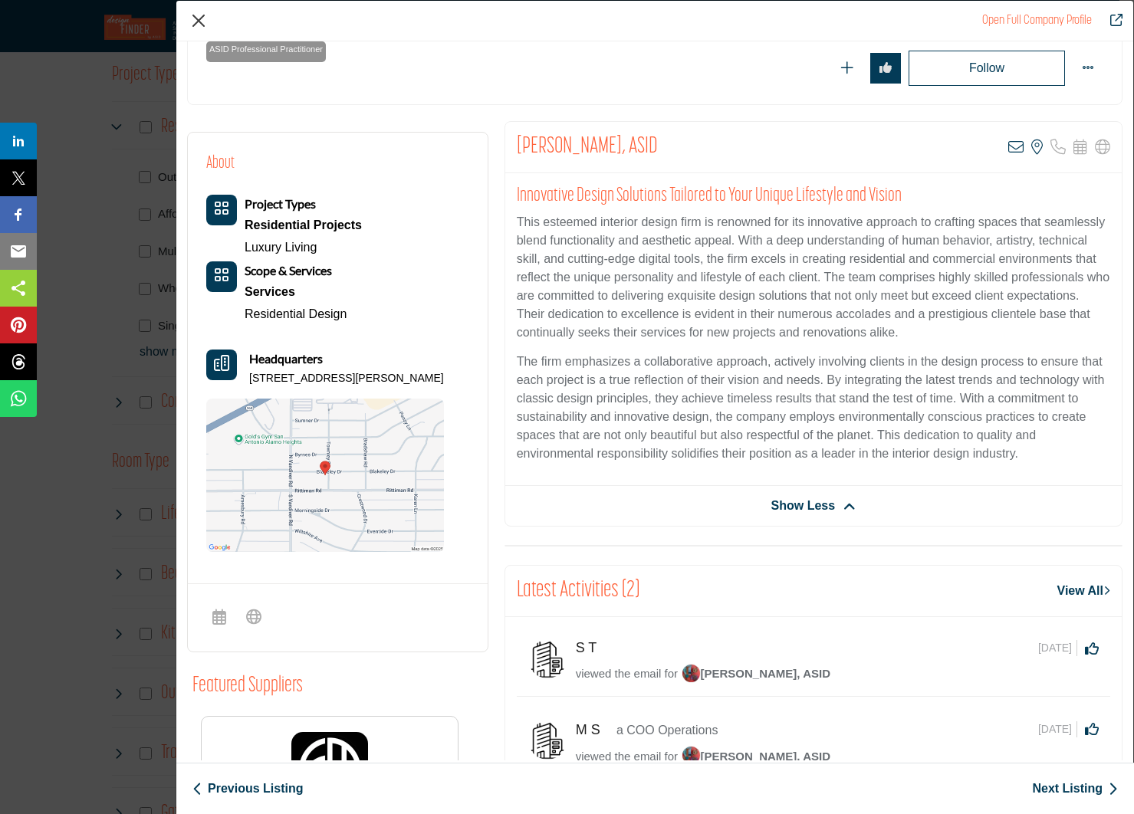
click at [197, 18] on button "Close" at bounding box center [198, 20] width 23 height 23
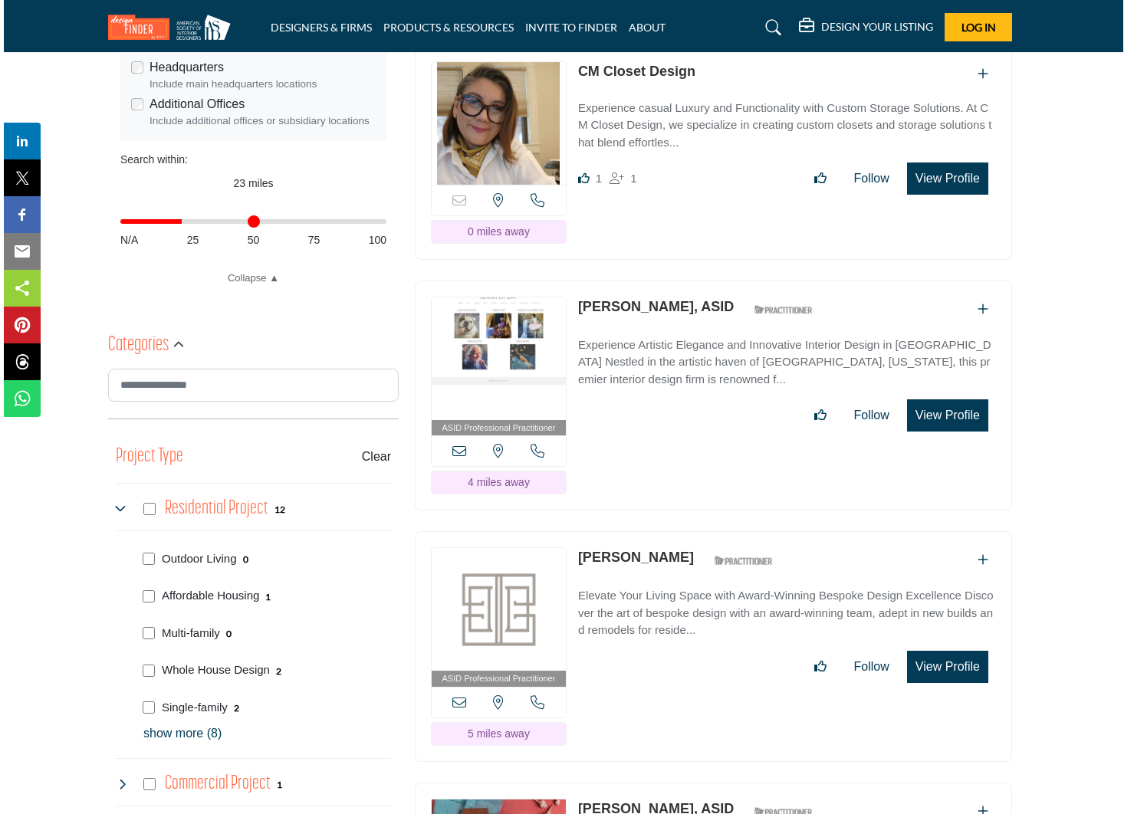
scroll to position [548, 7]
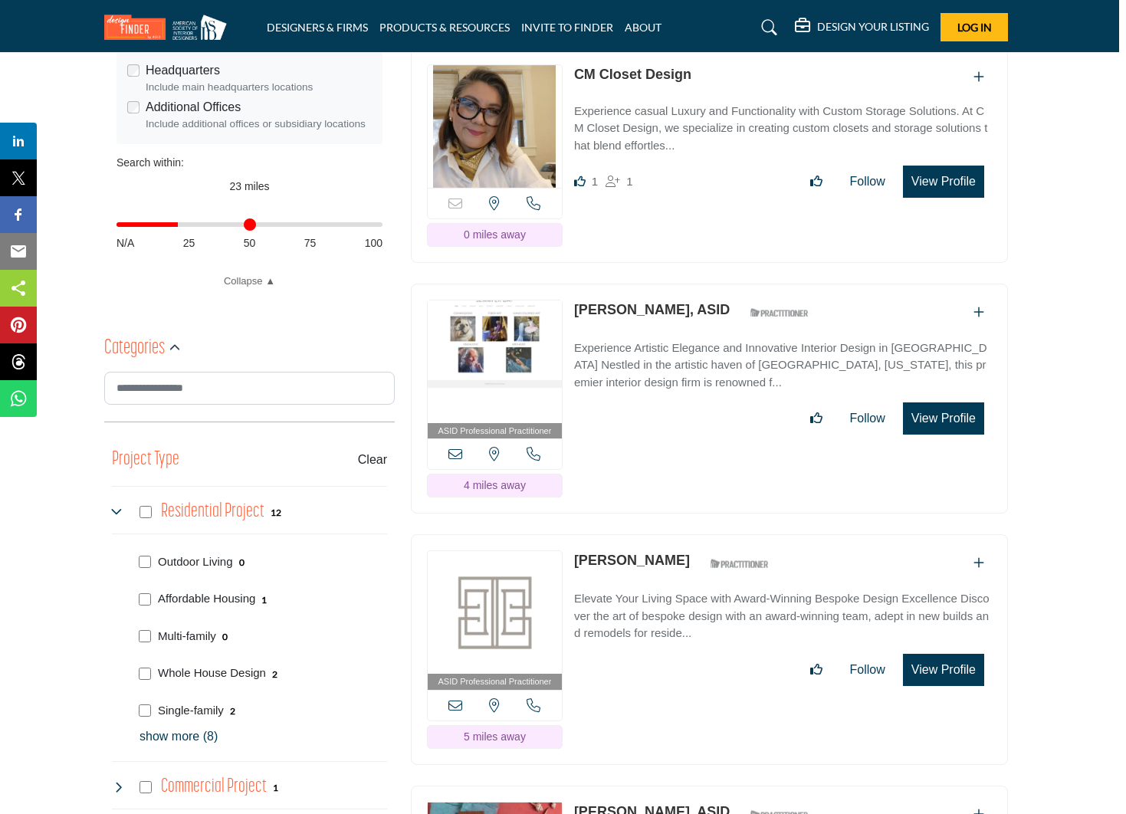
click at [935, 654] on button "View Profile" at bounding box center [943, 670] width 81 height 32
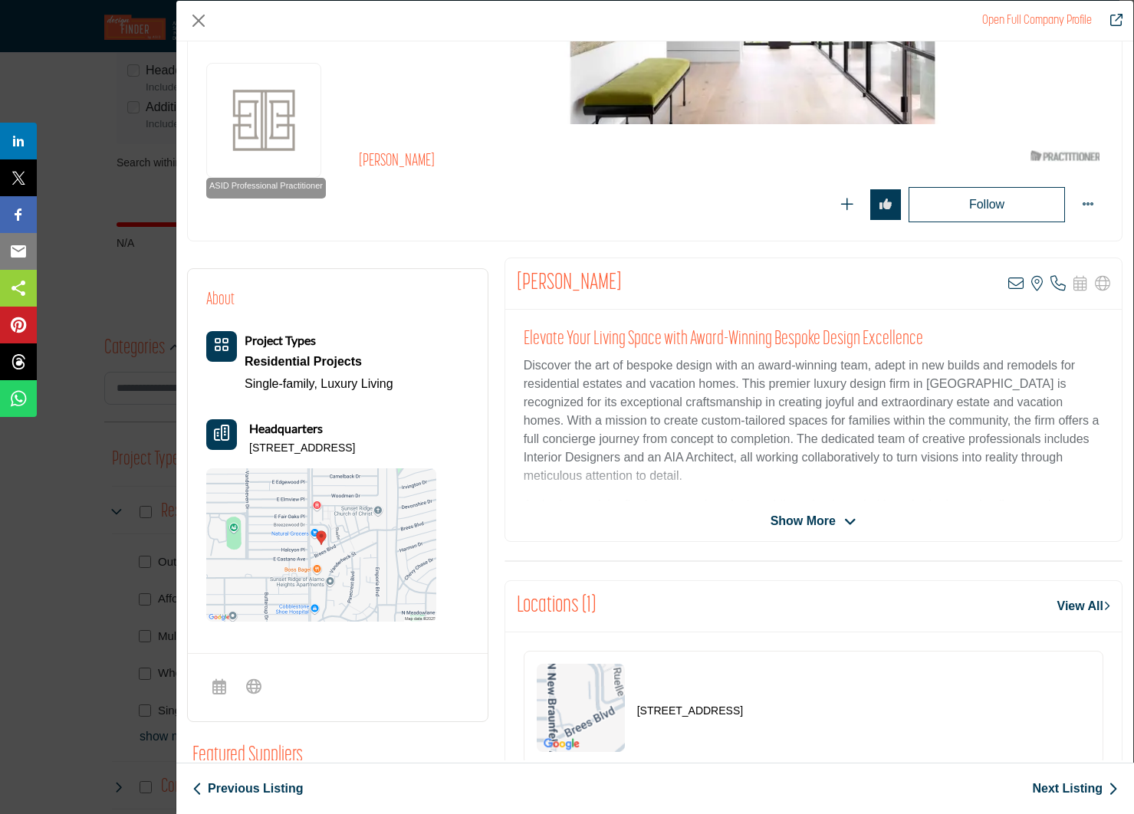
scroll to position [83, 0]
click at [784, 522] on span "Show More" at bounding box center [803, 520] width 65 height 18
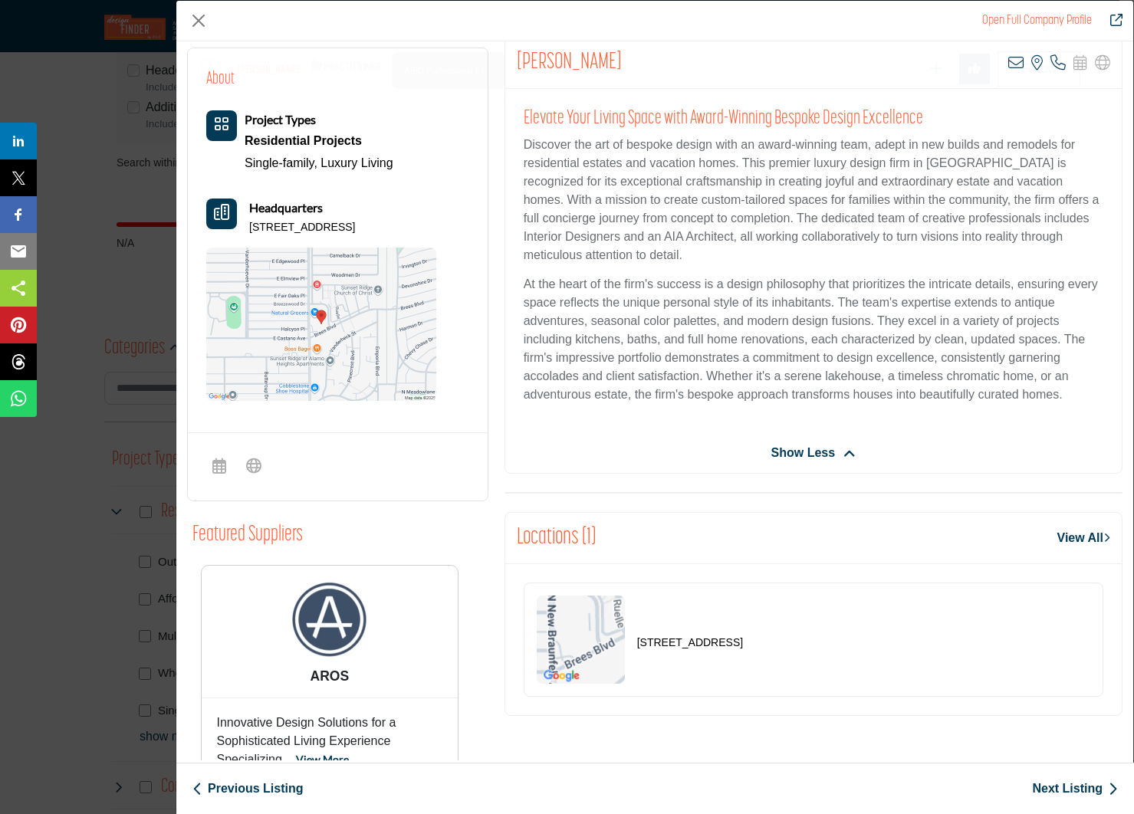
scroll to position [367, 0]
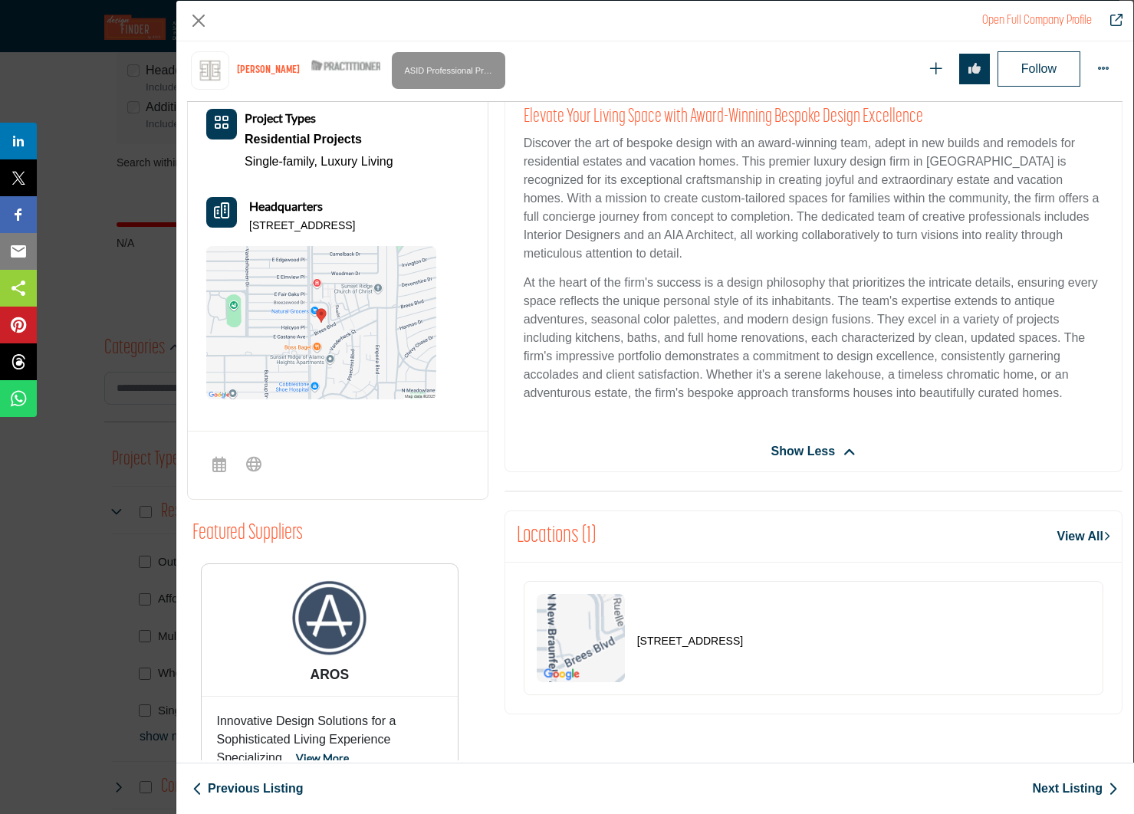
click at [580, 630] on img "Company Data Modal" at bounding box center [581, 638] width 88 height 88
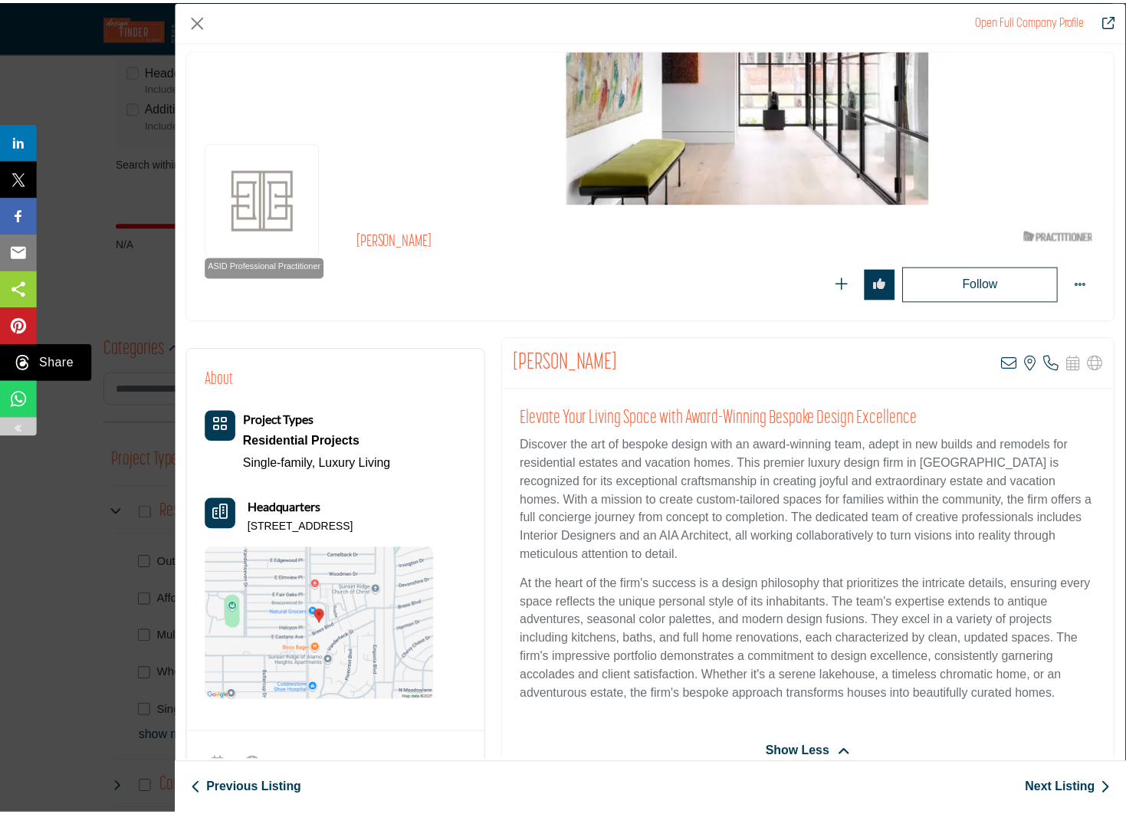
scroll to position [0, 0]
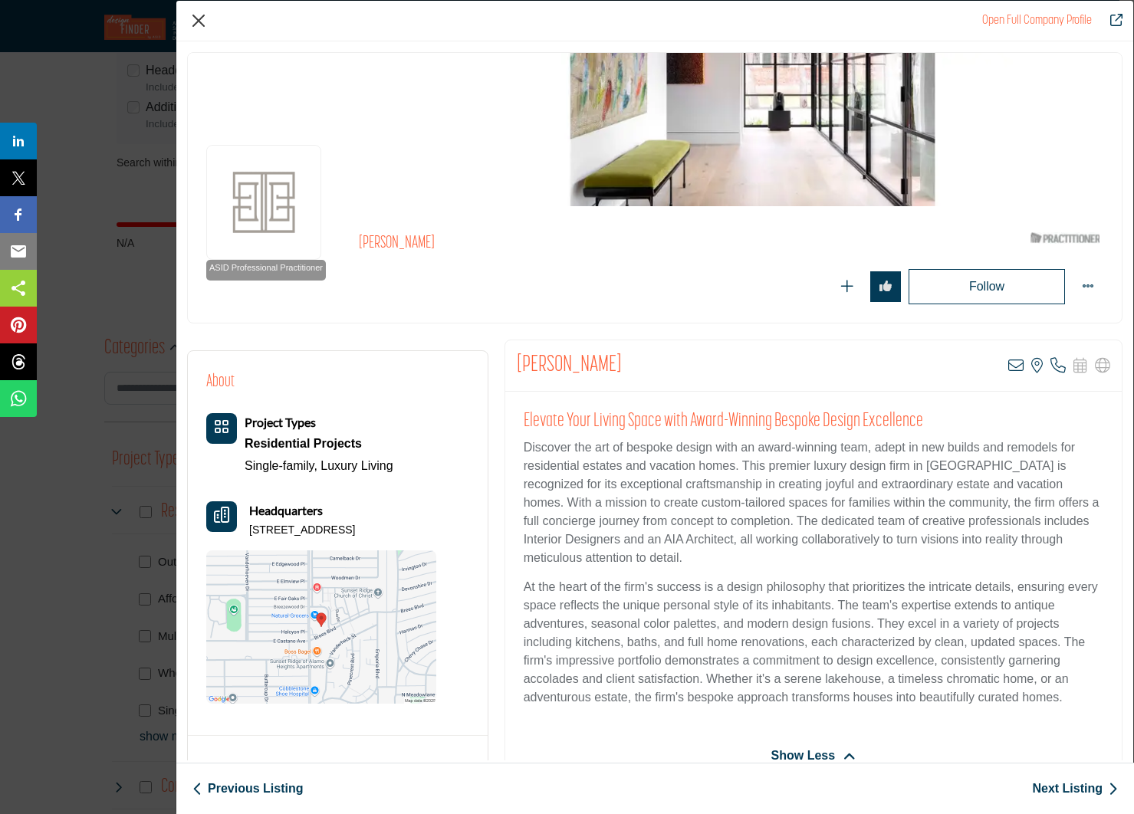
click at [192, 18] on button "Close" at bounding box center [198, 20] width 23 height 23
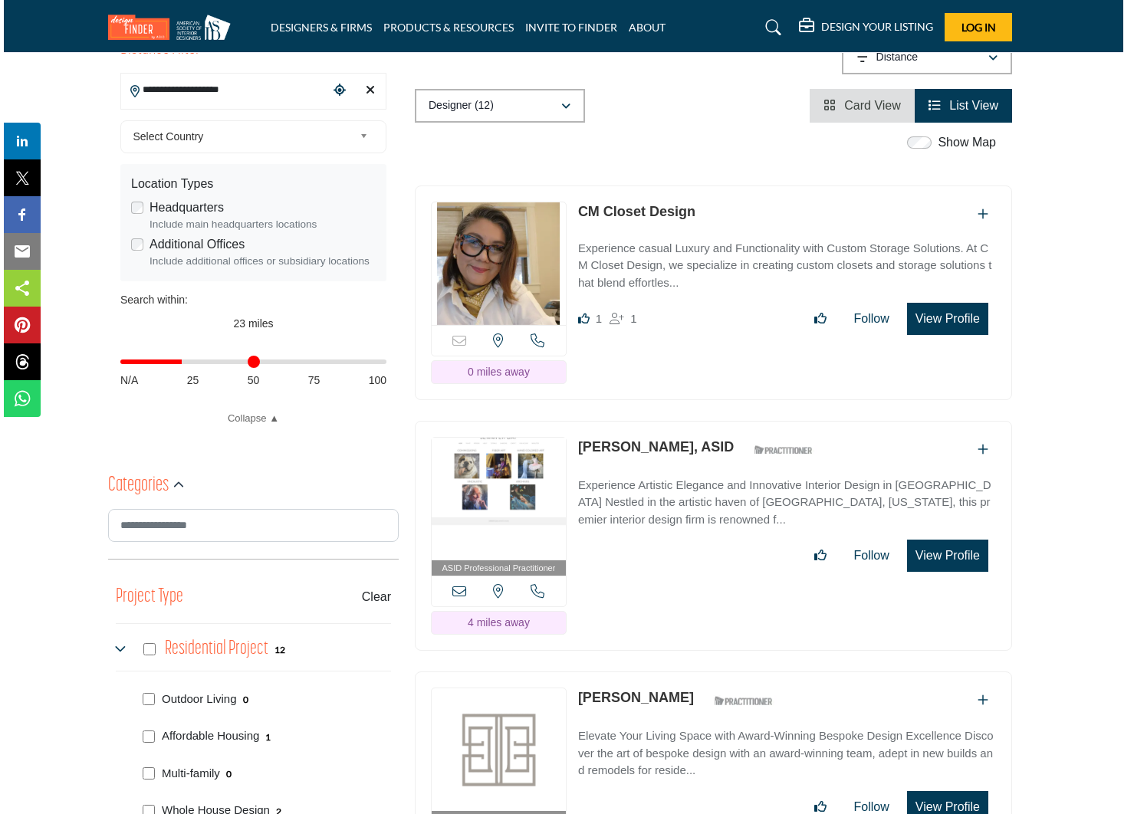
scroll to position [406, 7]
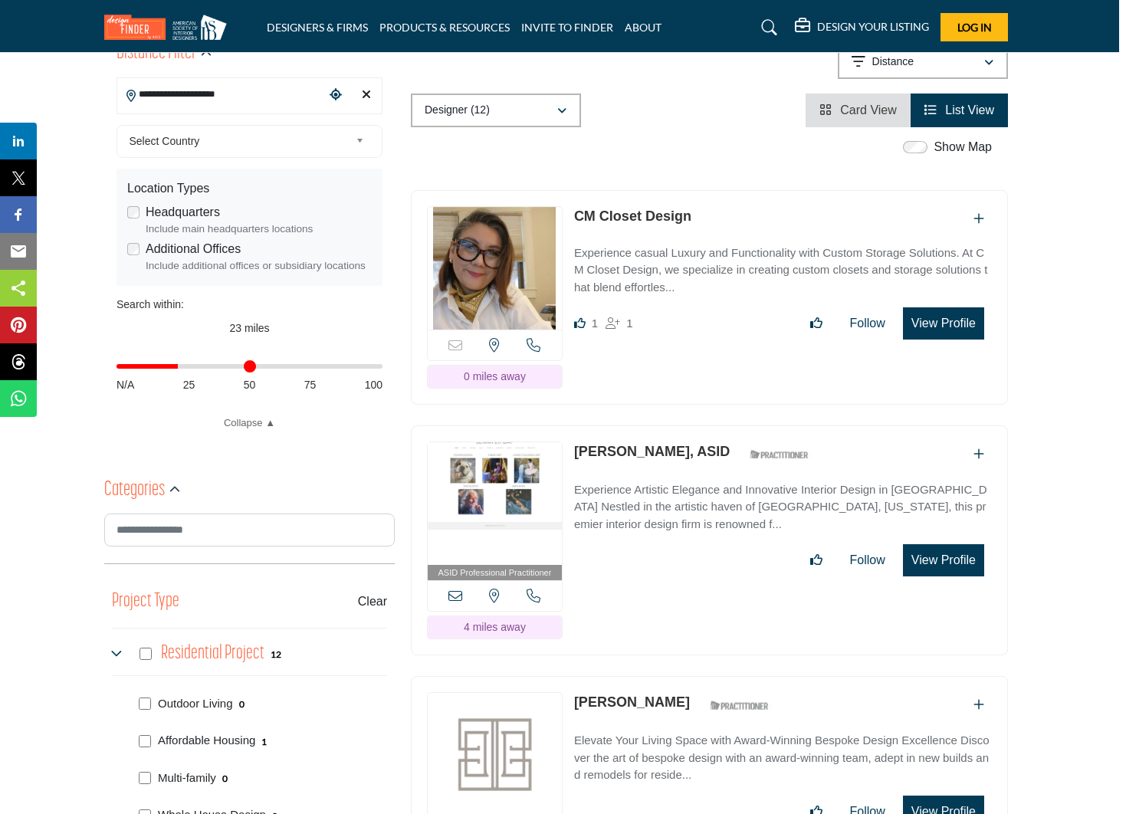
click at [951, 544] on button "View Profile" at bounding box center [943, 560] width 81 height 32
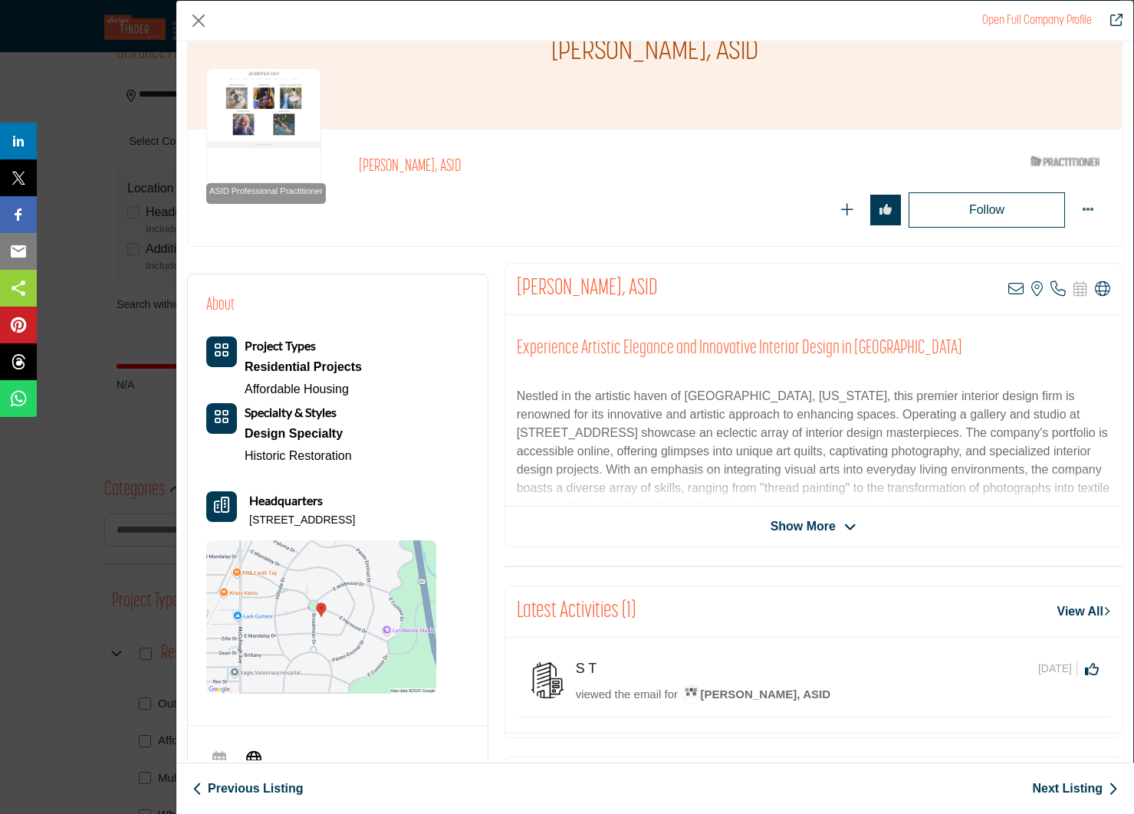
scroll to position [77, 0]
click at [776, 522] on span "Show More" at bounding box center [803, 527] width 65 height 18
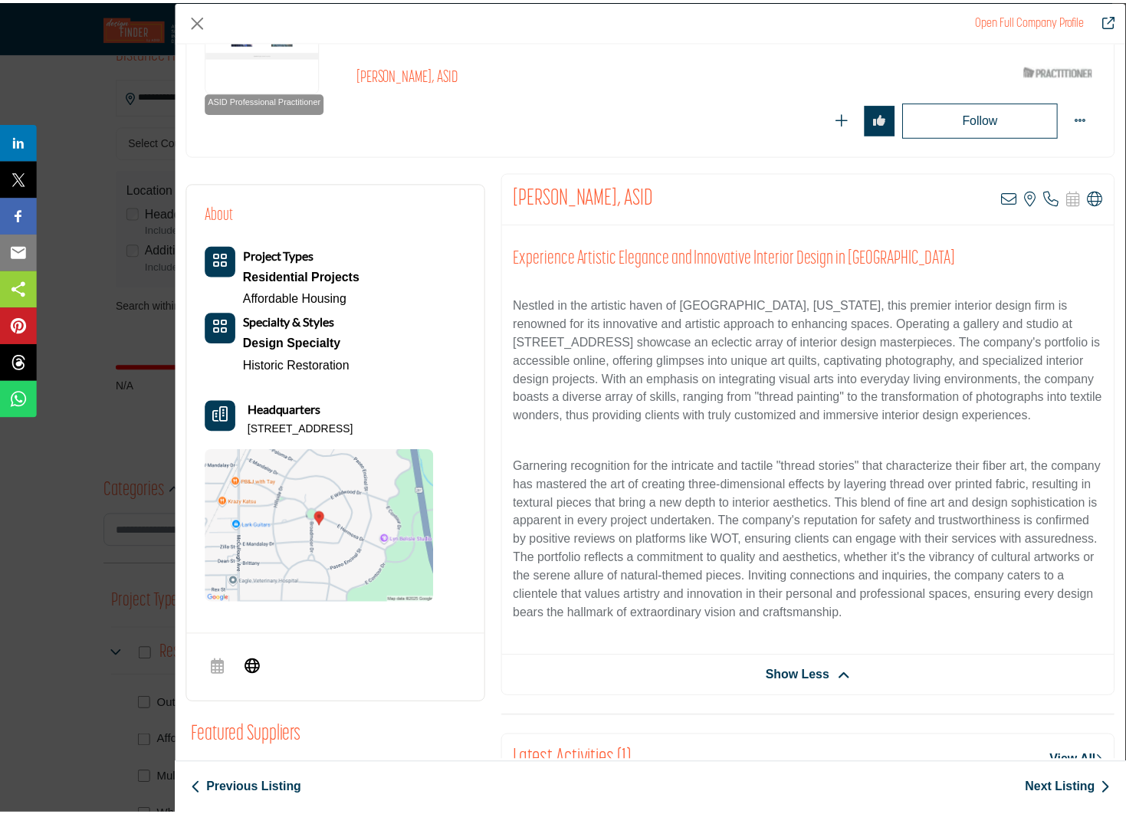
scroll to position [169, 0]
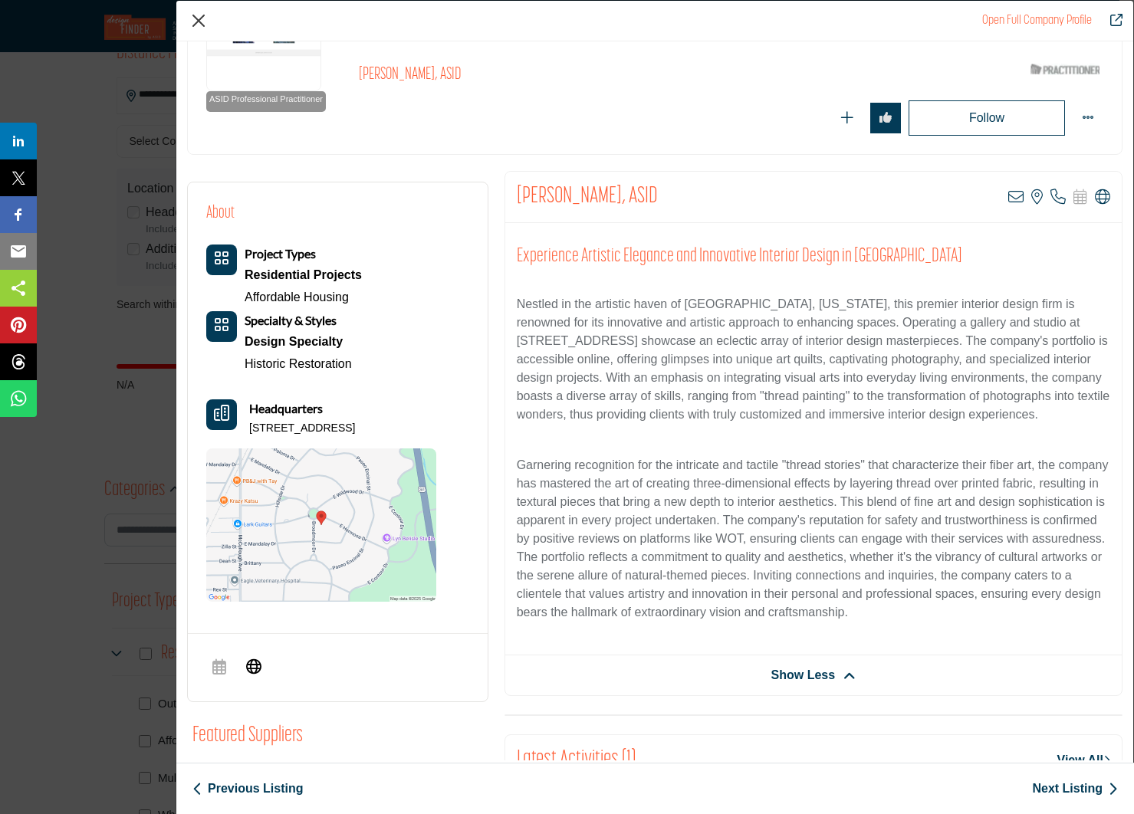
click at [202, 20] on button "Close" at bounding box center [198, 20] width 23 height 23
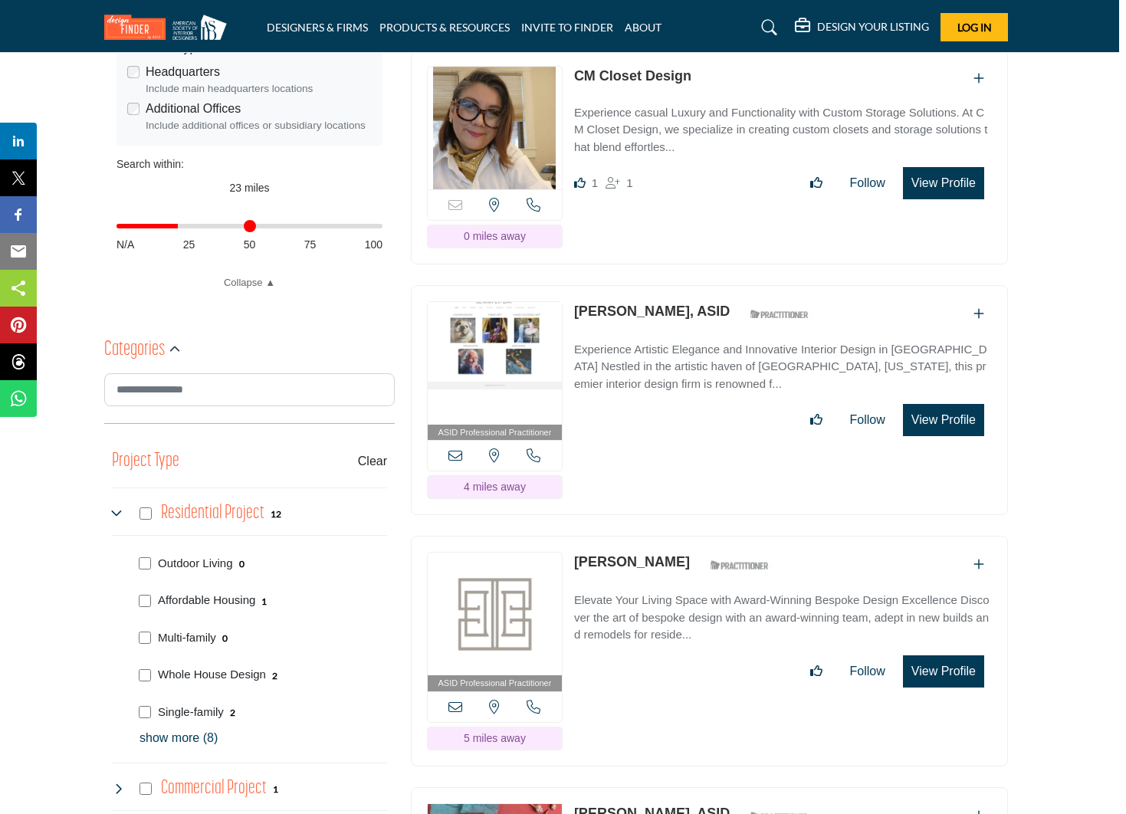
scroll to position [550, 7]
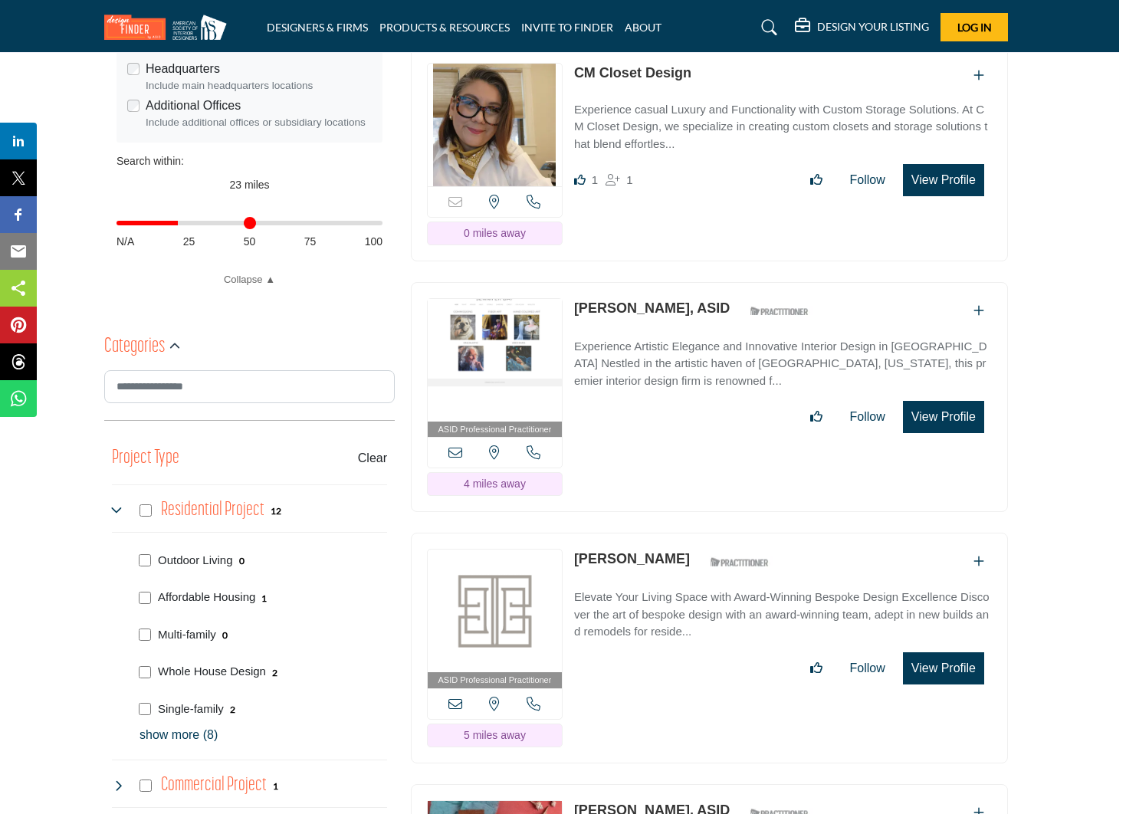
click at [597, 551] on link "Julie Bradshaw" at bounding box center [632, 558] width 116 height 15
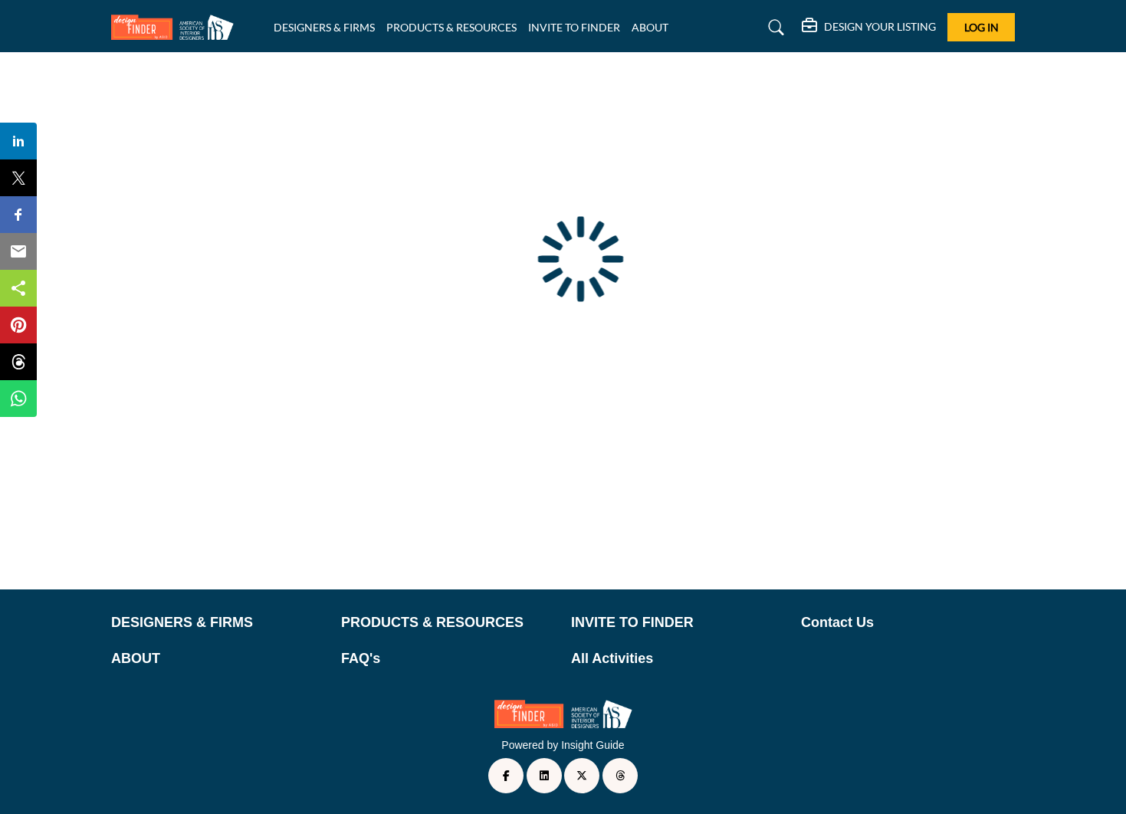
type input "**********"
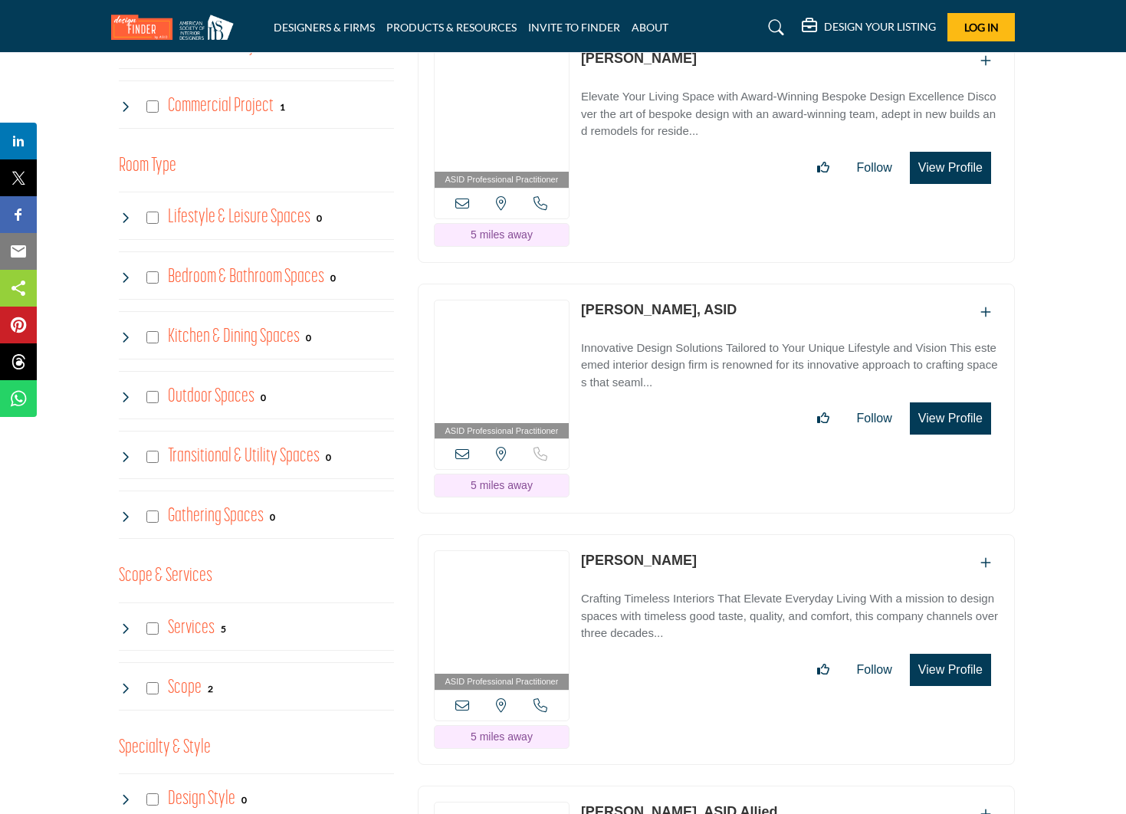
scroll to position [1015, 0]
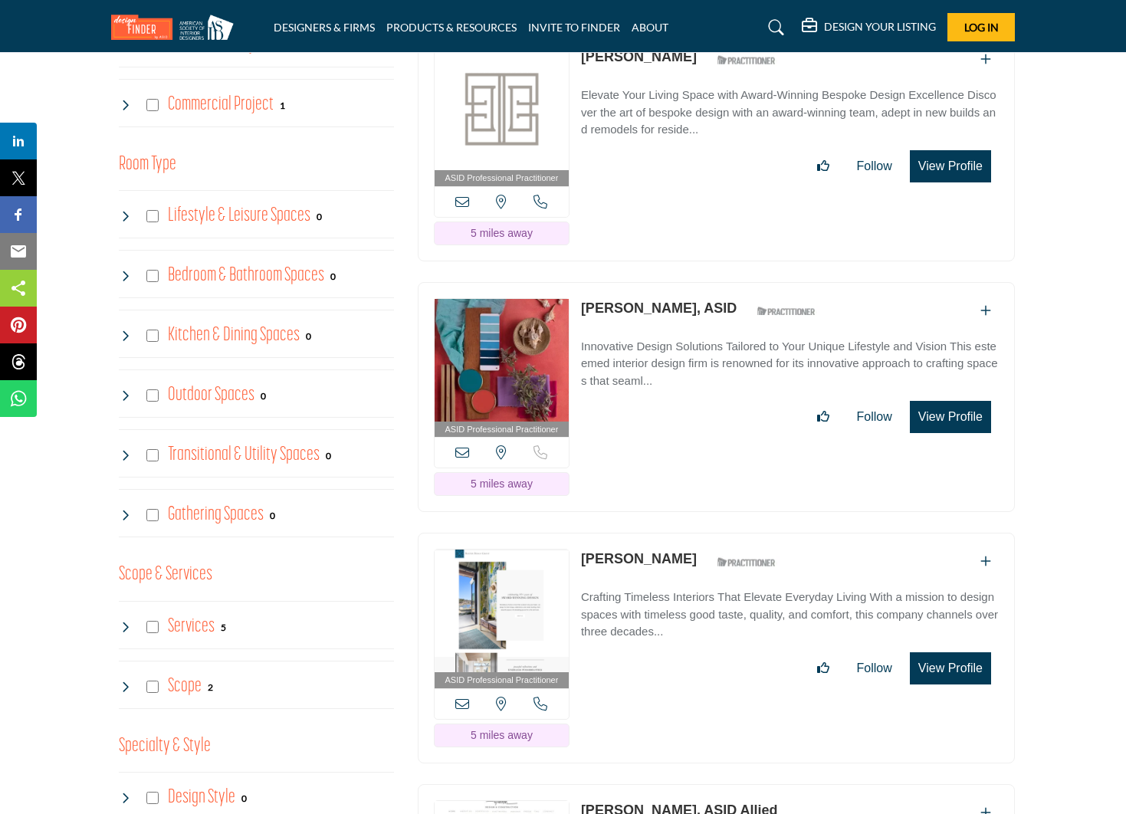
click at [638, 310] on link "[PERSON_NAME], ASID" at bounding box center [659, 308] width 156 height 15
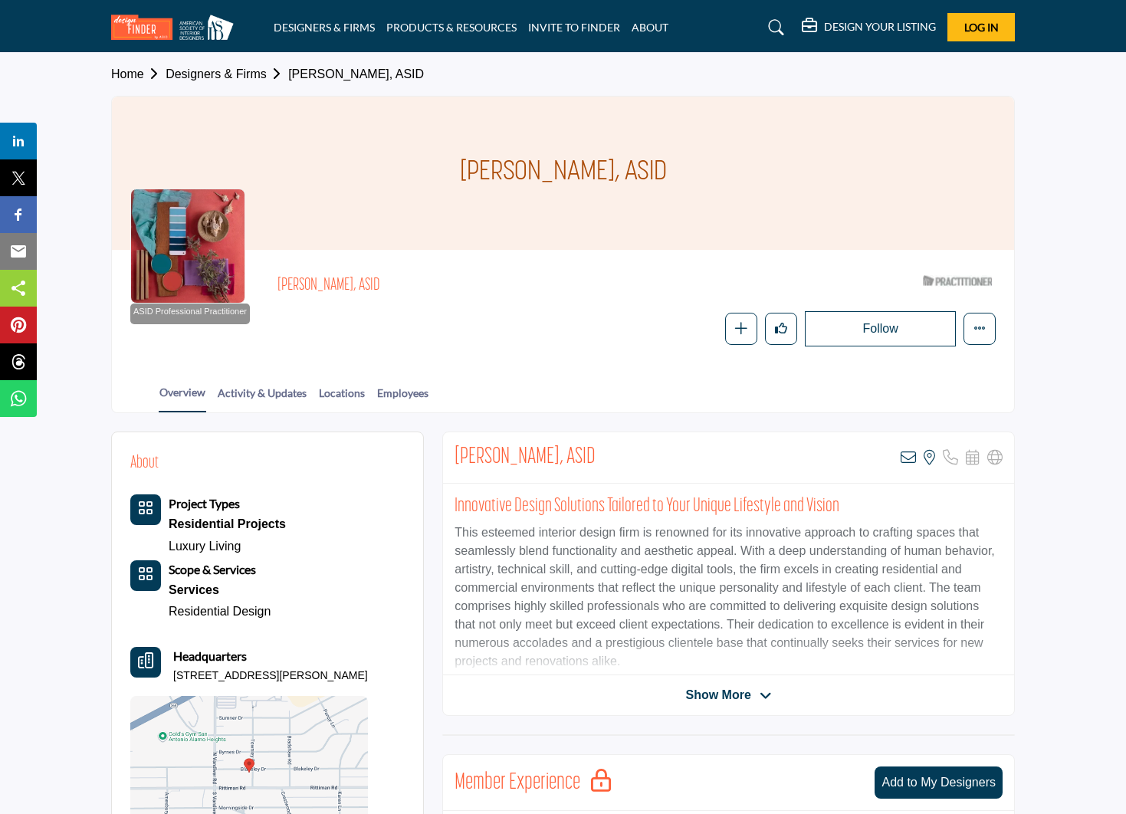
click at [194, 543] on link "Luxury Living" at bounding box center [205, 546] width 72 height 13
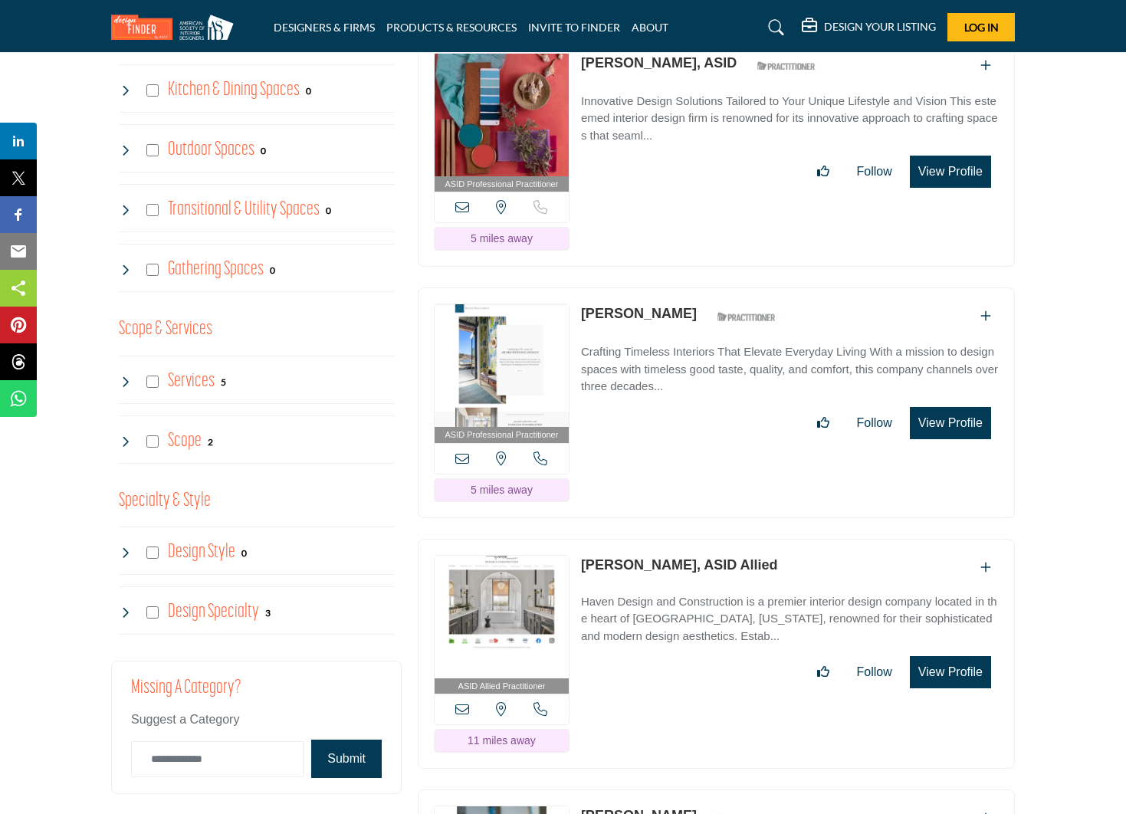
scroll to position [1261, 0]
click at [597, 317] on link "[PERSON_NAME]" at bounding box center [639, 312] width 116 height 15
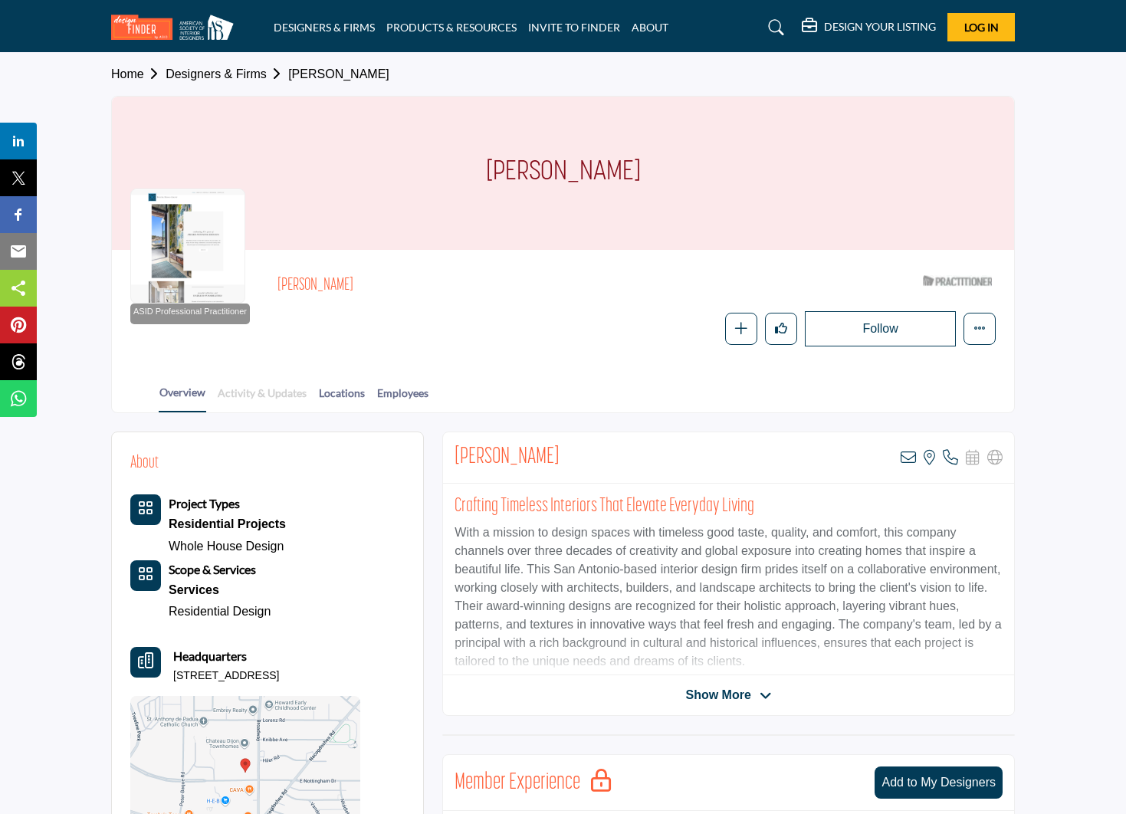
click at [279, 391] on link "Activity & Updates" at bounding box center [262, 398] width 90 height 27
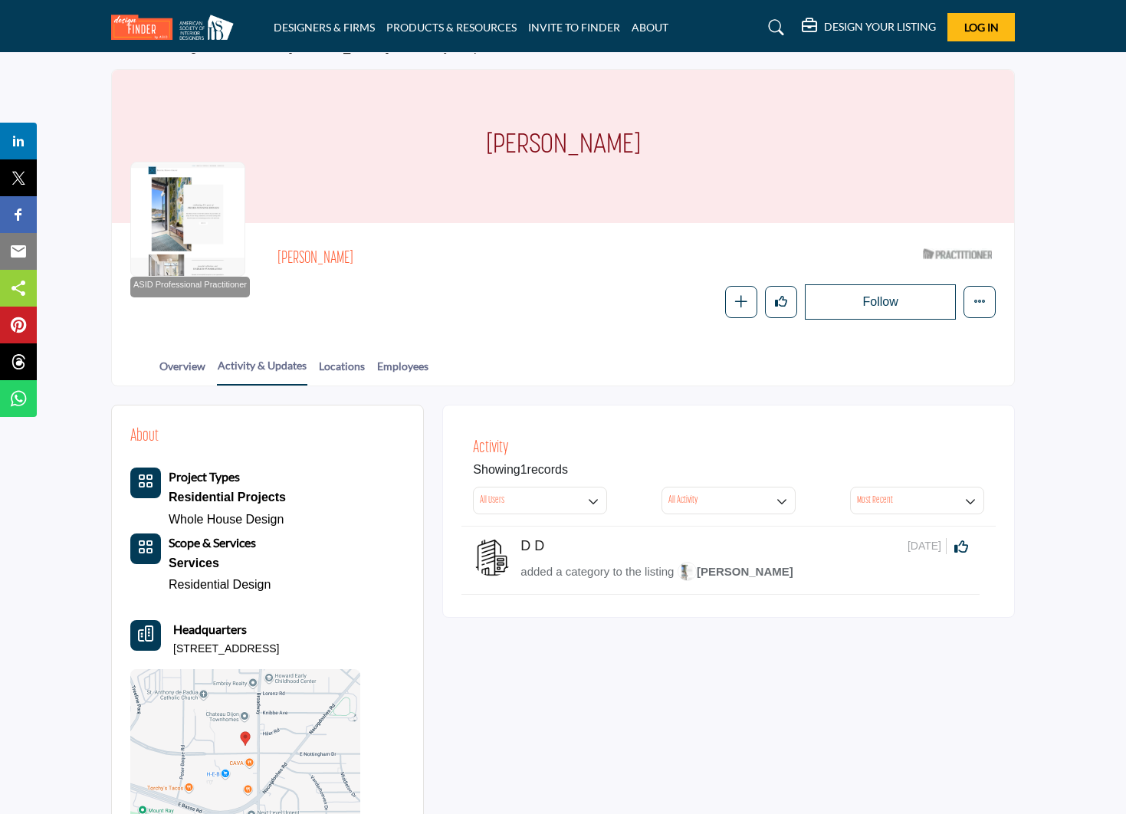
scroll to position [25, 0]
click at [428, 370] on link "Employees" at bounding box center [402, 373] width 53 height 27
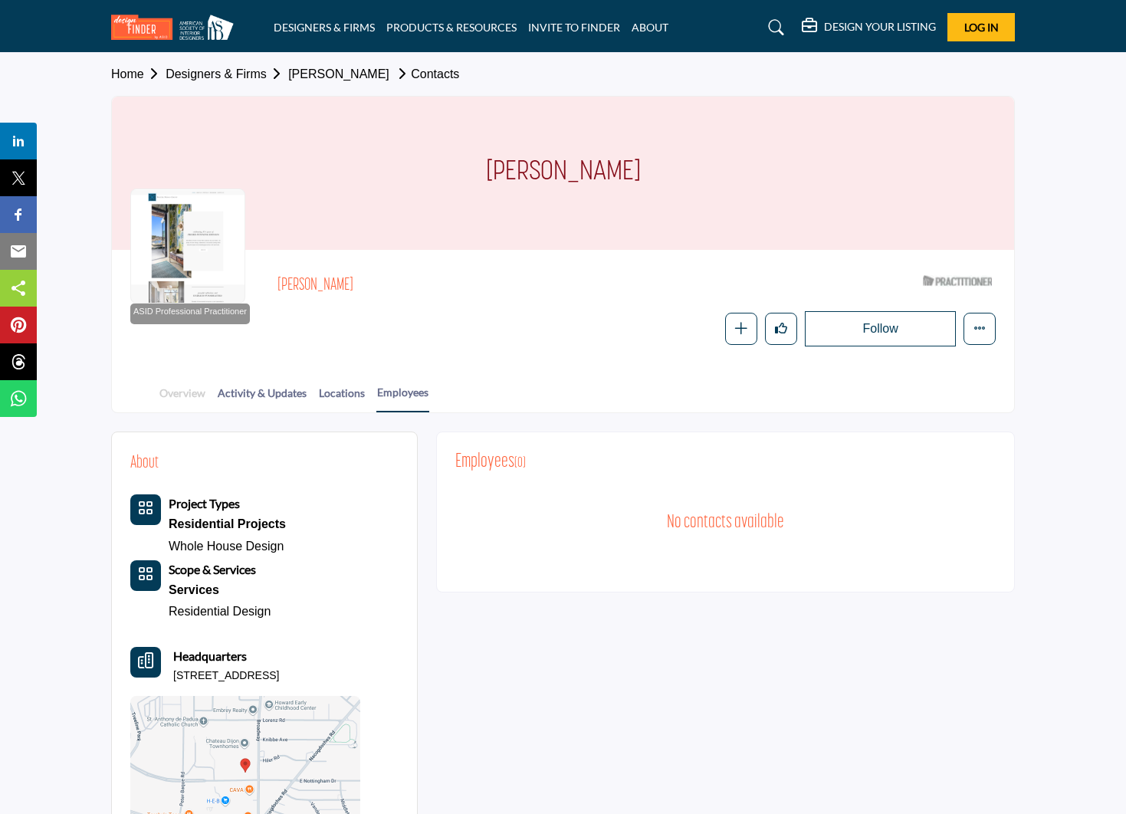
click at [179, 392] on link "Overview" at bounding box center [183, 398] width 48 height 27
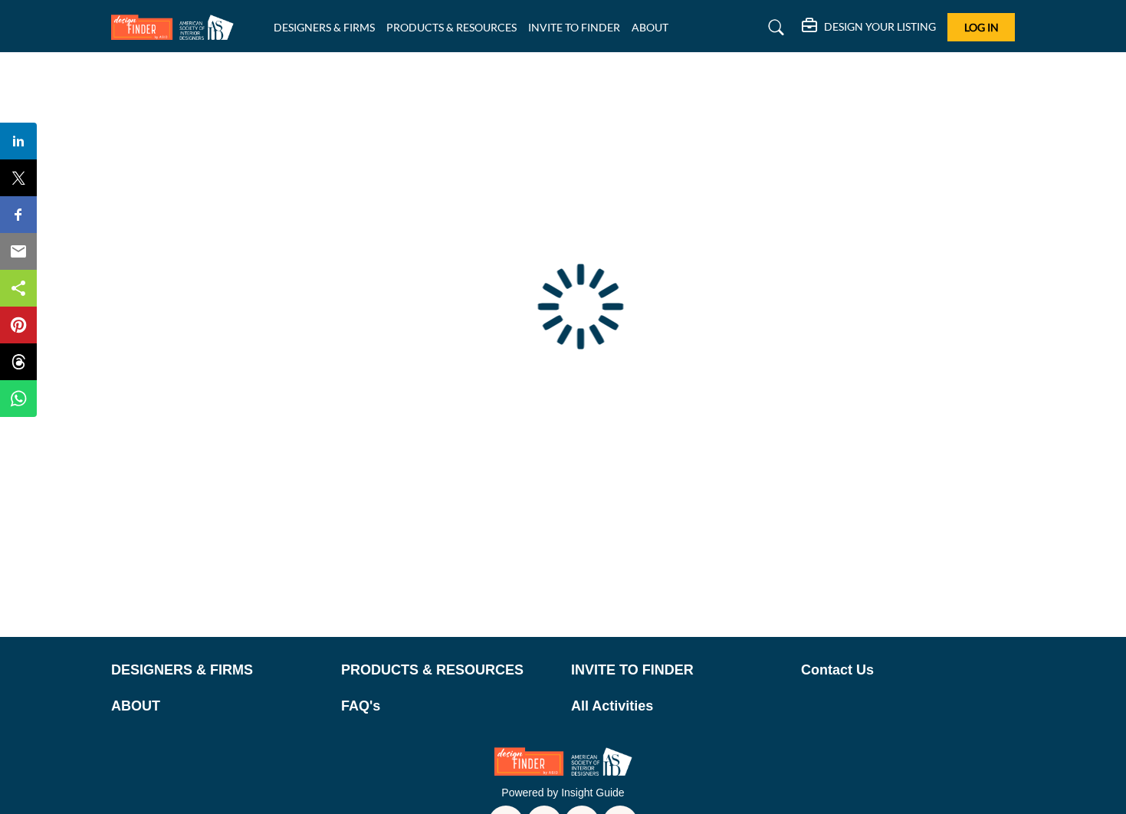
scroll to position [48, 0]
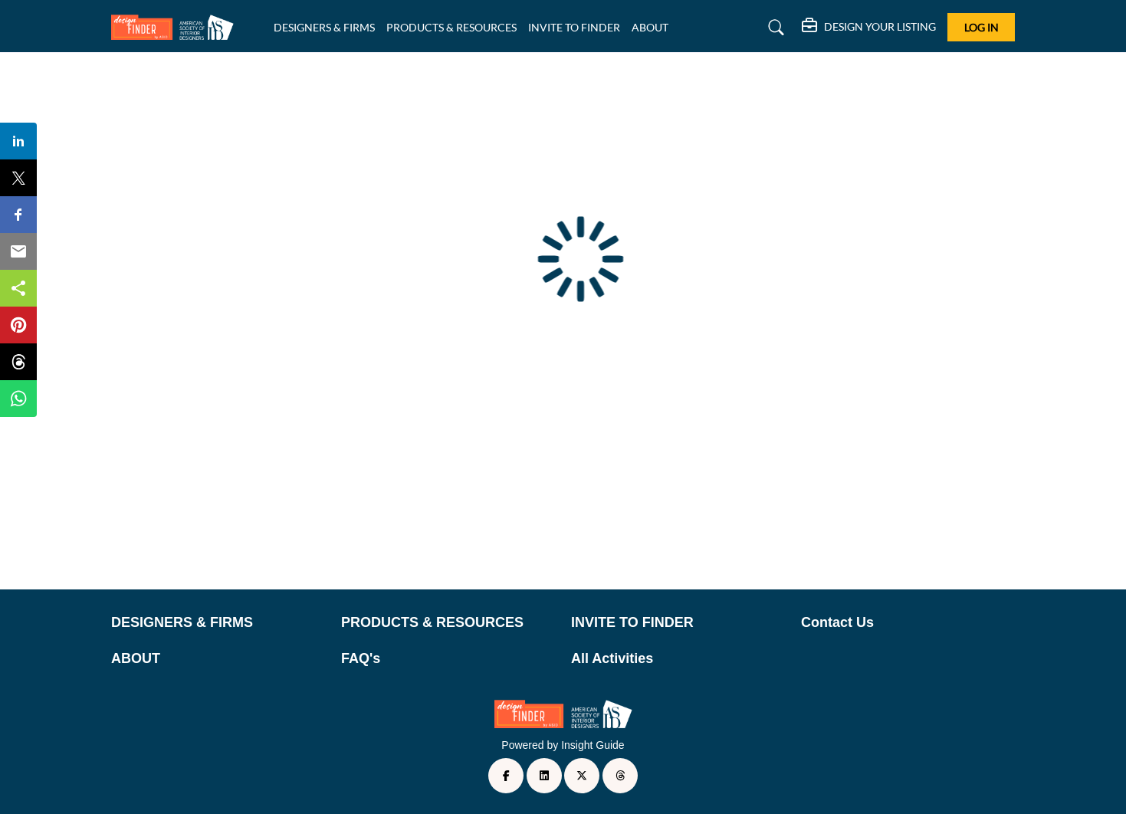
type input "**********"
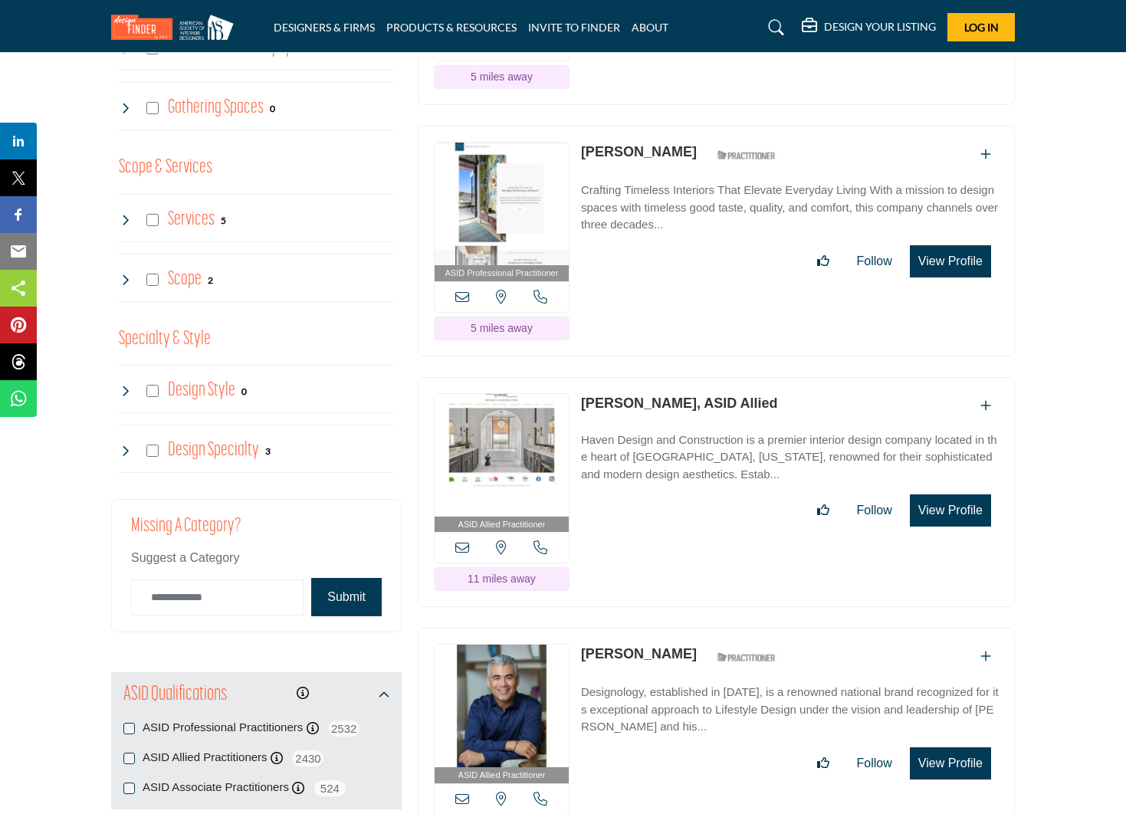
scroll to position [1424, 0]
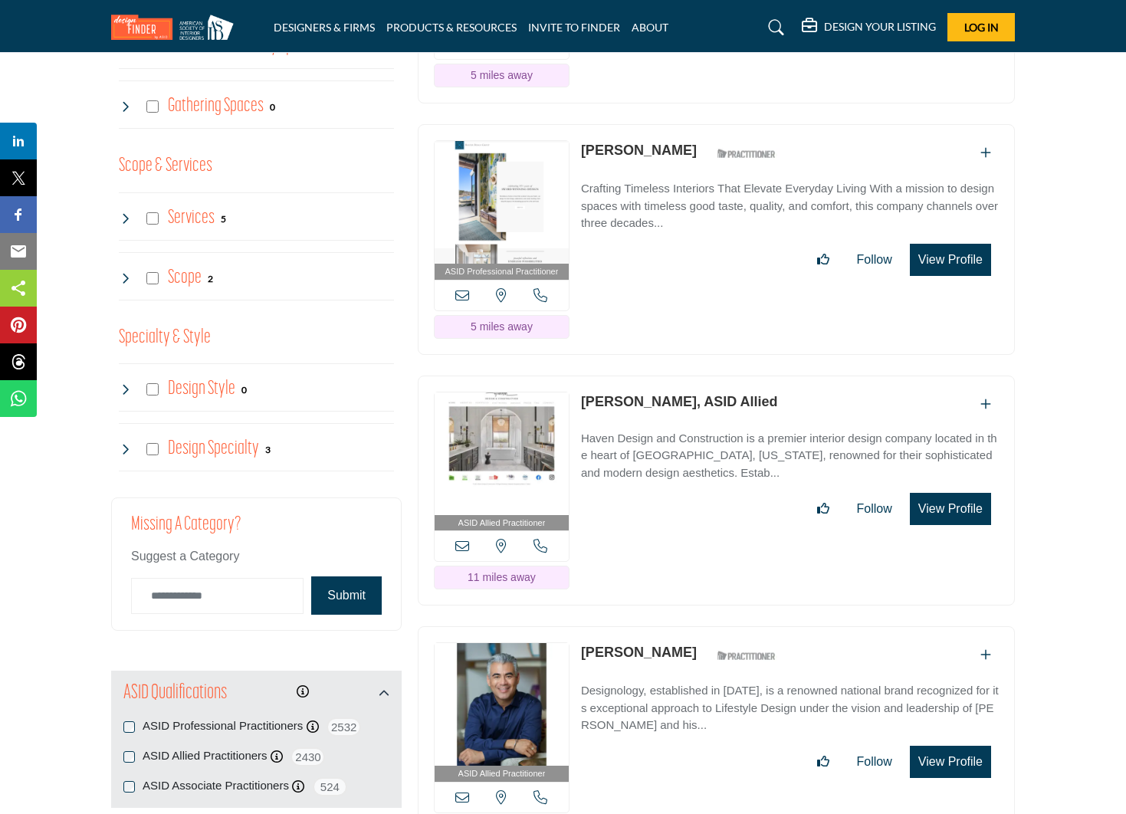
click at [587, 401] on link "Jana Valdez, ASID Allied" at bounding box center [679, 401] width 197 height 15
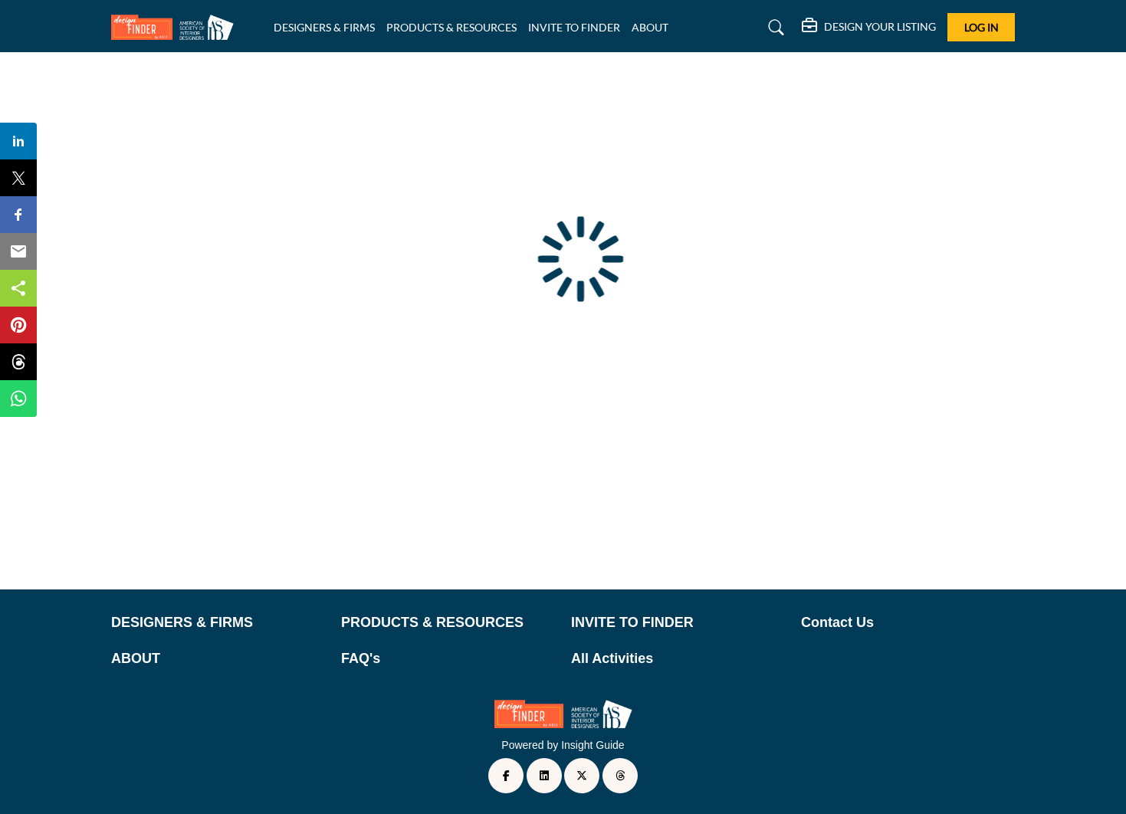
type input "**********"
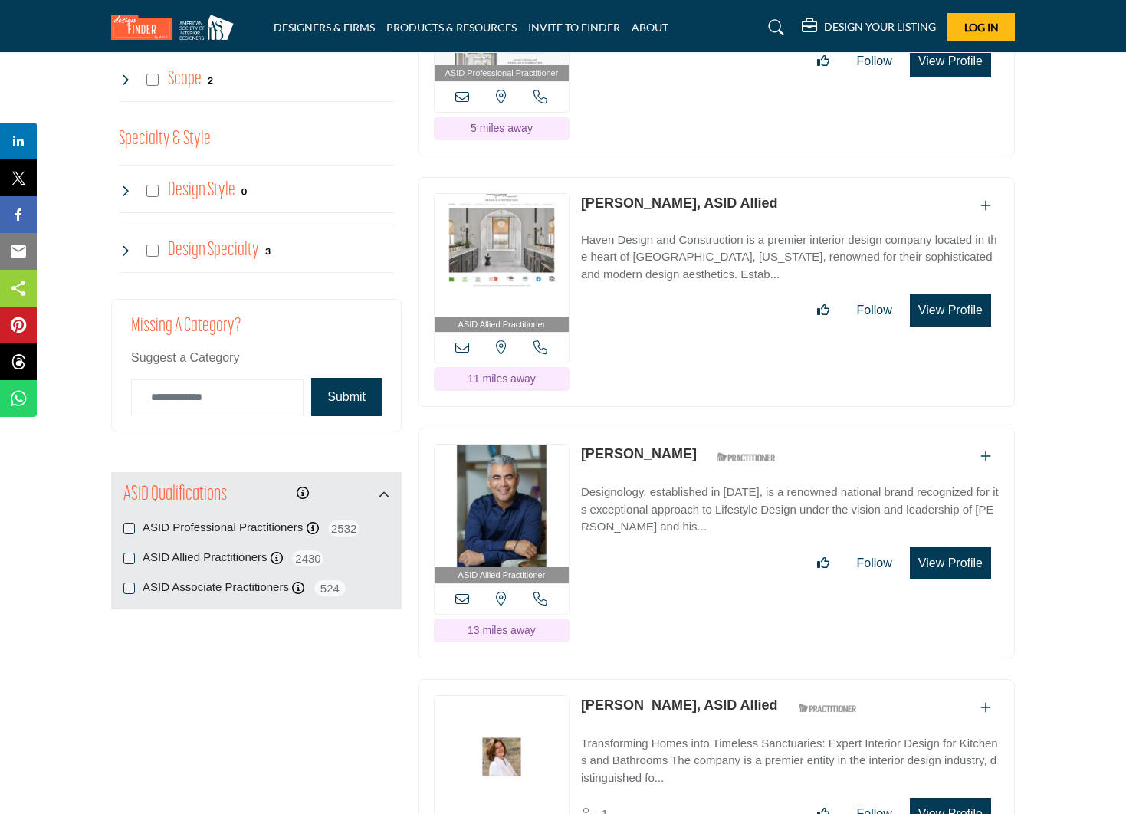
scroll to position [1624, 0]
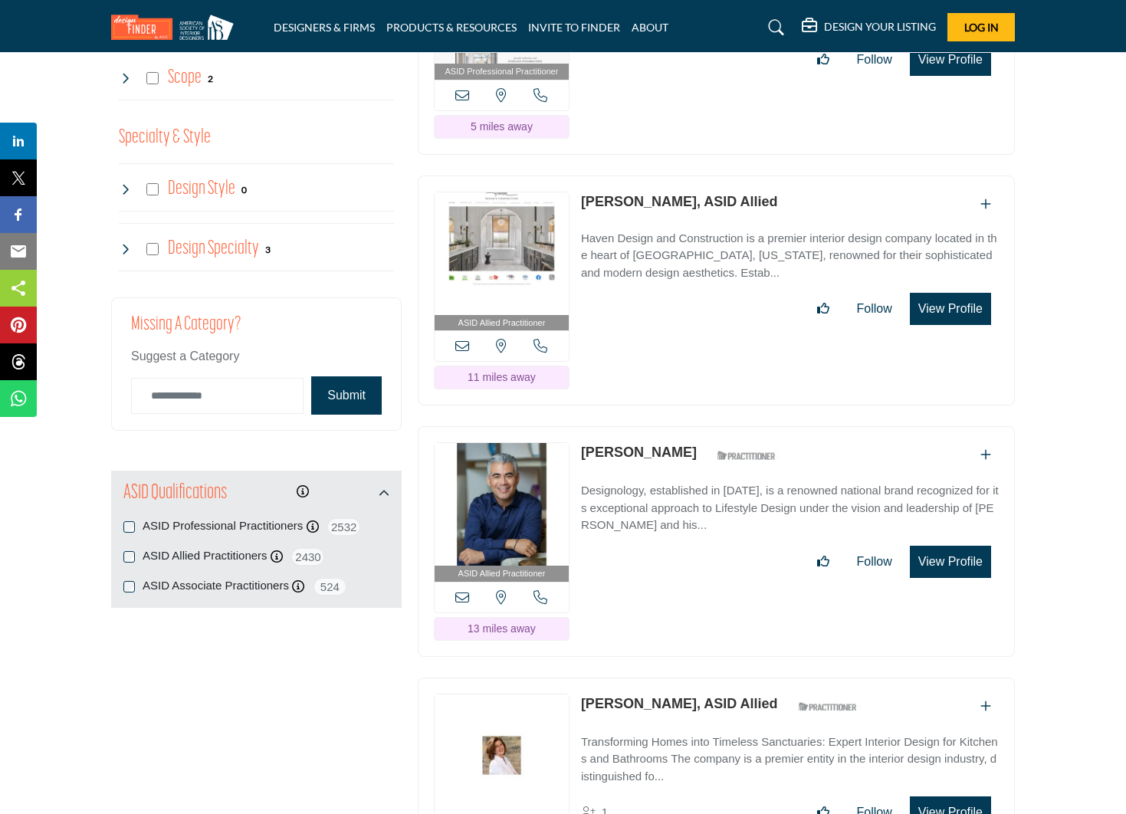
click at [607, 455] on link "[PERSON_NAME]" at bounding box center [639, 452] width 116 height 15
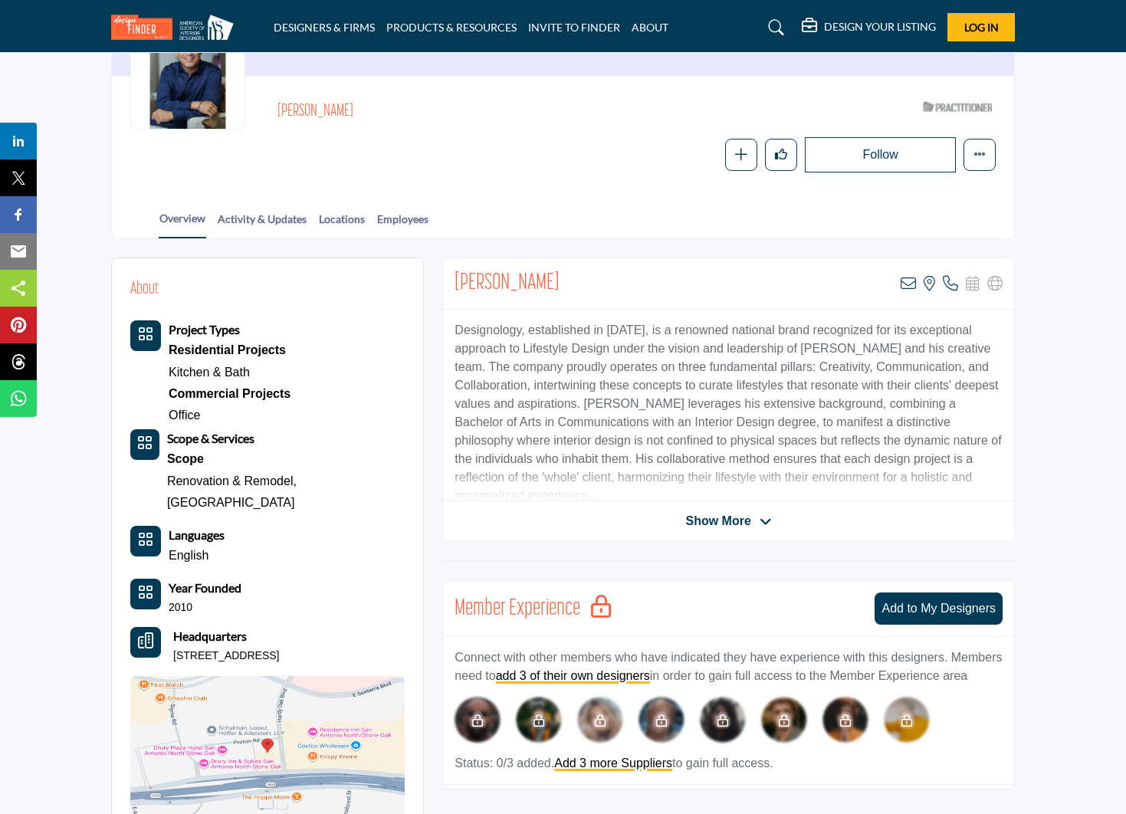
scroll to position [173, 0]
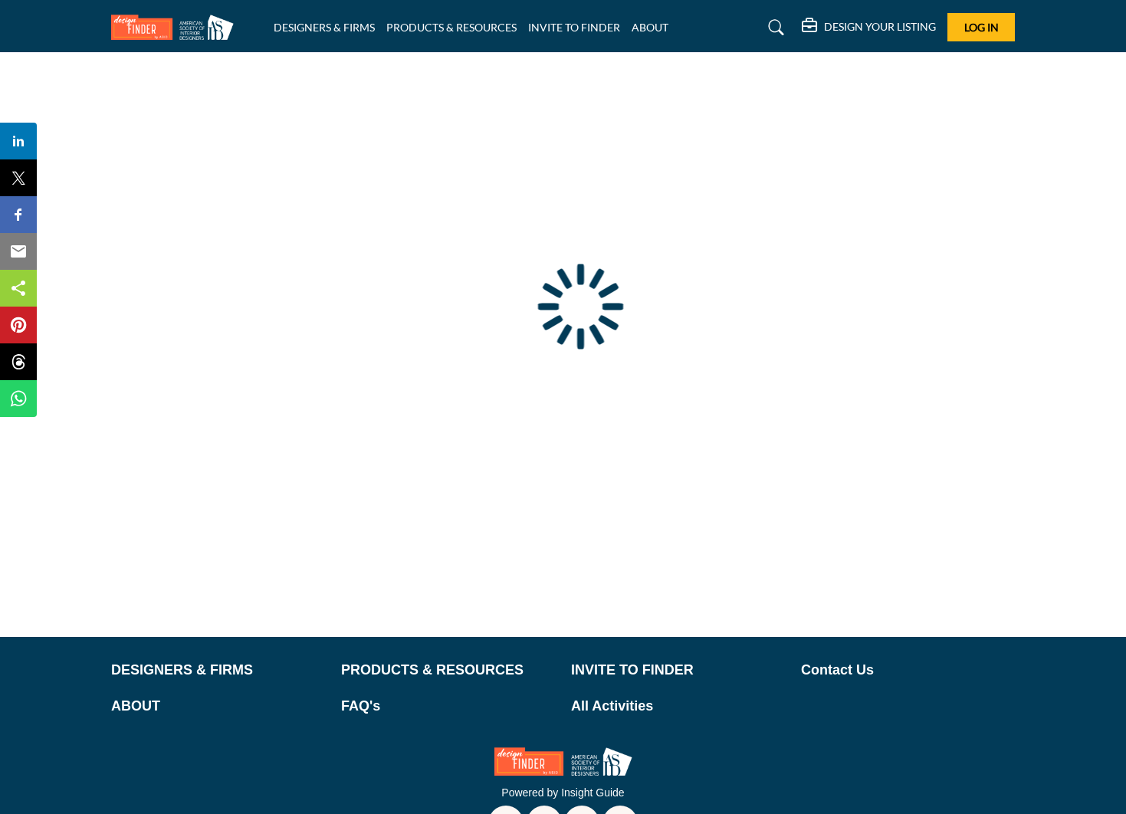
type input "**********"
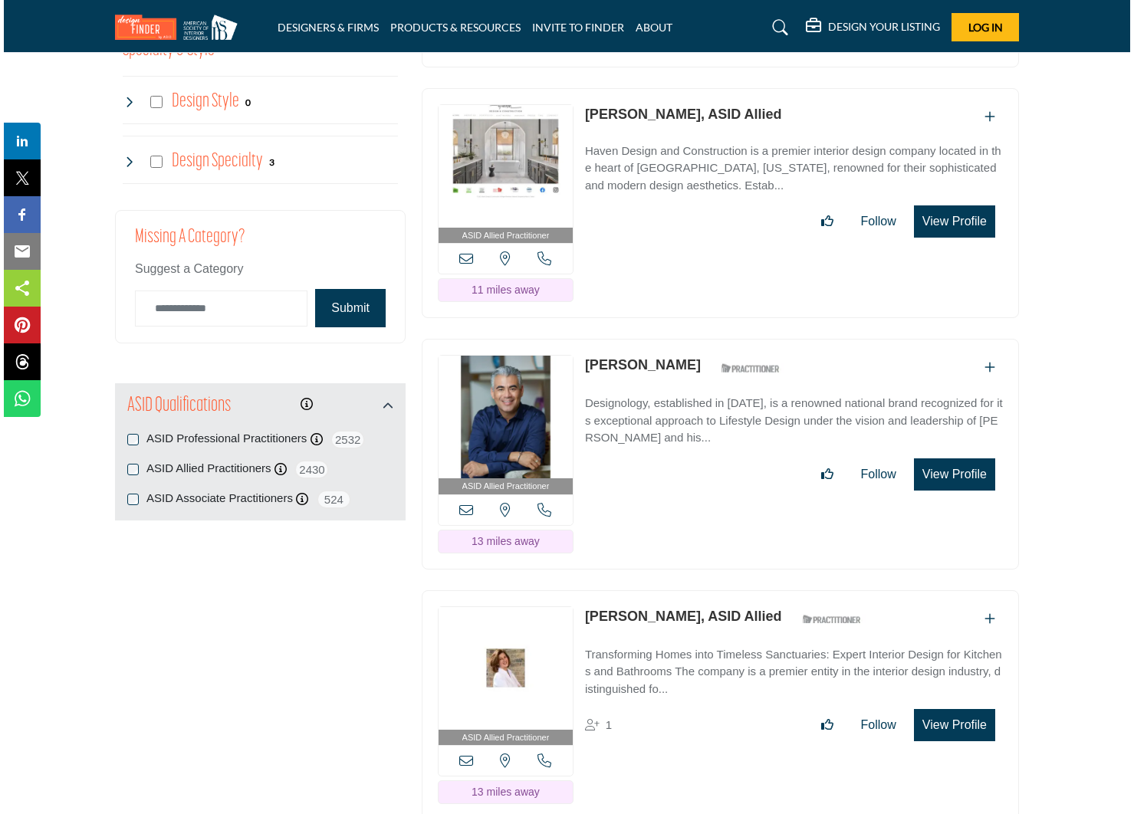
scroll to position [1717, 0]
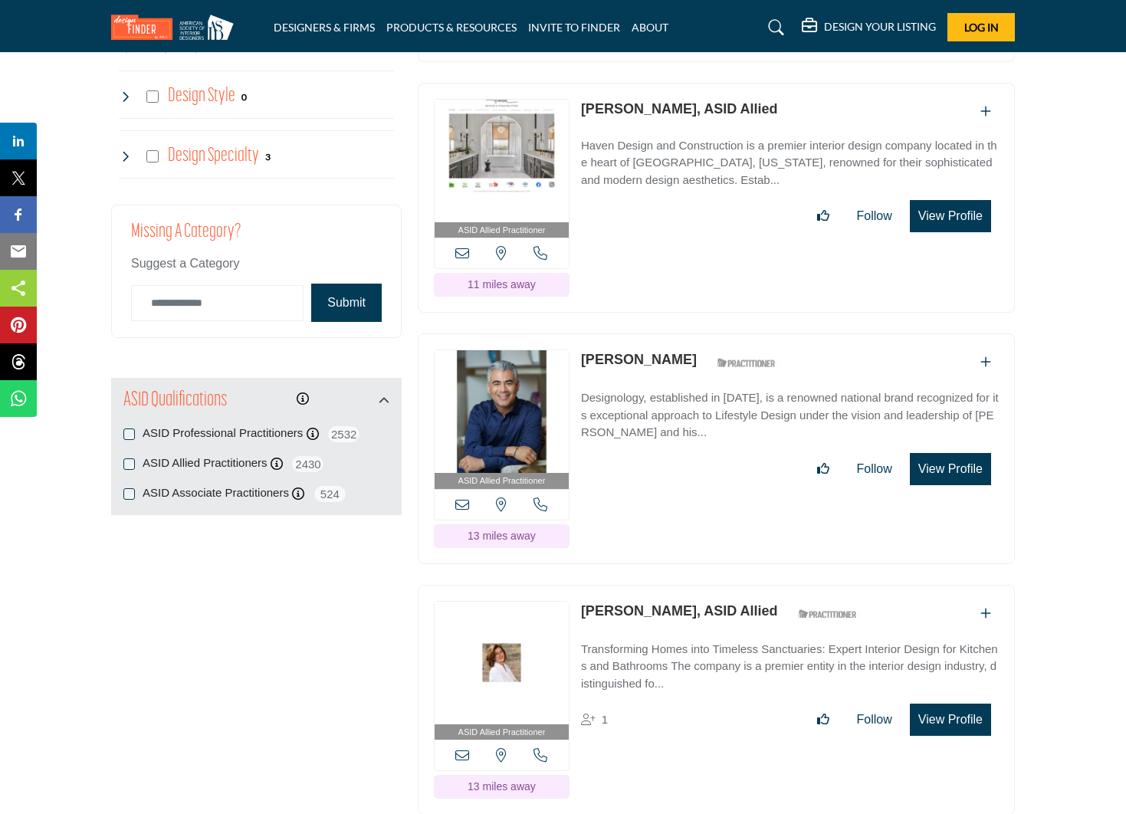
click at [940, 474] on button "View Profile" at bounding box center [950, 469] width 81 height 32
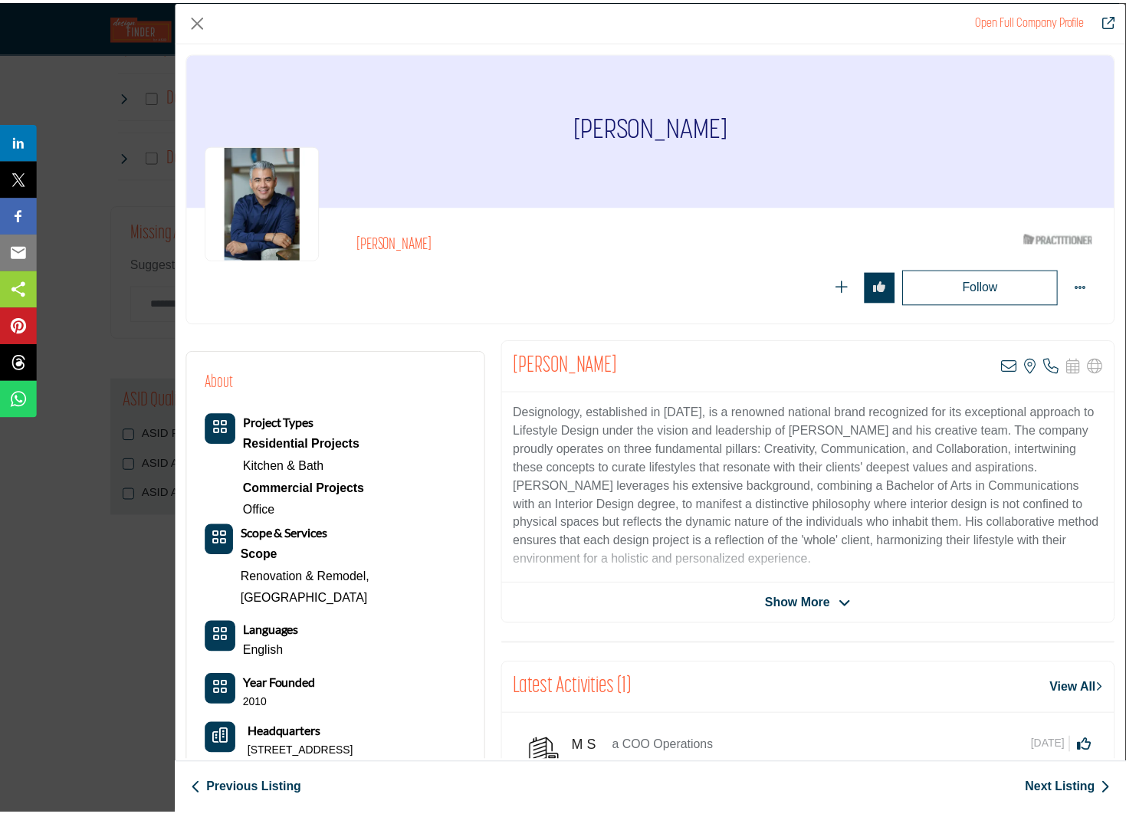
scroll to position [0, 0]
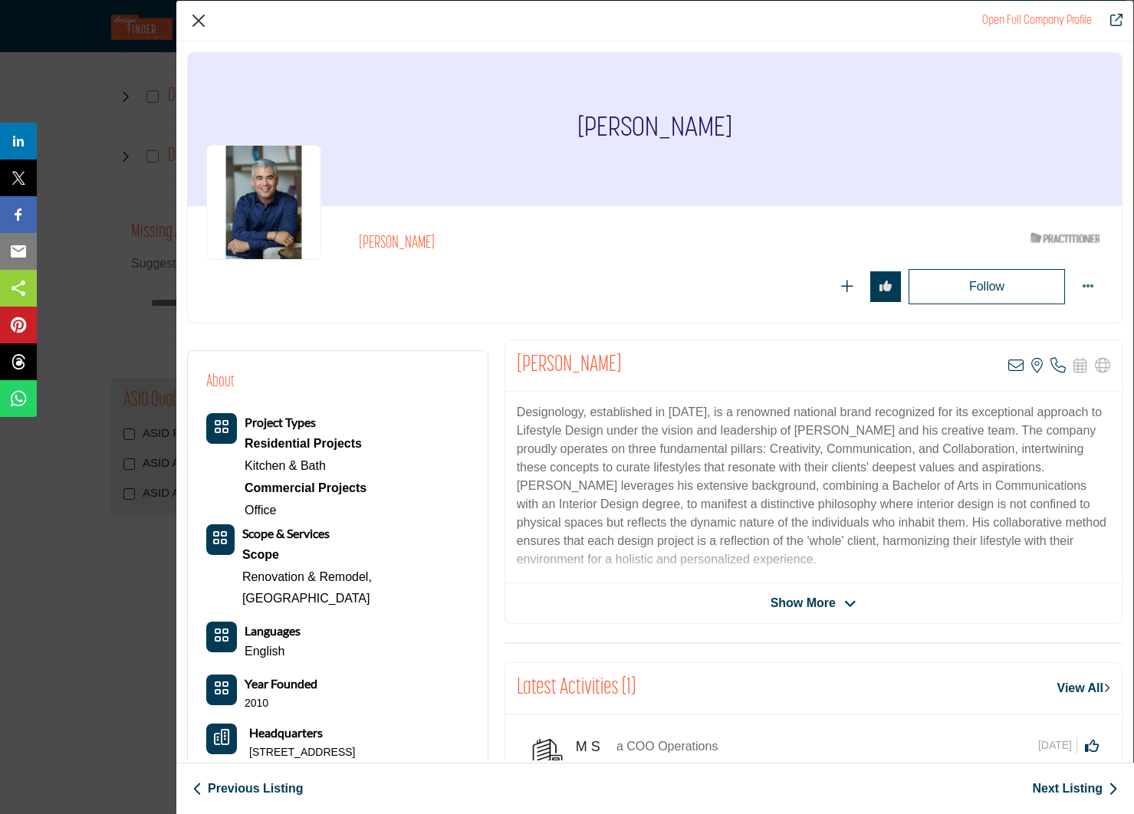
click at [204, 14] on button "Close" at bounding box center [198, 20] width 23 height 23
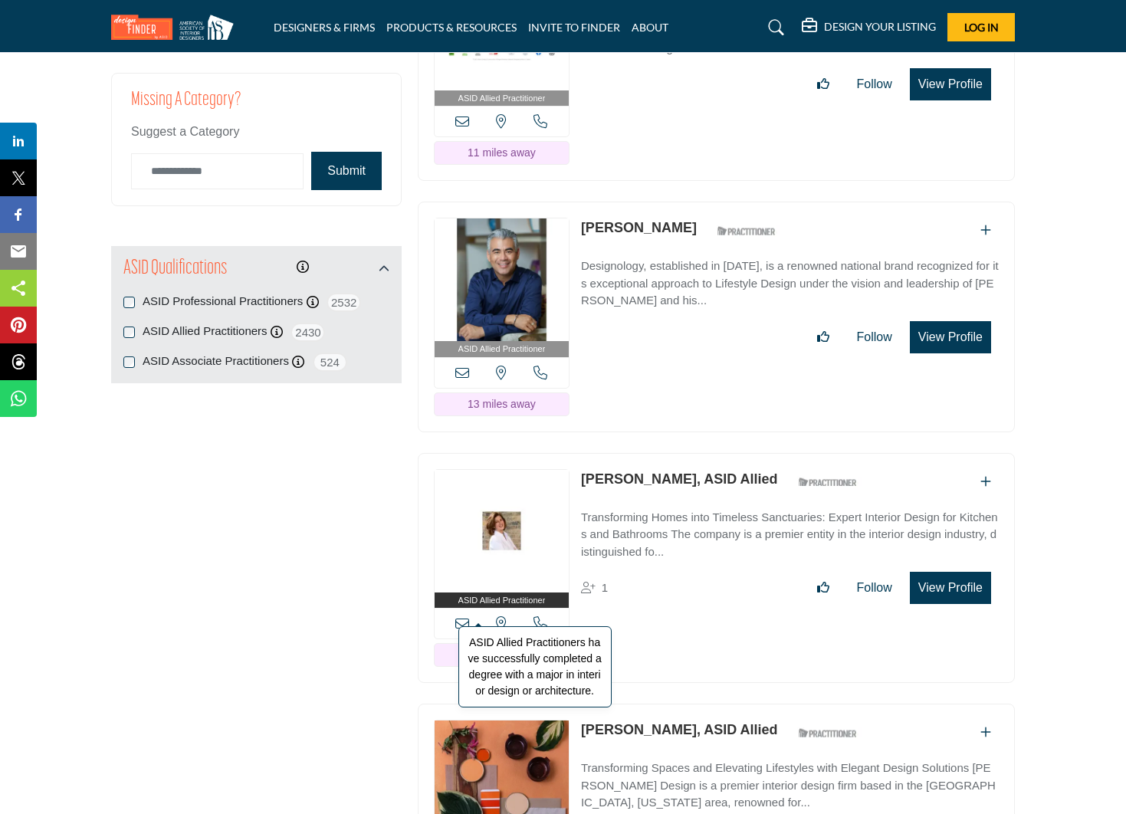
scroll to position [1850, 0]
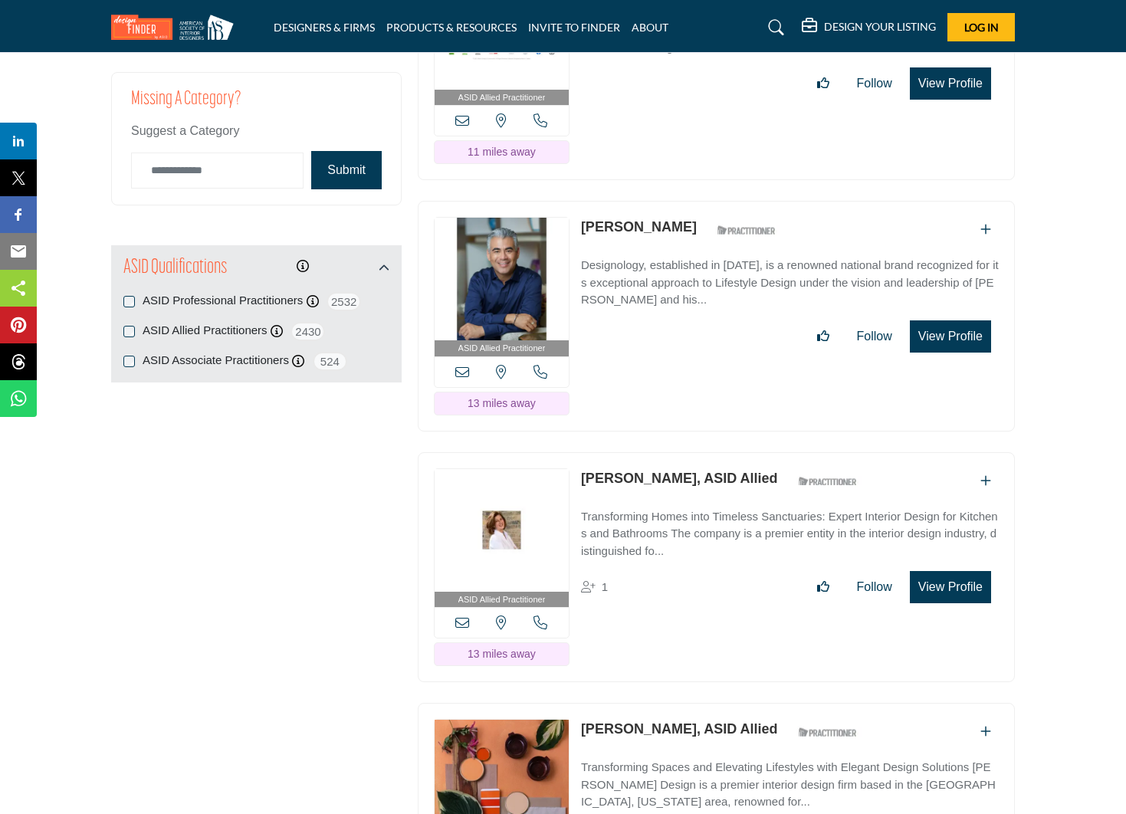
click at [646, 479] on link "[PERSON_NAME], ASID Allied" at bounding box center [679, 478] width 197 height 15
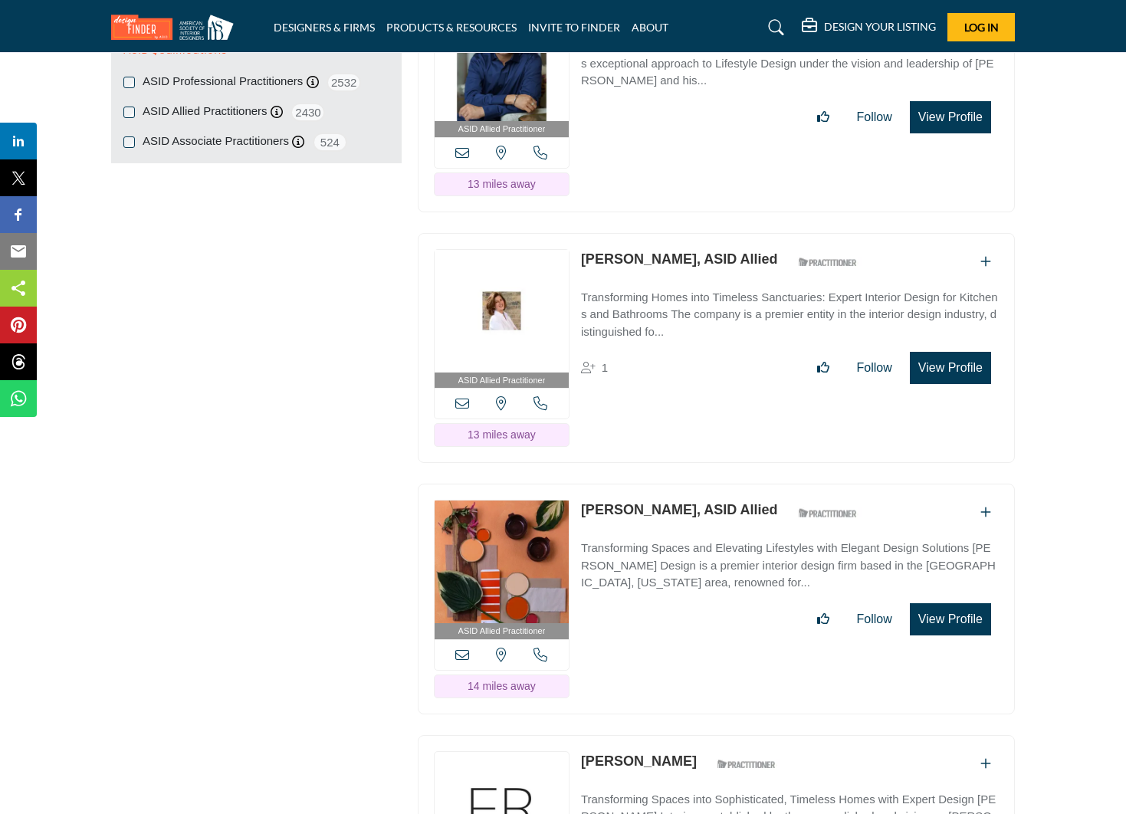
scroll to position [2070, 0]
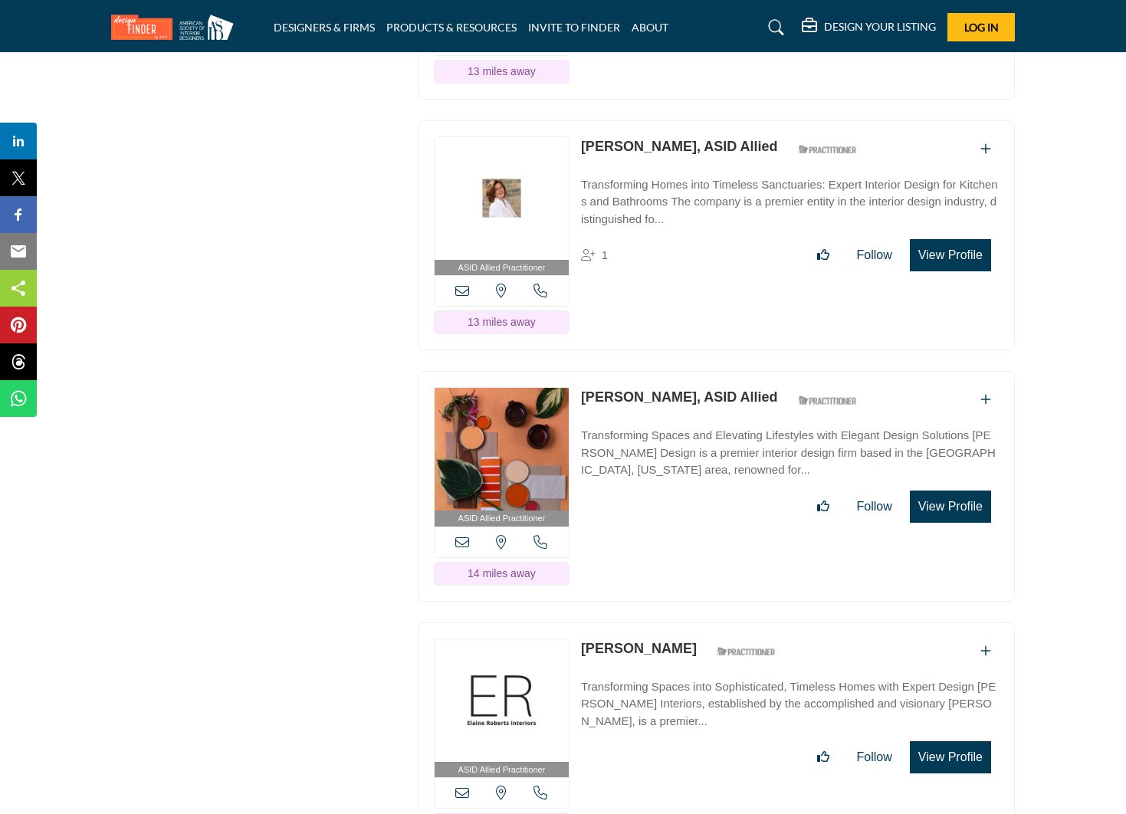
click at [613, 410] on div "Cheryl Nichols, ASID Allied ASID Qualified Practitioner who validates work and …" at bounding box center [723, 400] width 284 height 27
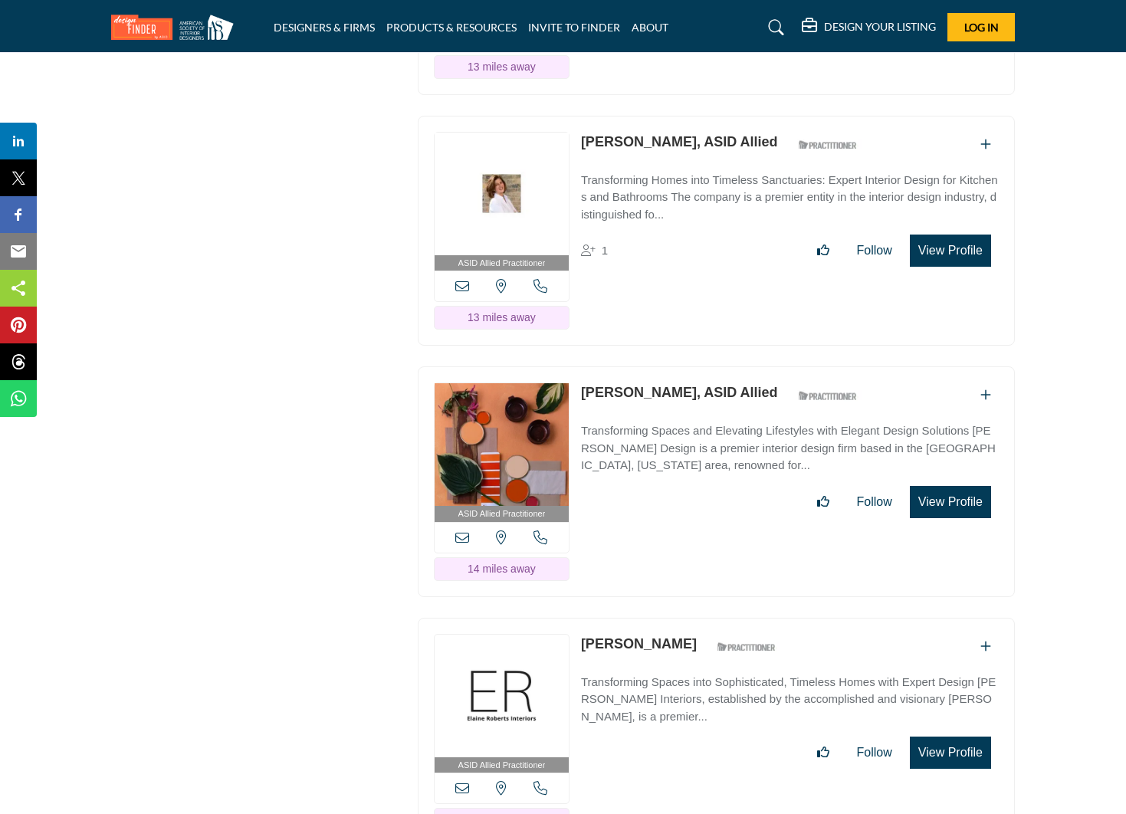
scroll to position [2188, 0]
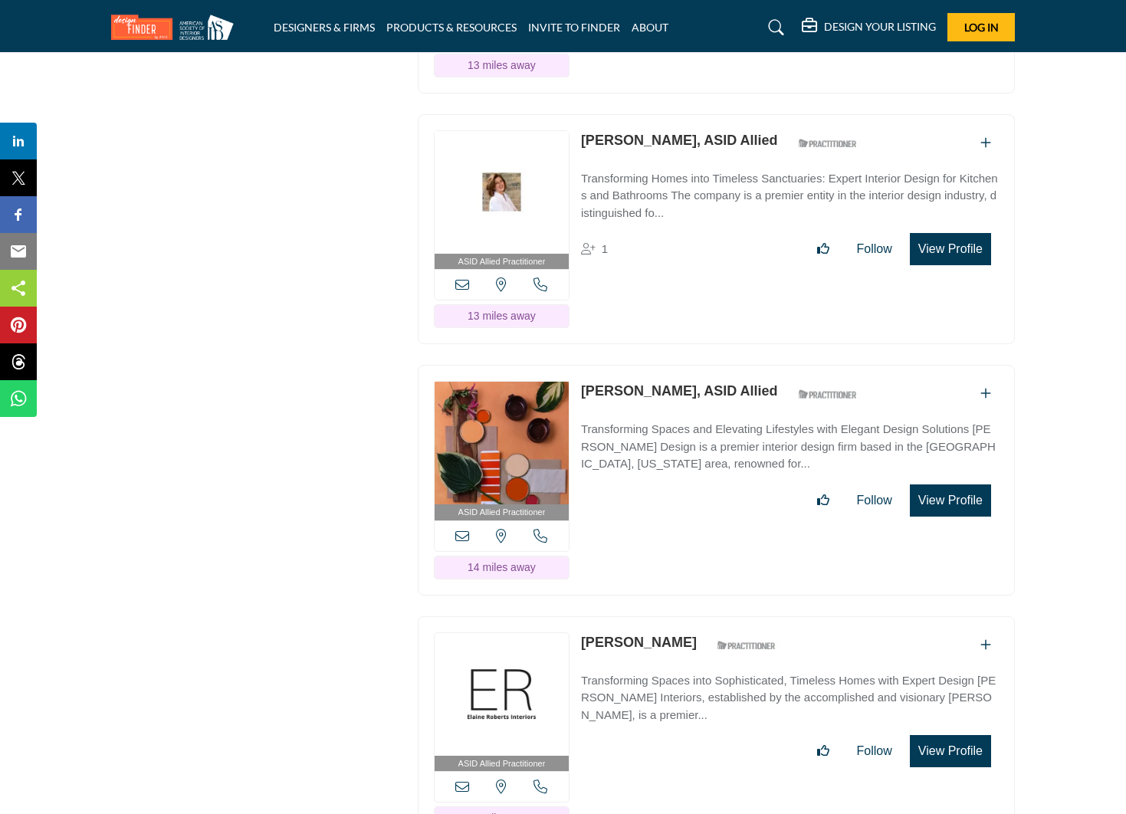
click at [617, 392] on link "Cheryl Nichols, ASID Allied" at bounding box center [679, 390] width 197 height 15
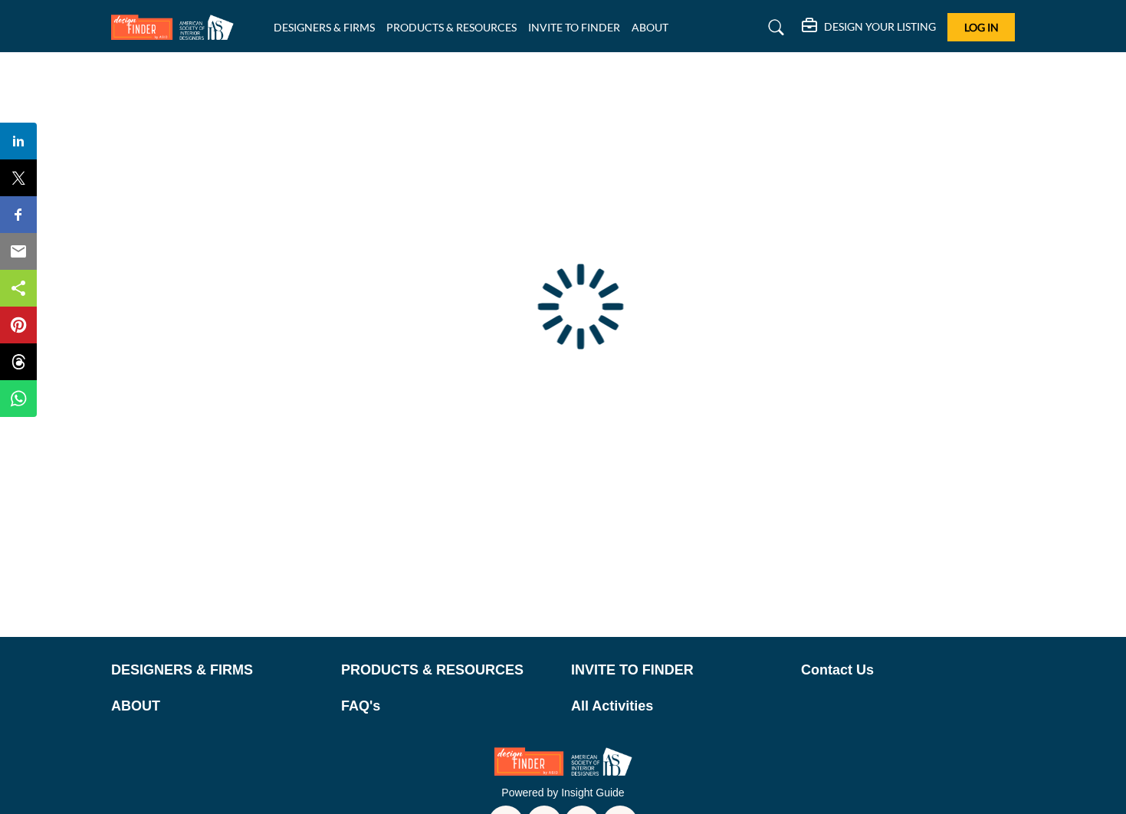
scroll to position [48, 0]
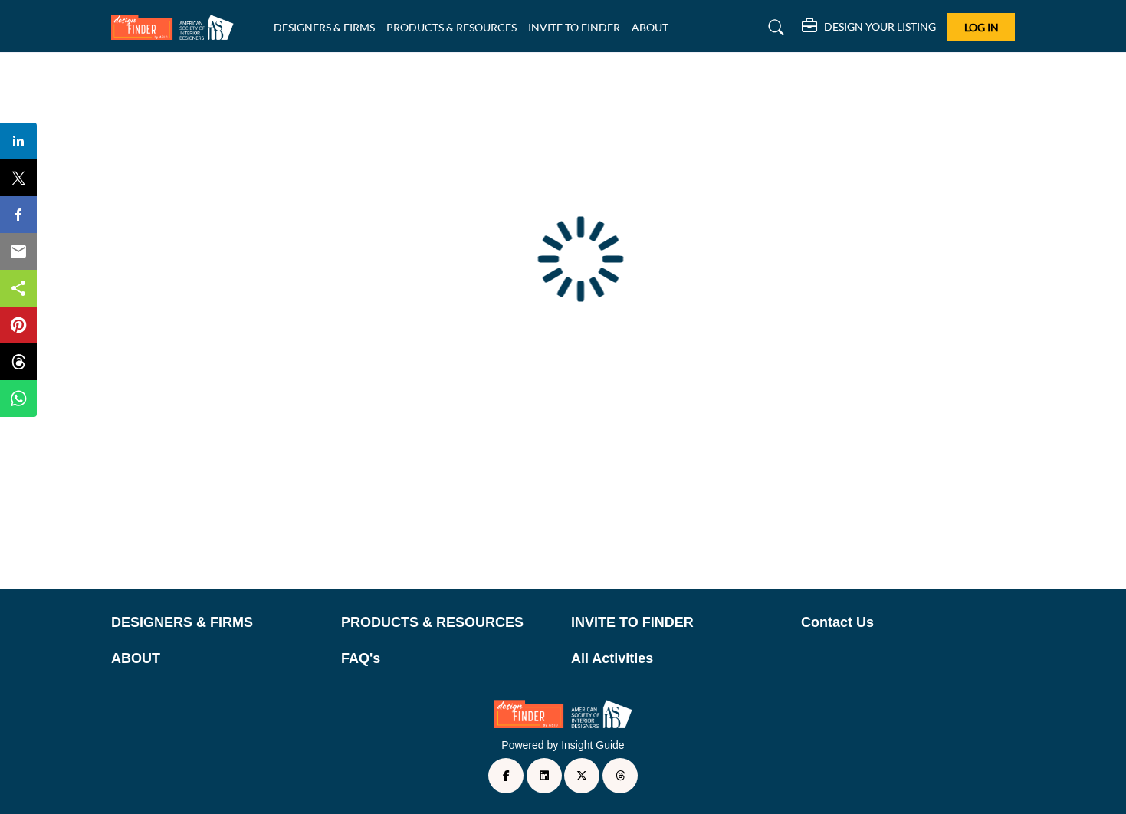
type input "**********"
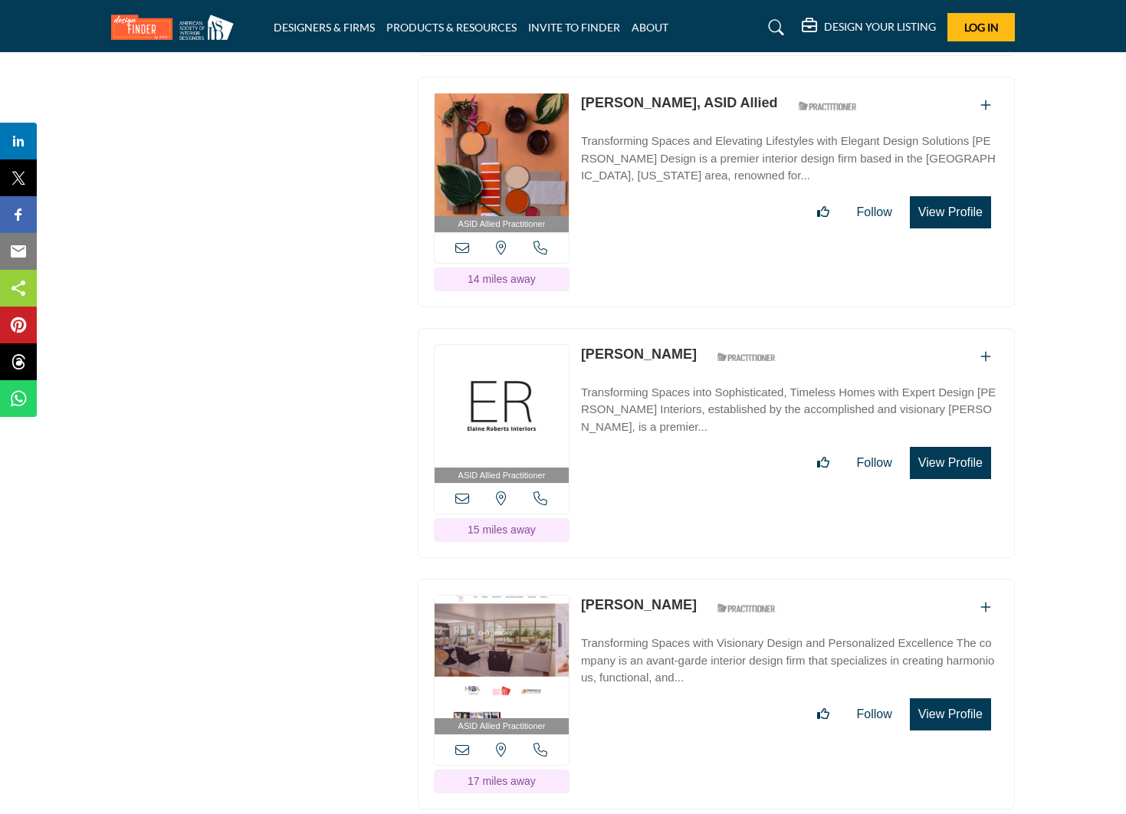
scroll to position [2479, 0]
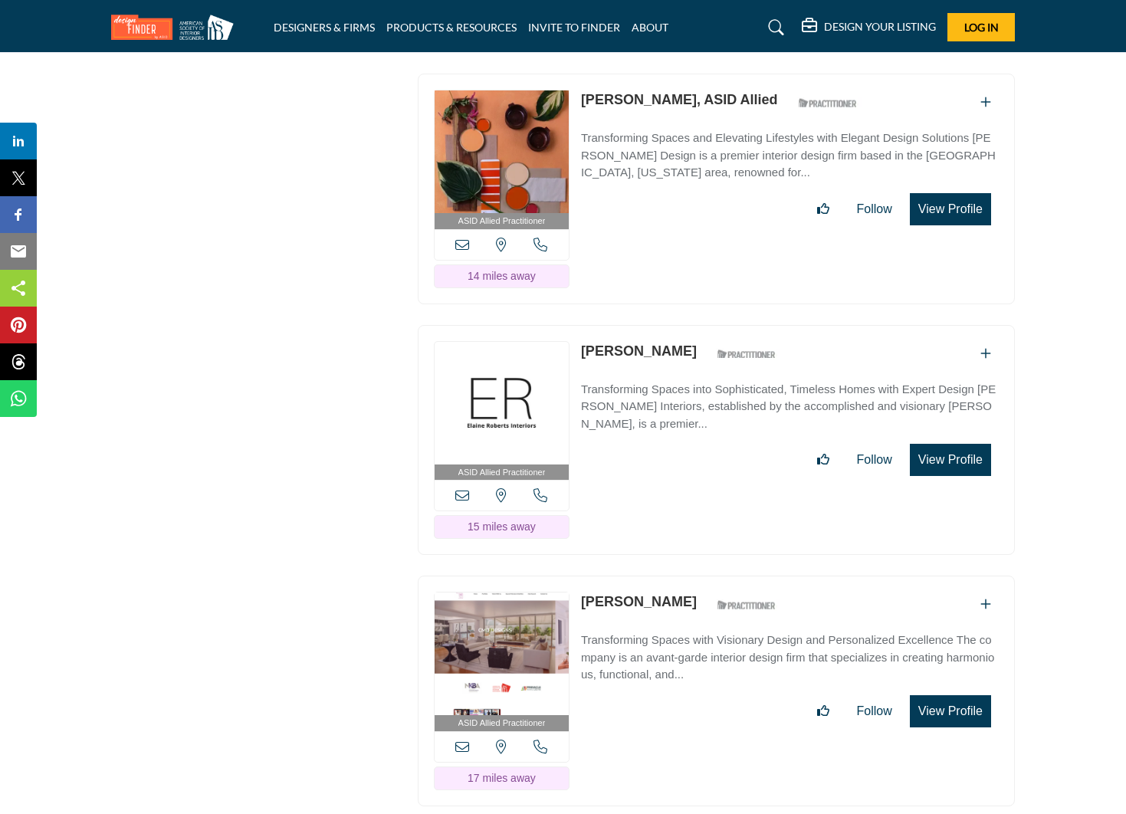
click at [630, 355] on link "[PERSON_NAME]" at bounding box center [639, 351] width 116 height 15
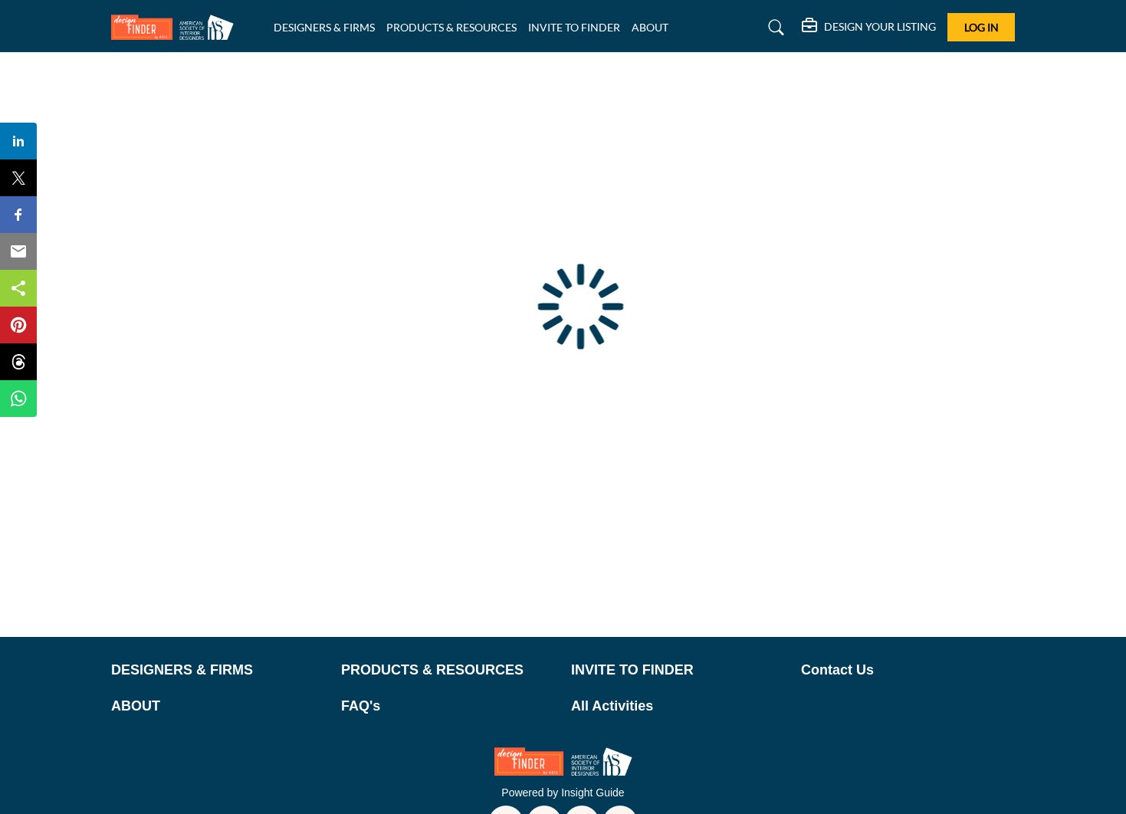
type input "**********"
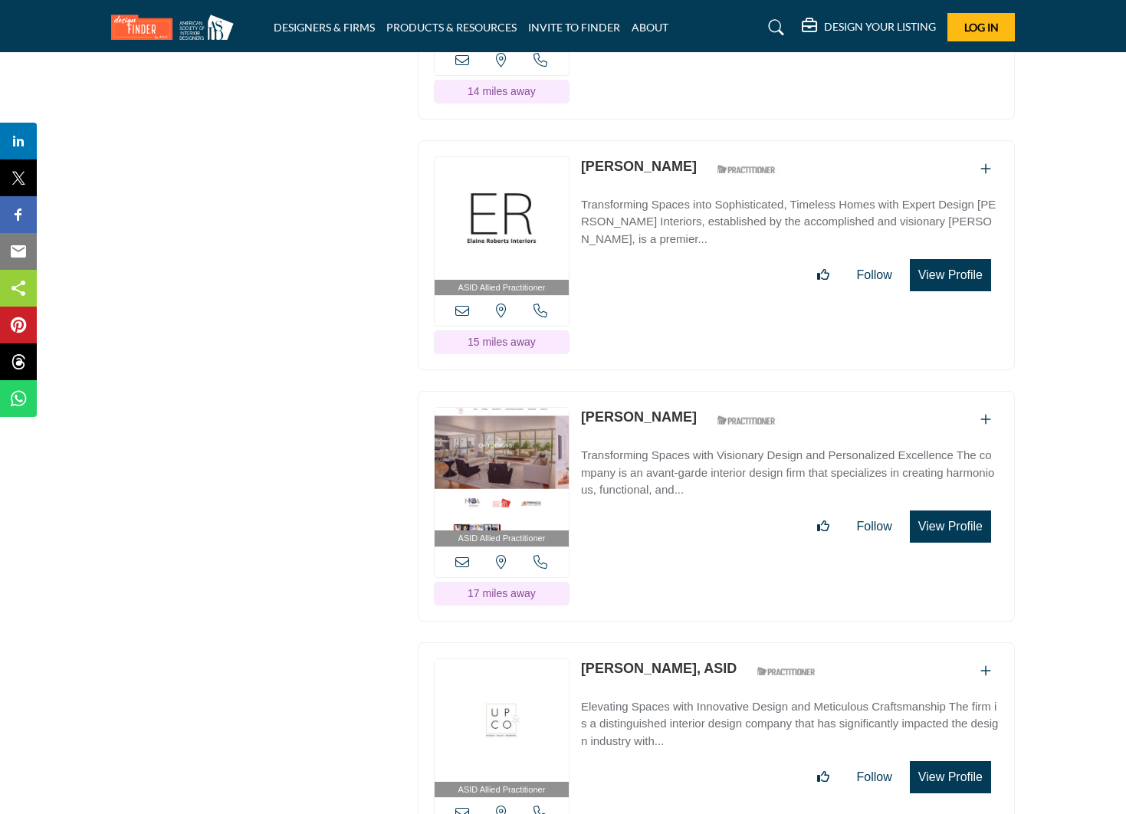
scroll to position [2666, 0]
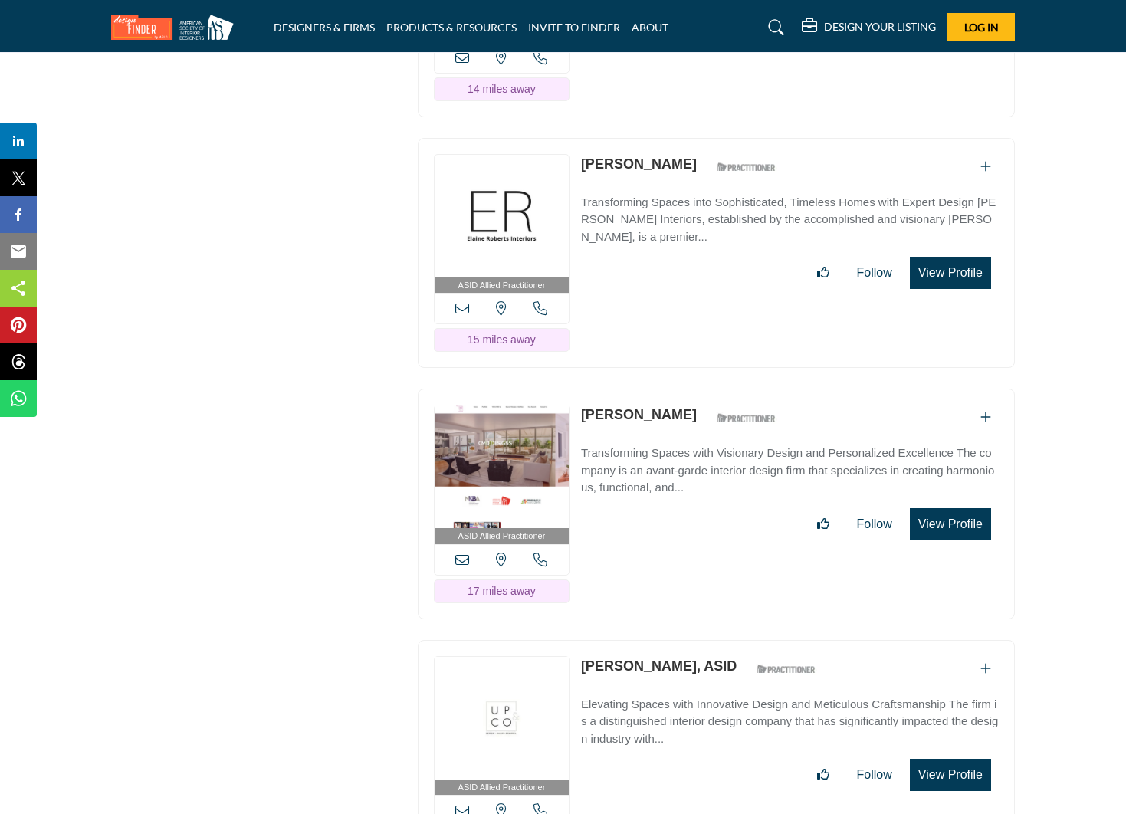
click at [623, 417] on link "Carolyn Darensbourg" at bounding box center [639, 414] width 116 height 15
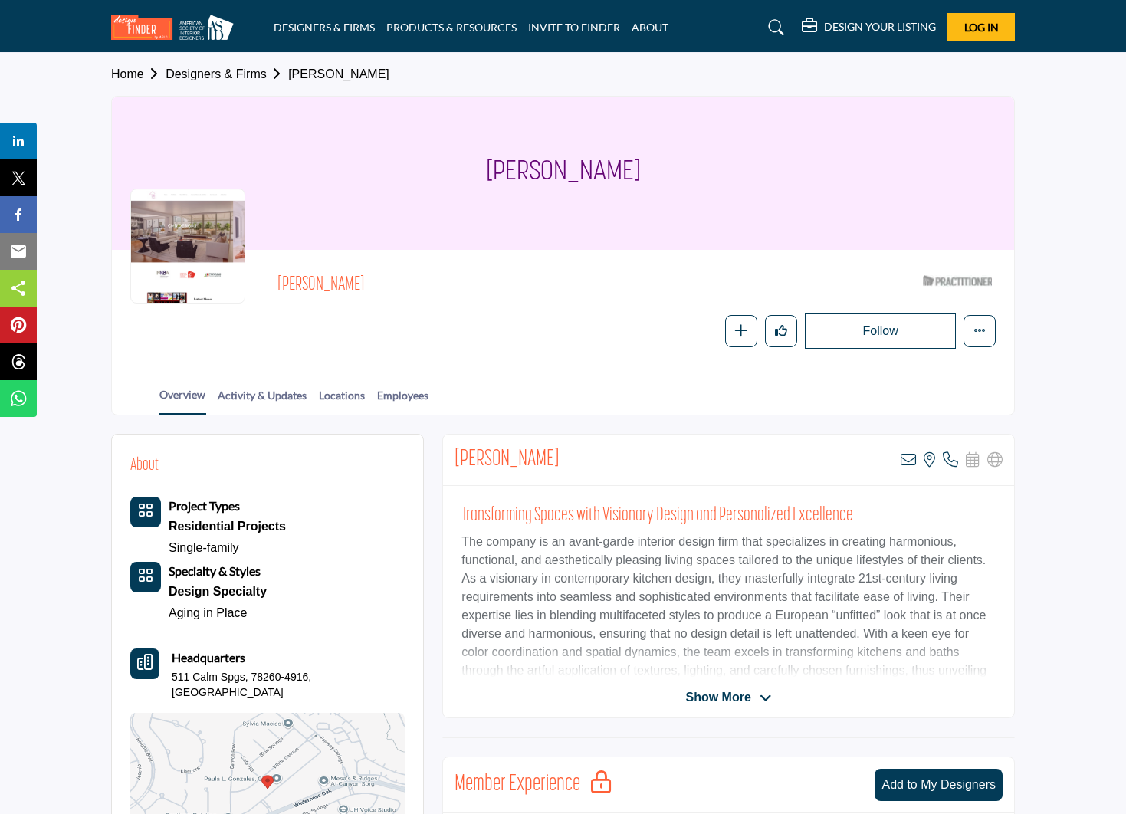
click at [732, 698] on span "Show More" at bounding box center [718, 698] width 65 height 18
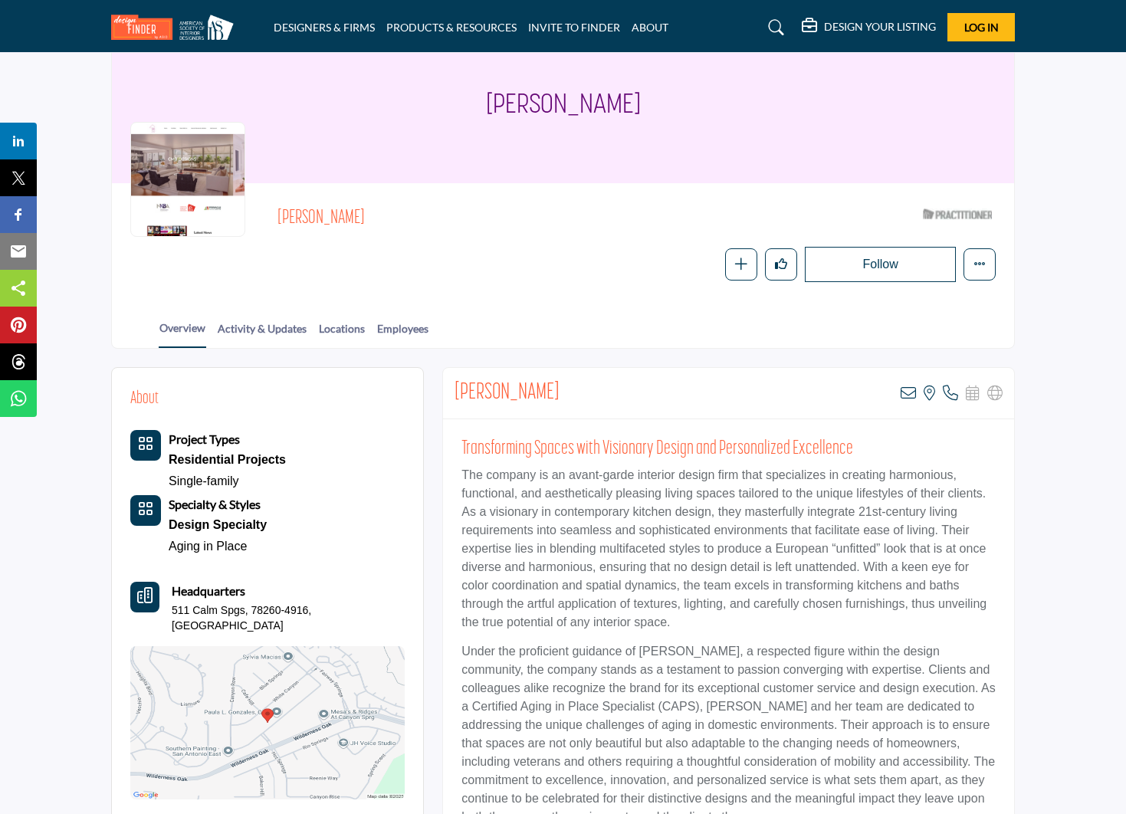
scroll to position [66, 0]
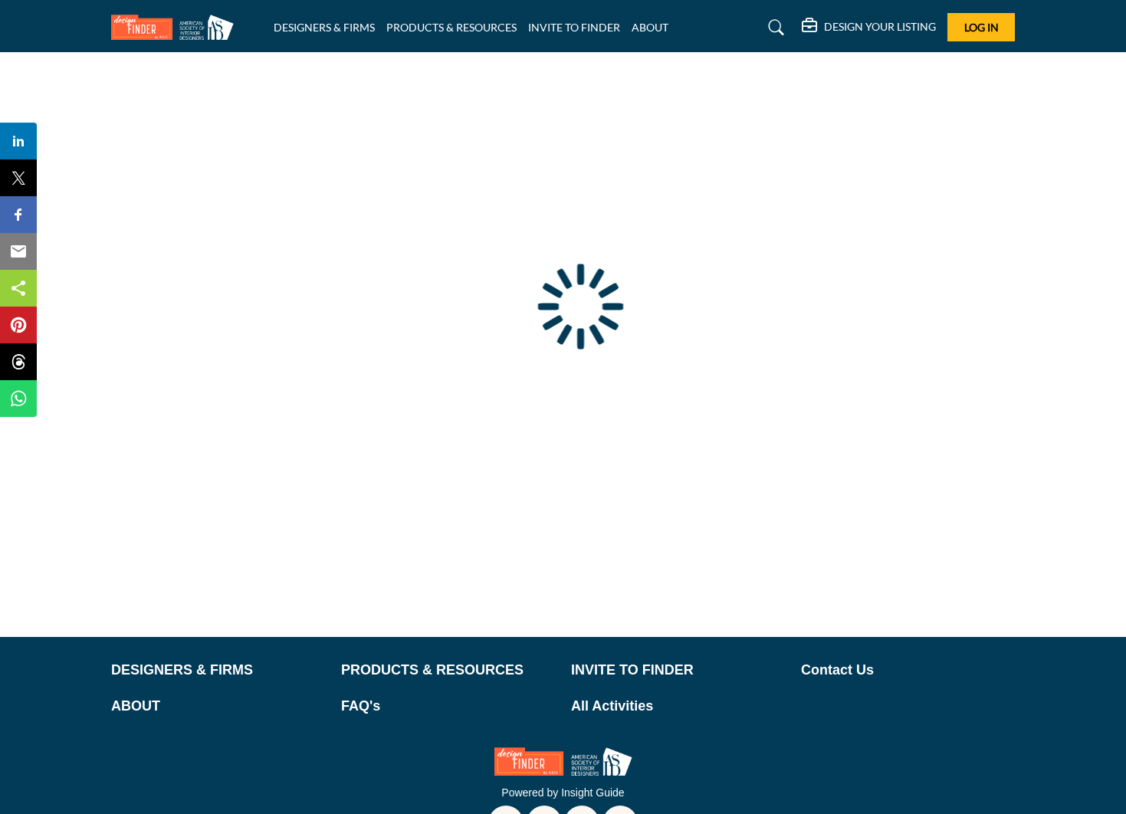
scroll to position [48, 0]
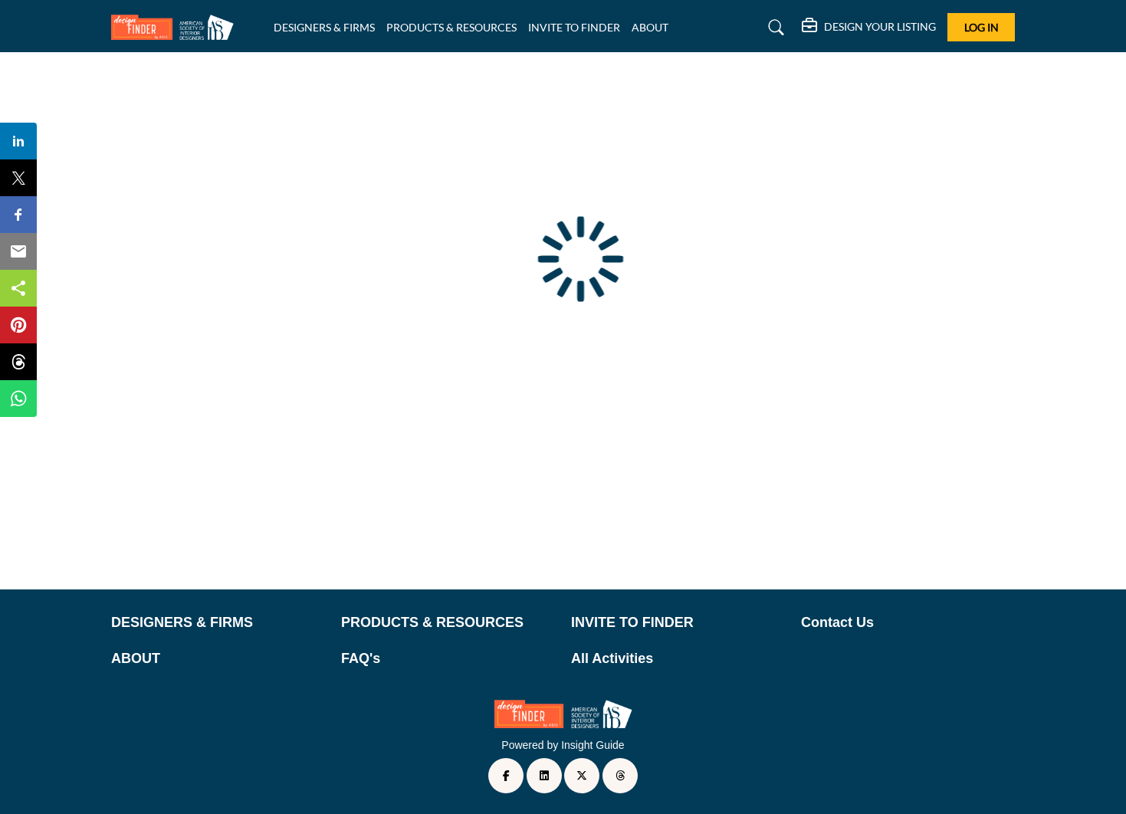
type input "**********"
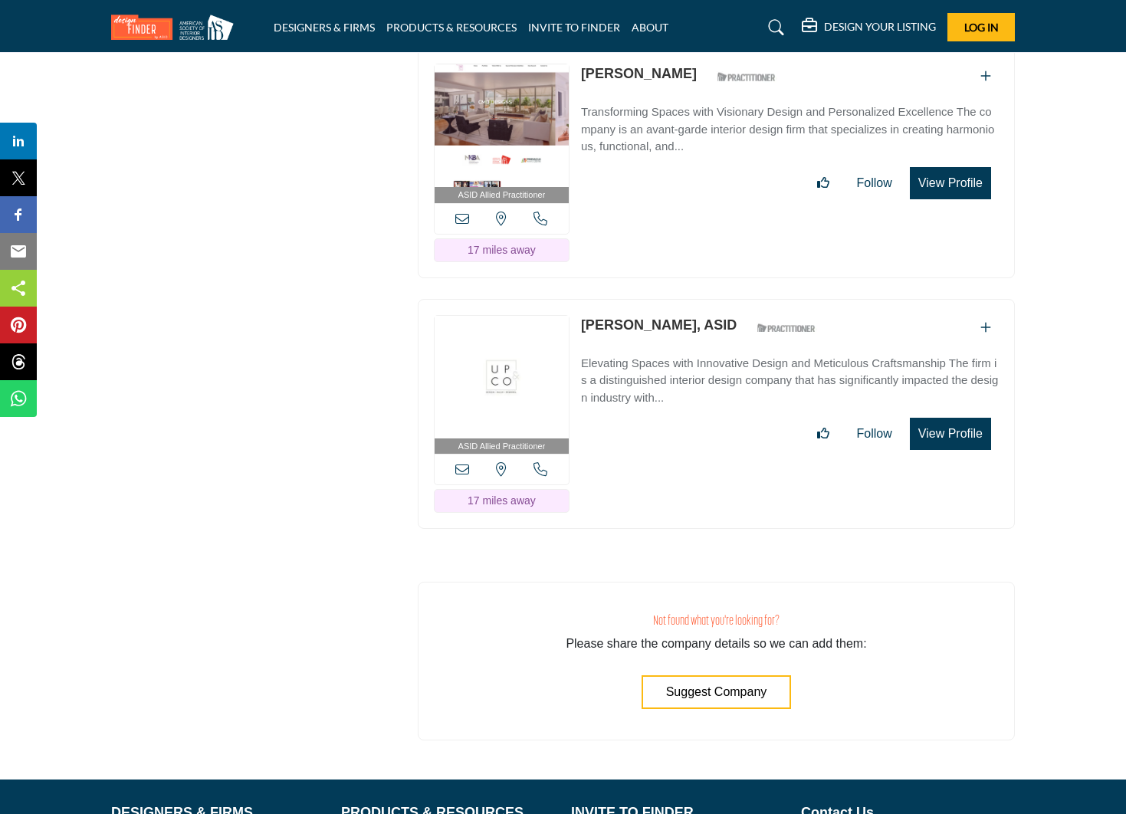
scroll to position [3004, 0]
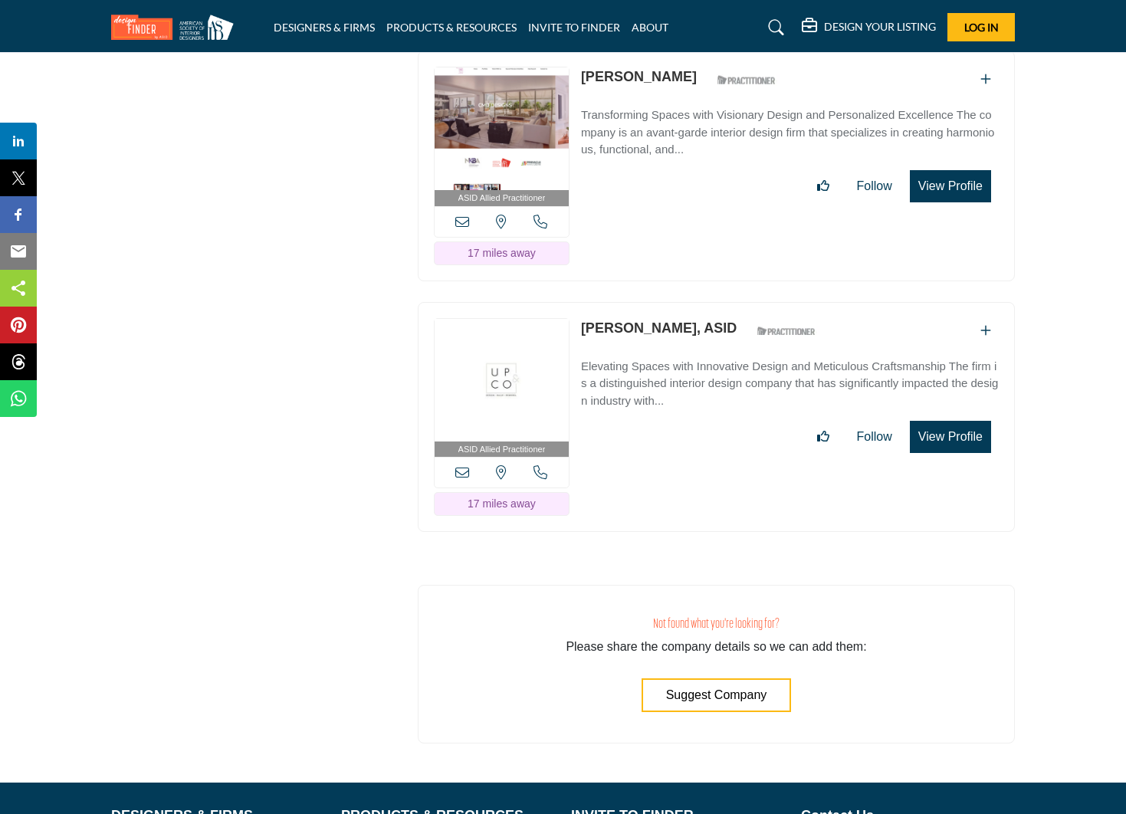
click at [646, 335] on link "Judith DeMasters, ASID" at bounding box center [659, 328] width 156 height 15
